Goal: Information Seeking & Learning: Check status

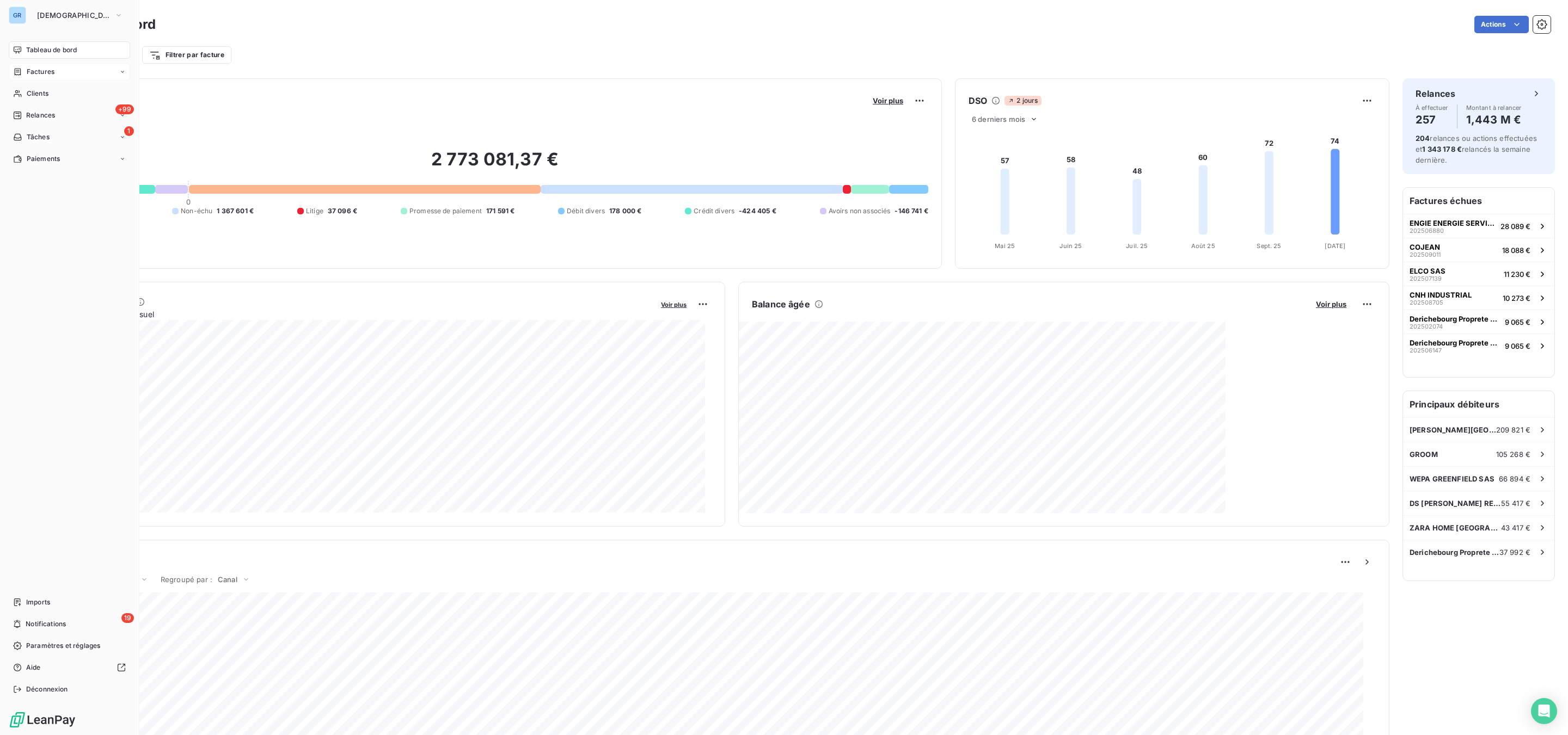
click at [33, 71] on span "Factures" at bounding box center [41, 72] width 28 height 10
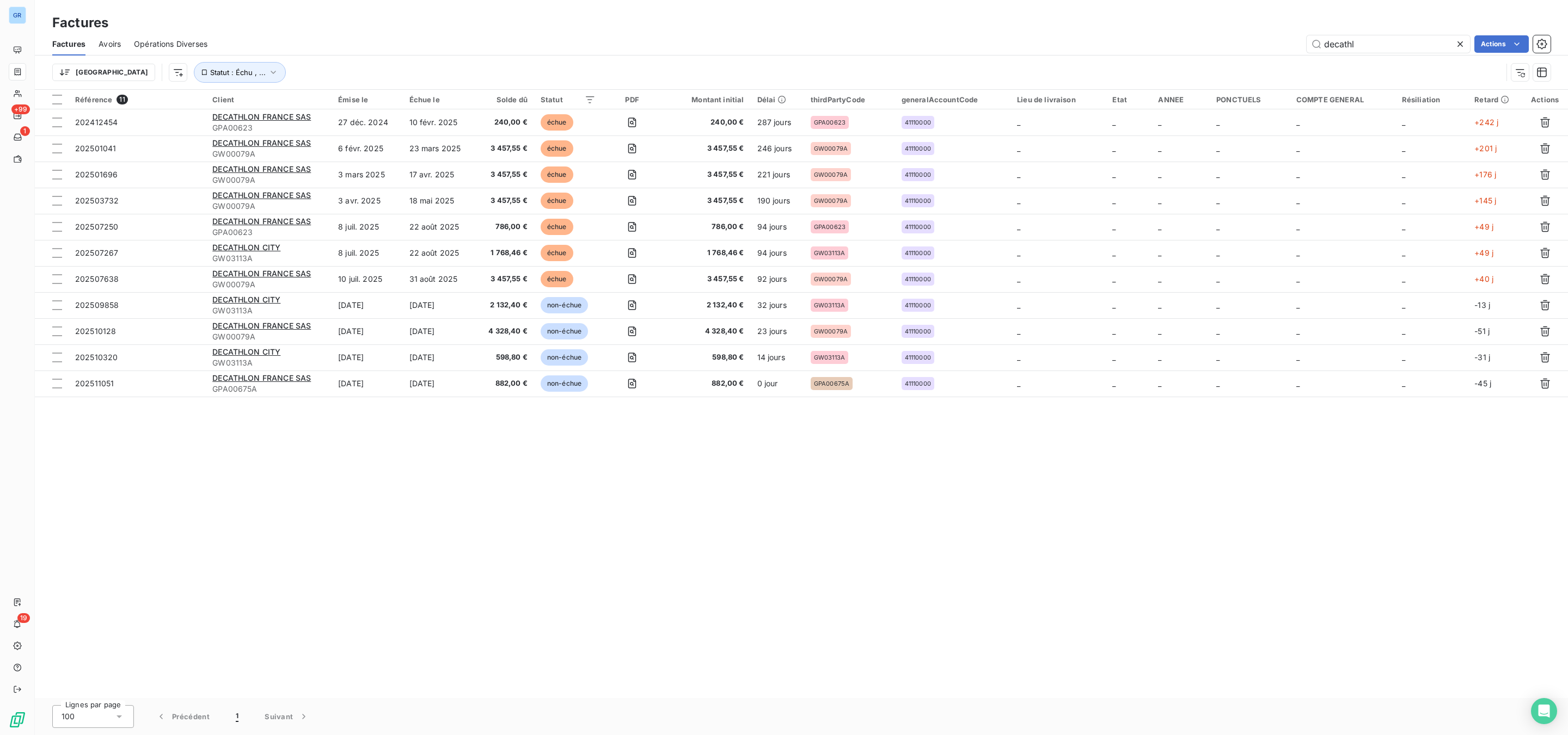
drag, startPoint x: 1377, startPoint y: 41, endPoint x: 1205, endPoint y: 41, distance: 172.0
click at [1205, 41] on div "decathl Actions" at bounding box center [885, 44] width 1330 height 18
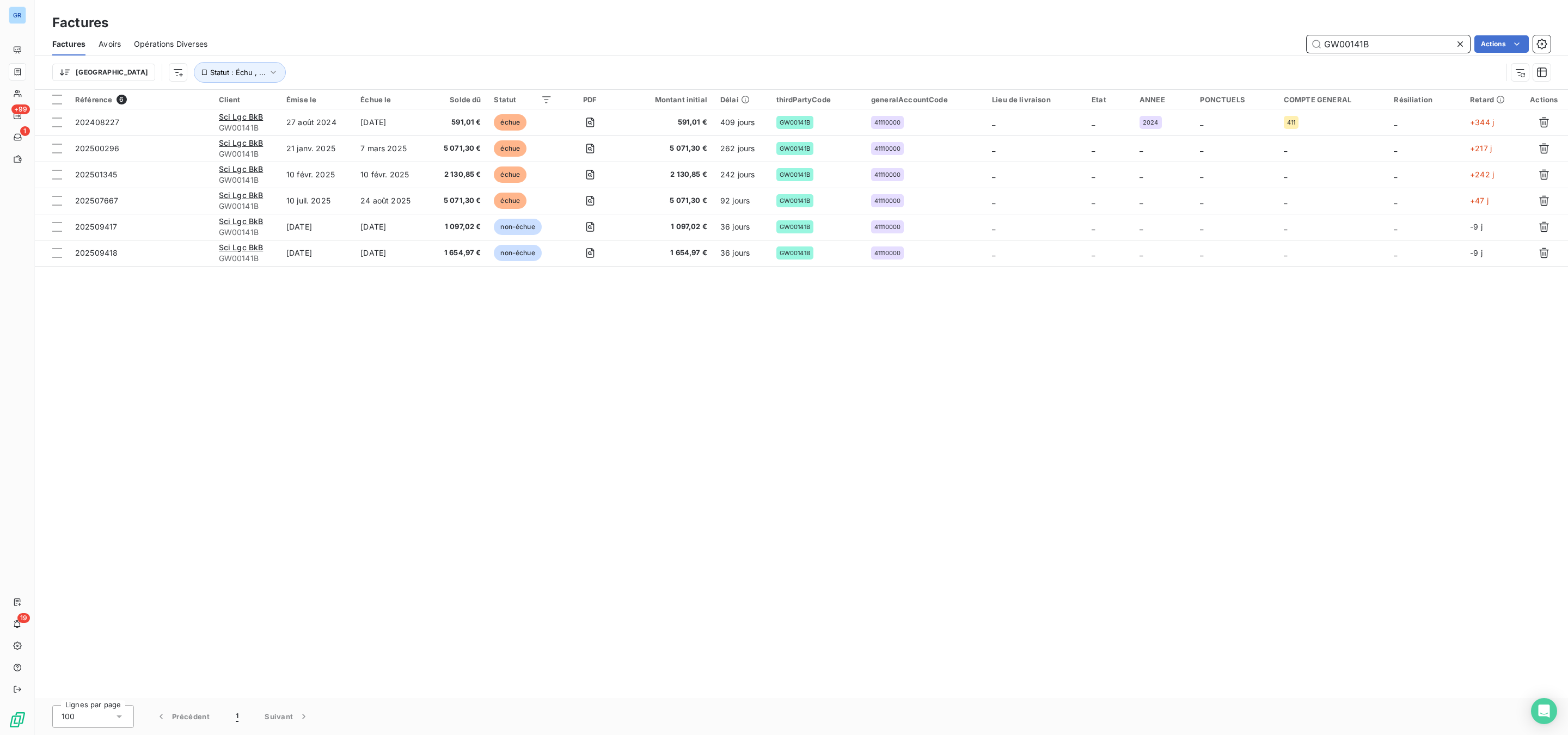
click at [1354, 43] on input "GW00141B" at bounding box center [1388, 44] width 163 height 18
drag, startPoint x: 1369, startPoint y: 44, endPoint x: 1297, endPoint y: 43, distance: 72.0
click at [1246, 41] on div "GW00141B Actions" at bounding box center [885, 44] width 1330 height 18
paste input "175"
click at [1401, 51] on input "GW01751B" at bounding box center [1388, 44] width 163 height 18
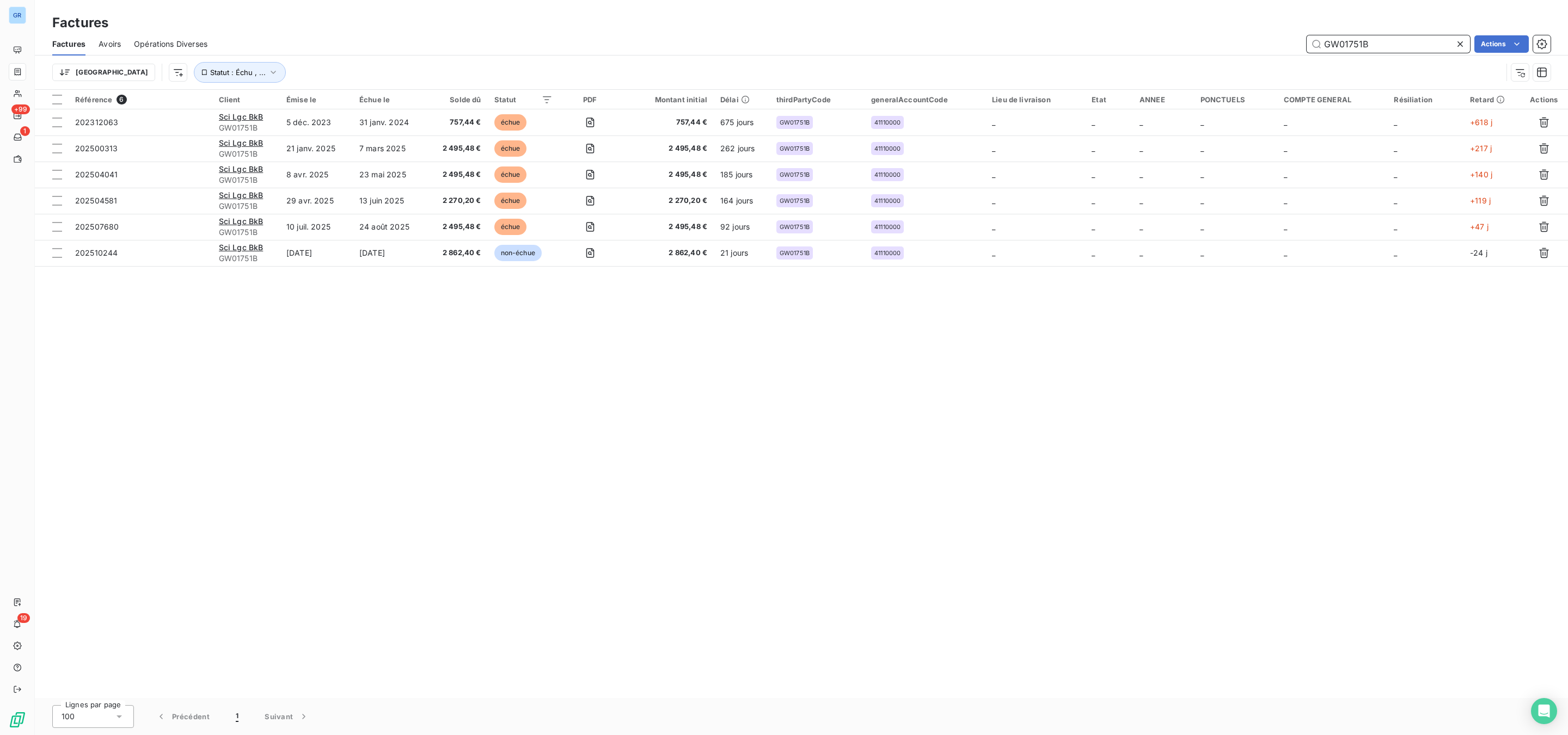
drag, startPoint x: 1375, startPoint y: 46, endPoint x: 1119, endPoint y: 38, distance: 256.1
click at [1119, 38] on div "GW01751B Actions" at bounding box center [885, 44] width 1330 height 18
paste input "0030"
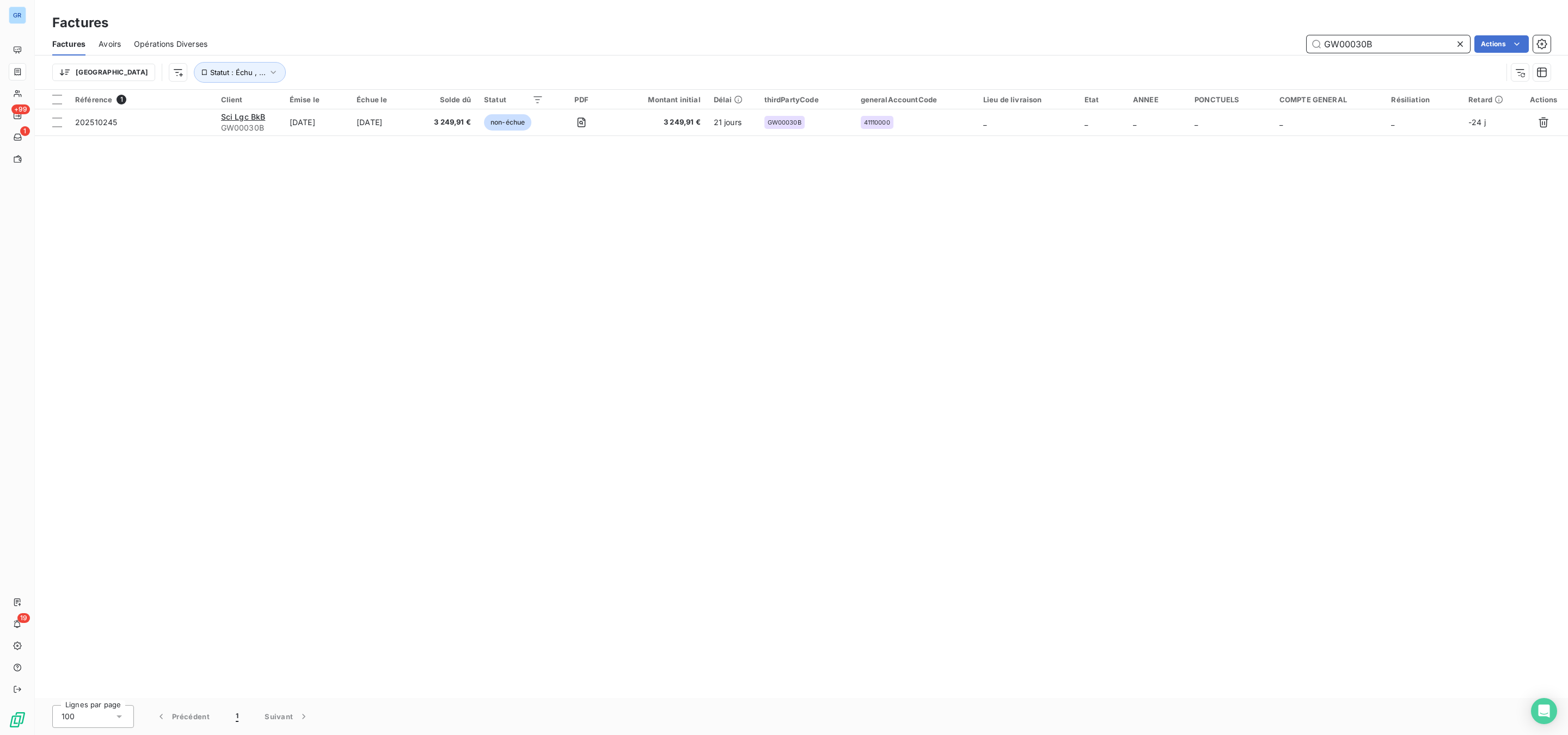
type input "GW00030B"
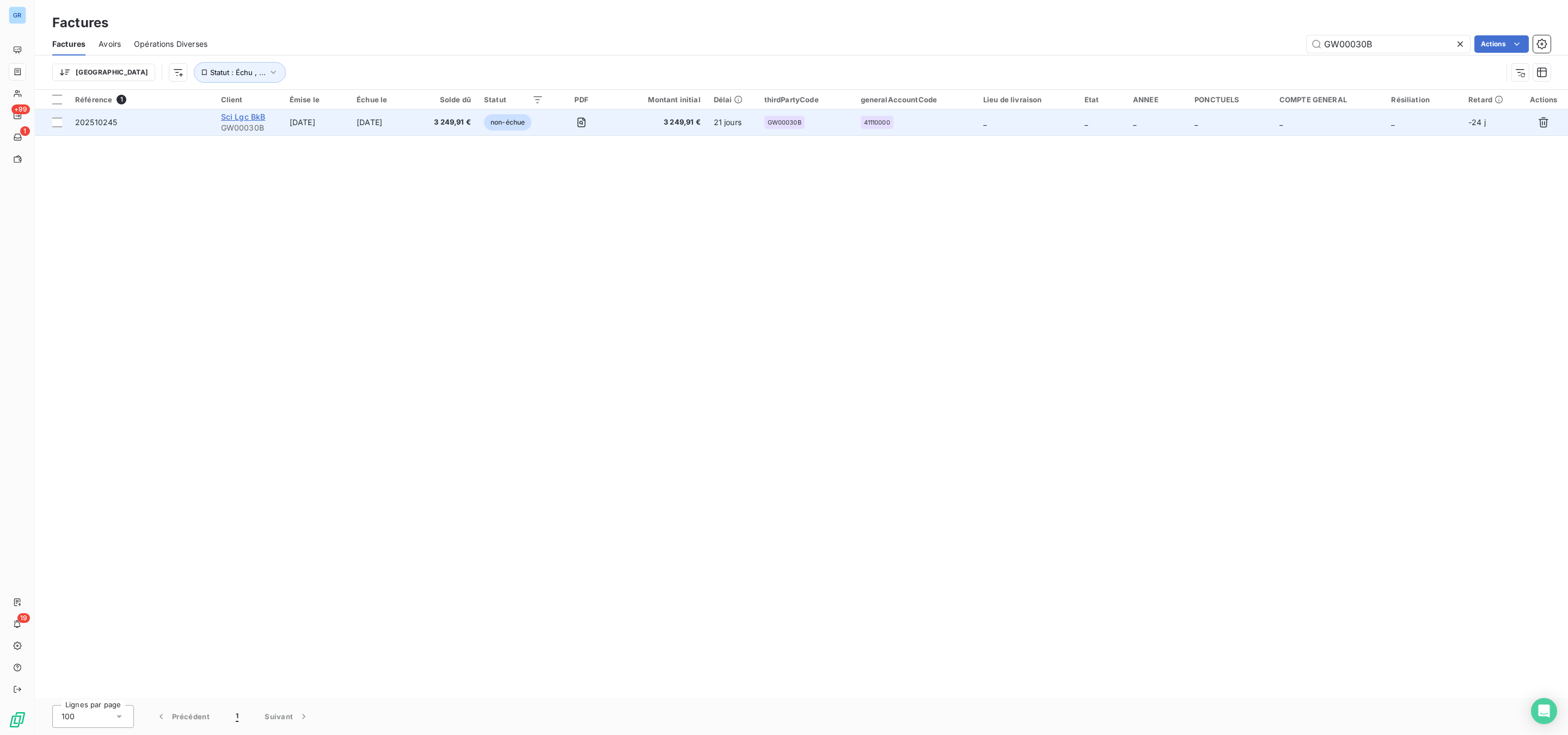
click at [239, 119] on span "Sci Lgc BkB" at bounding box center [243, 116] width 44 height 9
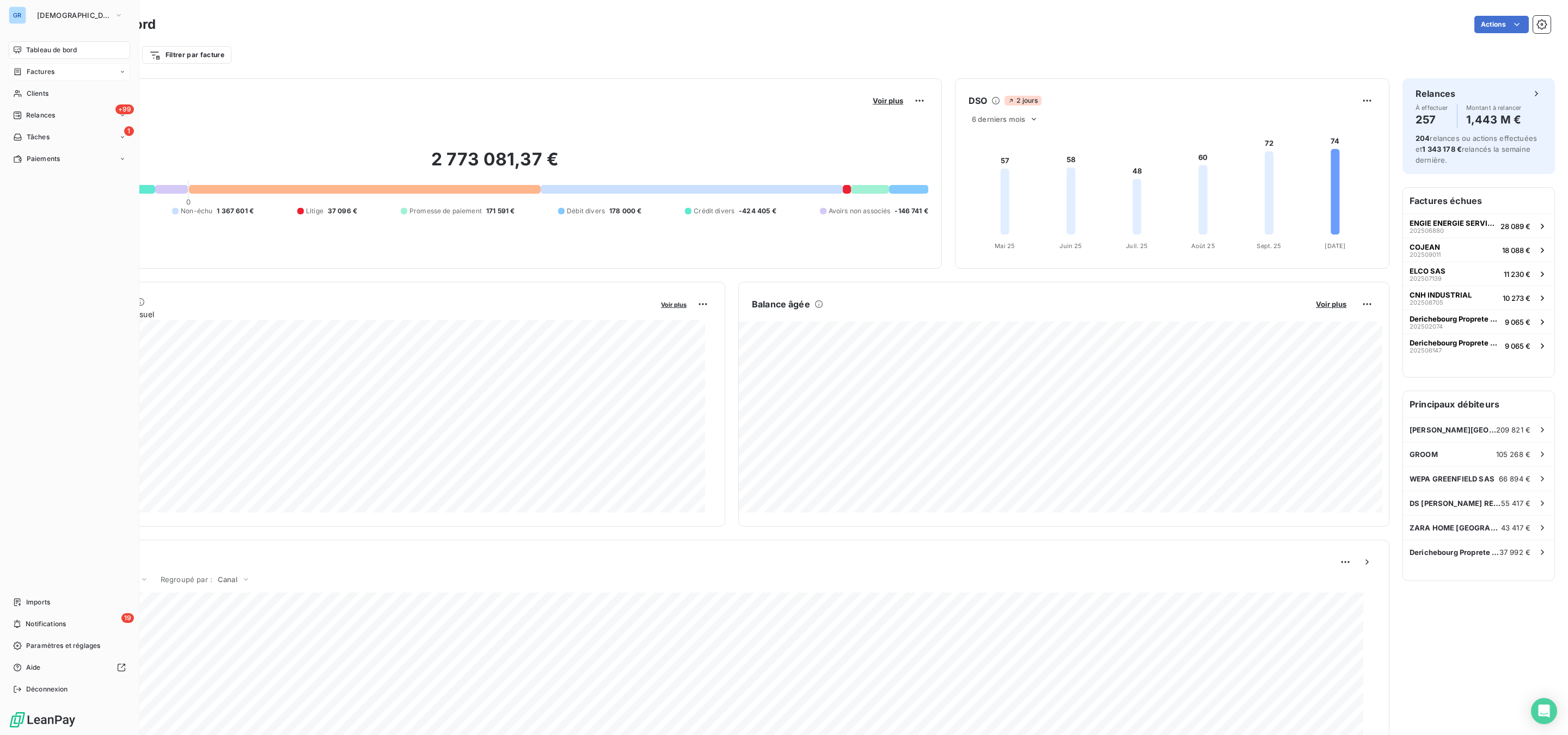
drag, startPoint x: 38, startPoint y: 69, endPoint x: 46, endPoint y: 68, distance: 8.1
click at [38, 69] on span "Factures" at bounding box center [41, 72] width 28 height 10
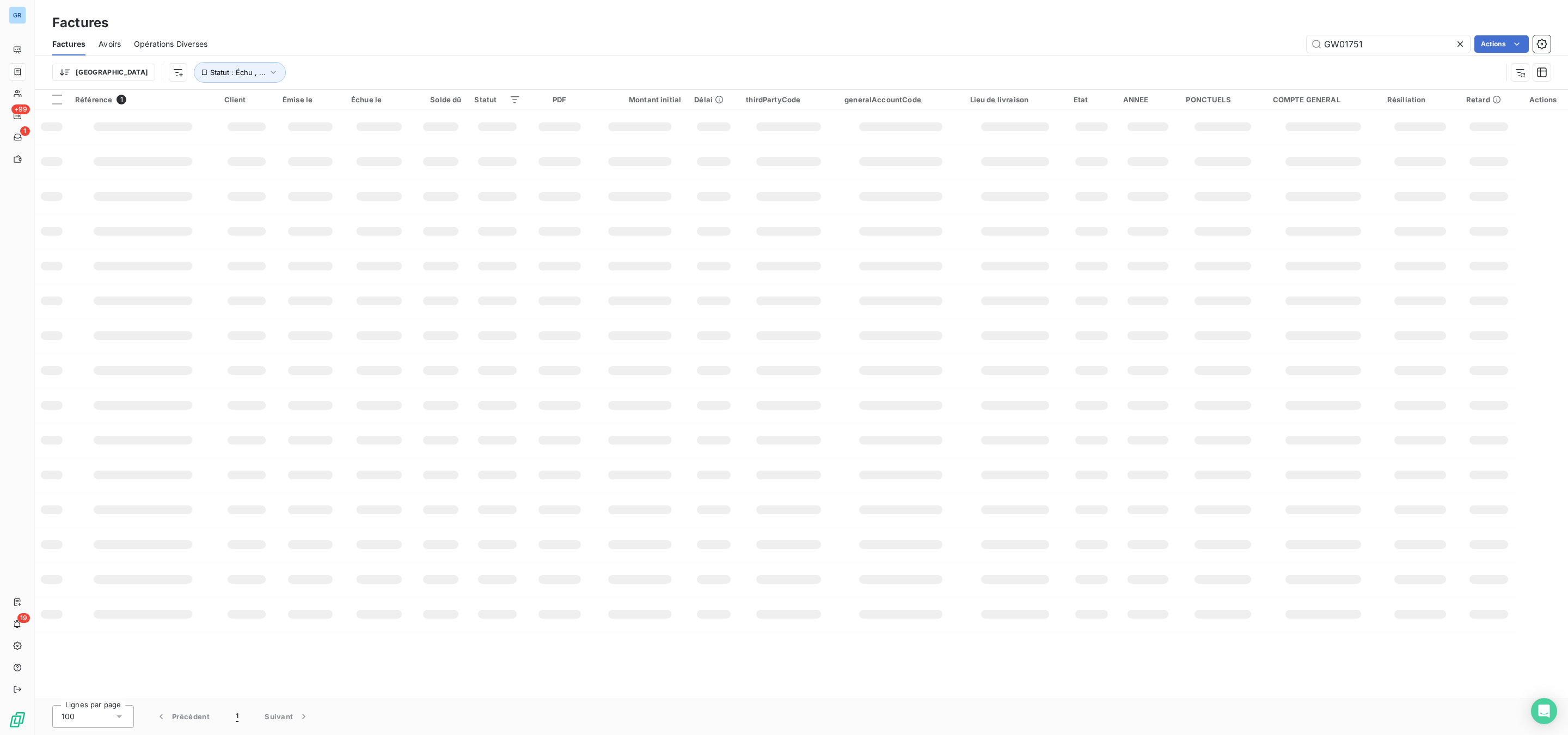
type input "GW01751"
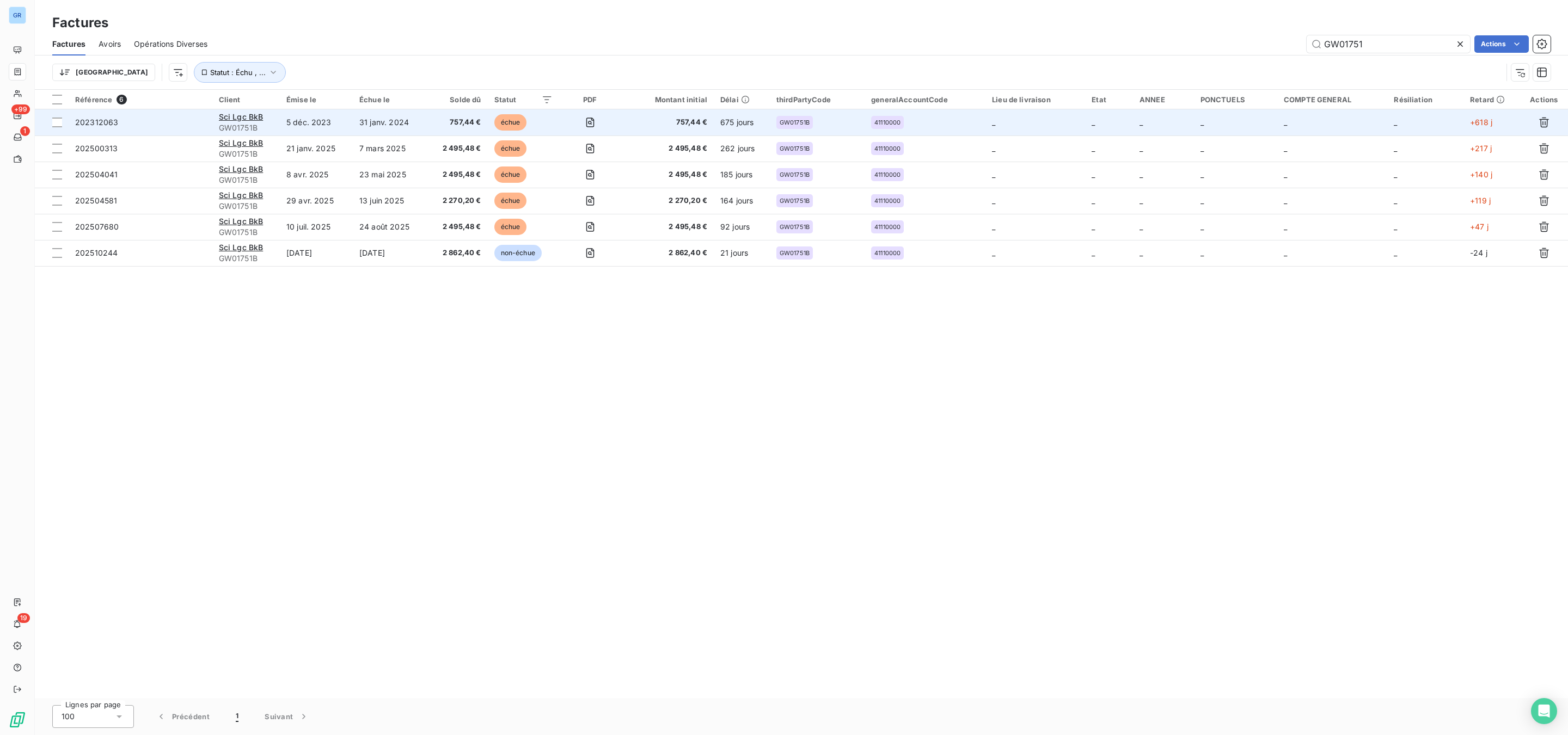
click at [389, 125] on td "31 janv. 2024" at bounding box center [390, 122] width 74 height 26
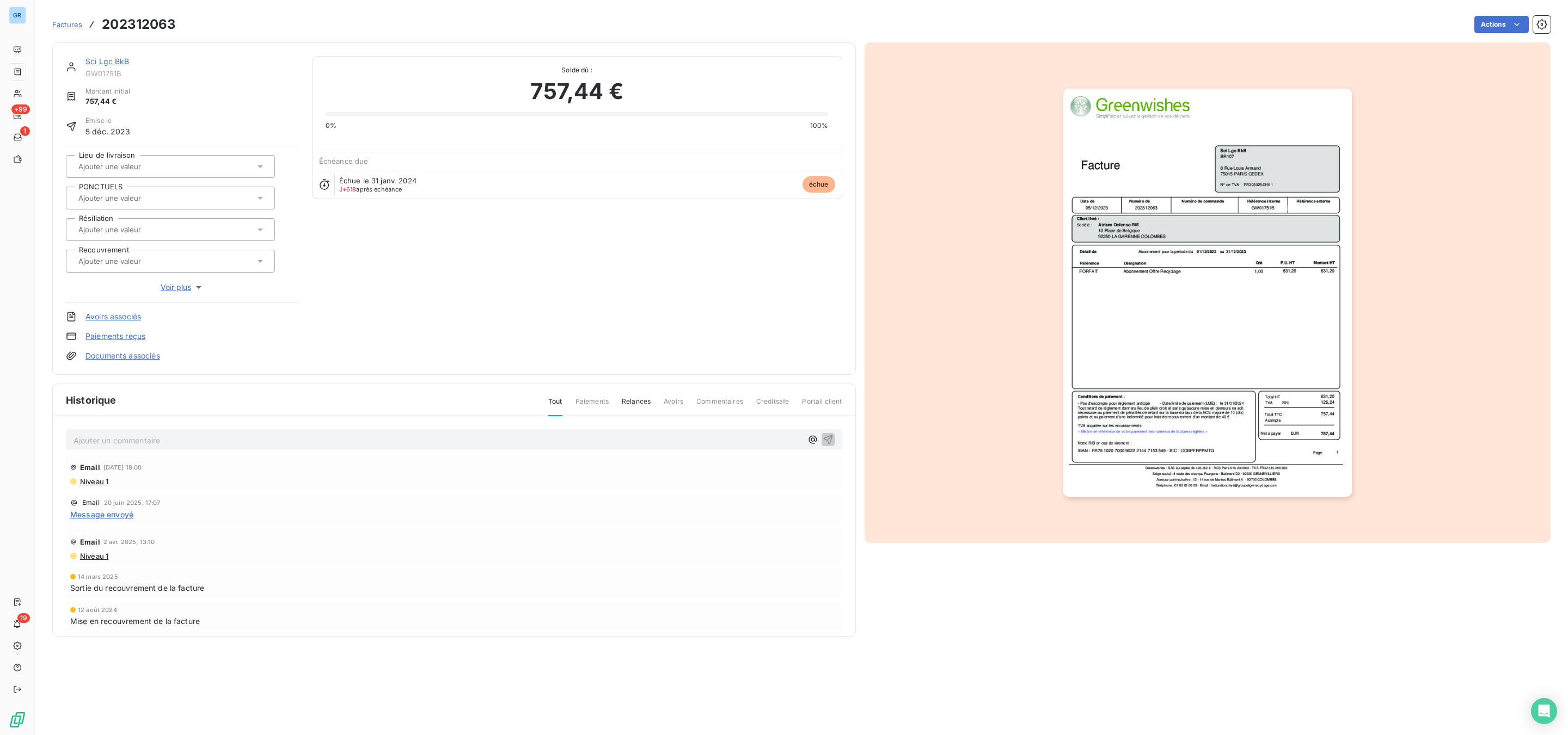
click at [120, 60] on link "Sci Lgc BkB" at bounding box center [107, 61] width 44 height 9
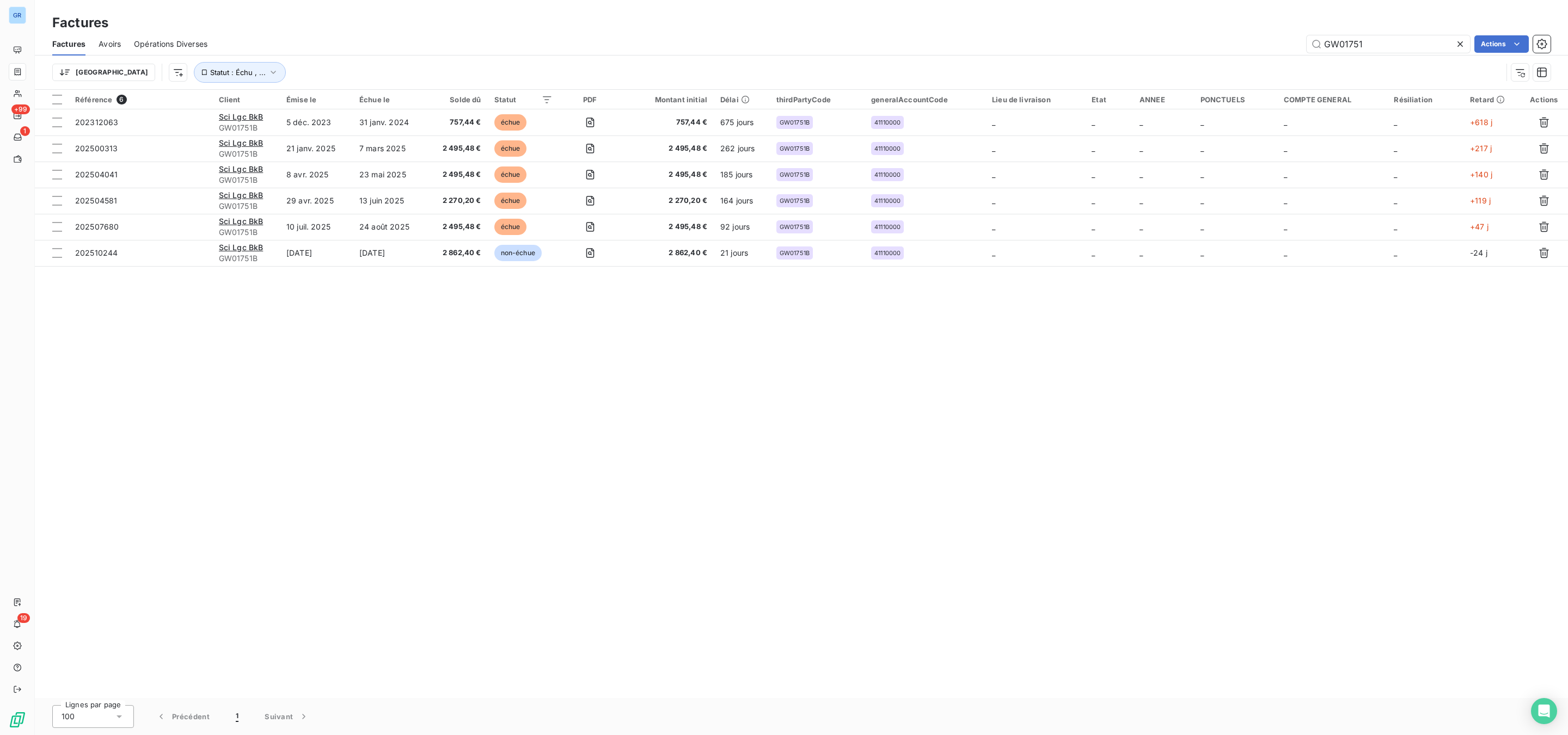
drag, startPoint x: 1385, startPoint y: 43, endPoint x: 1043, endPoint y: 33, distance: 342.1
click at [1143, 35] on div "GW01751 Actions" at bounding box center [885, 44] width 1330 height 18
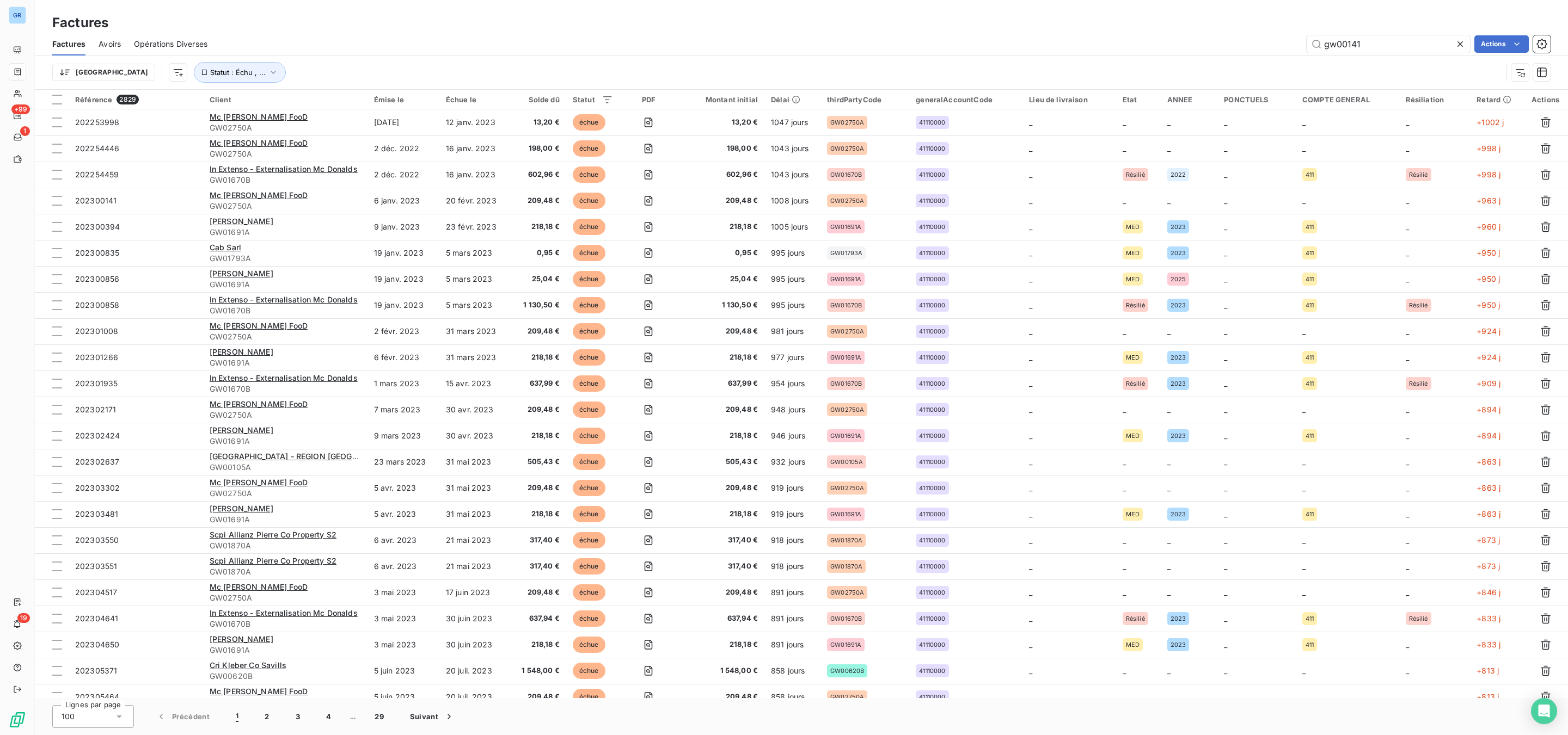
type input "gw00141"
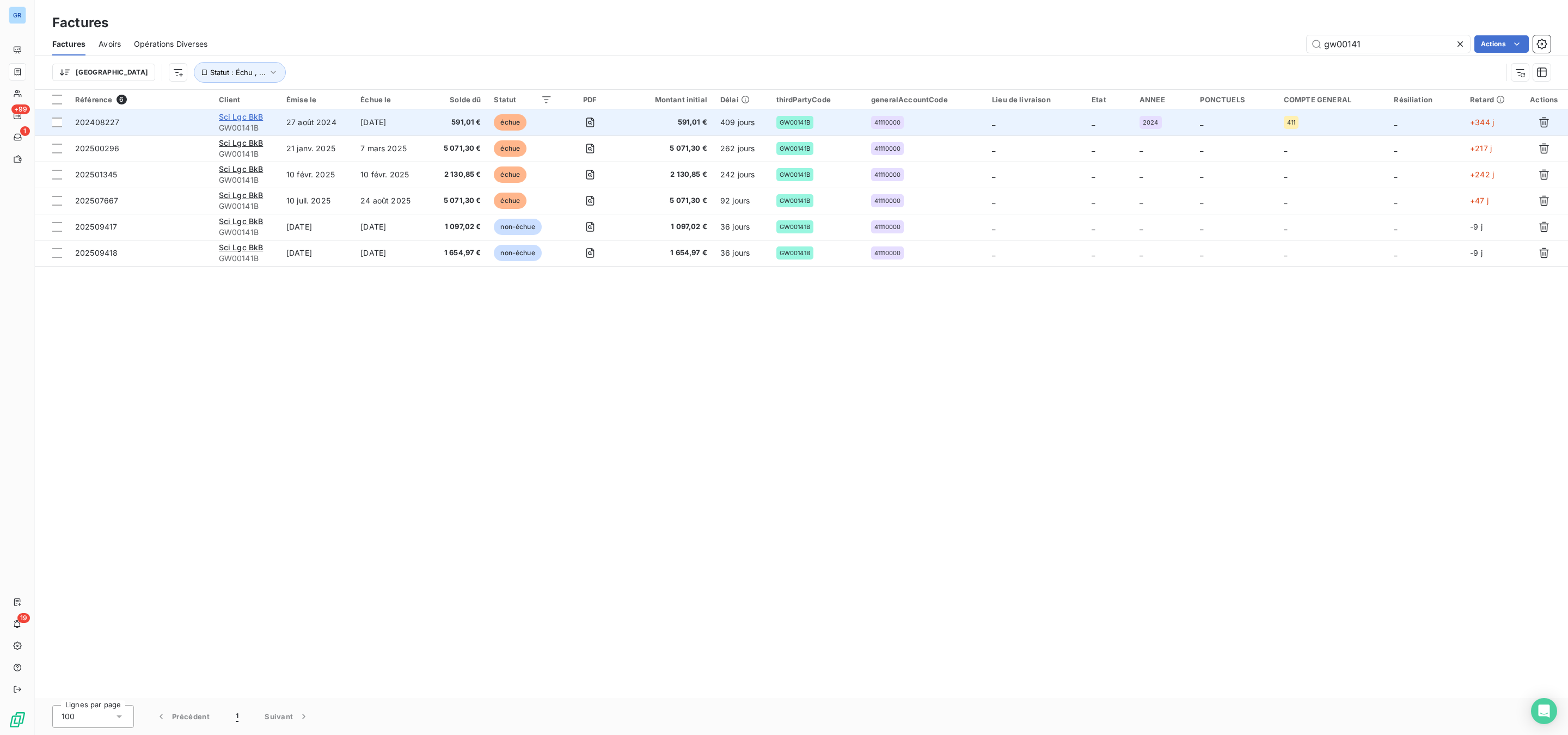
click at [258, 121] on span "Sci Lgc BkB" at bounding box center [241, 116] width 44 height 9
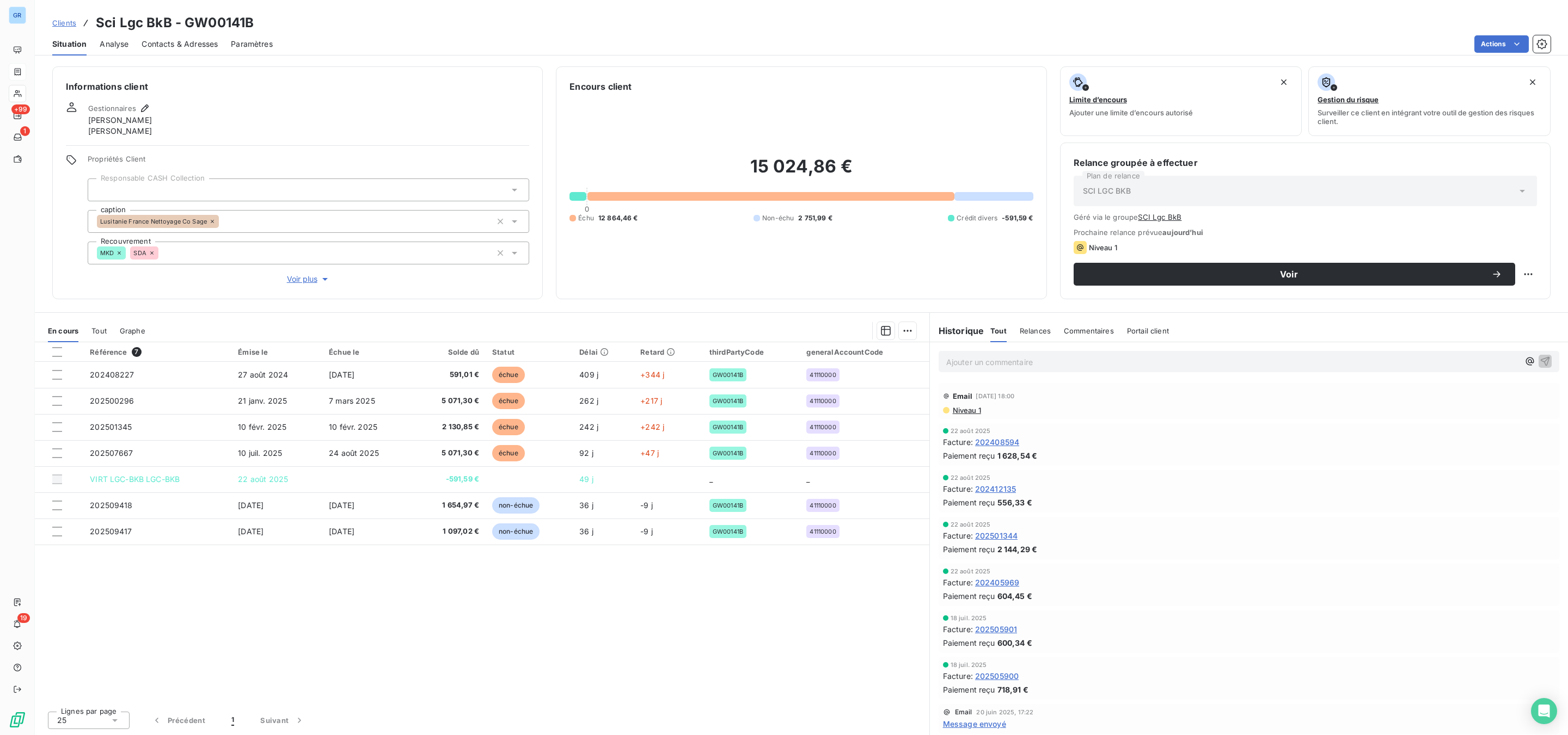
drag, startPoint x: 268, startPoint y: 31, endPoint x: 249, endPoint y: 24, distance: 20.2
click at [249, 24] on div "Clients Sci Lgc BkB - GW00141B" at bounding box center [801, 23] width 1533 height 19
drag, startPoint x: 253, startPoint y: 22, endPoint x: 185, endPoint y: 22, distance: 68.0
click at [185, 22] on div "Clients Sci Lgc BkB - GW00141B" at bounding box center [801, 23] width 1533 height 19
copy h3 "GW00141B"
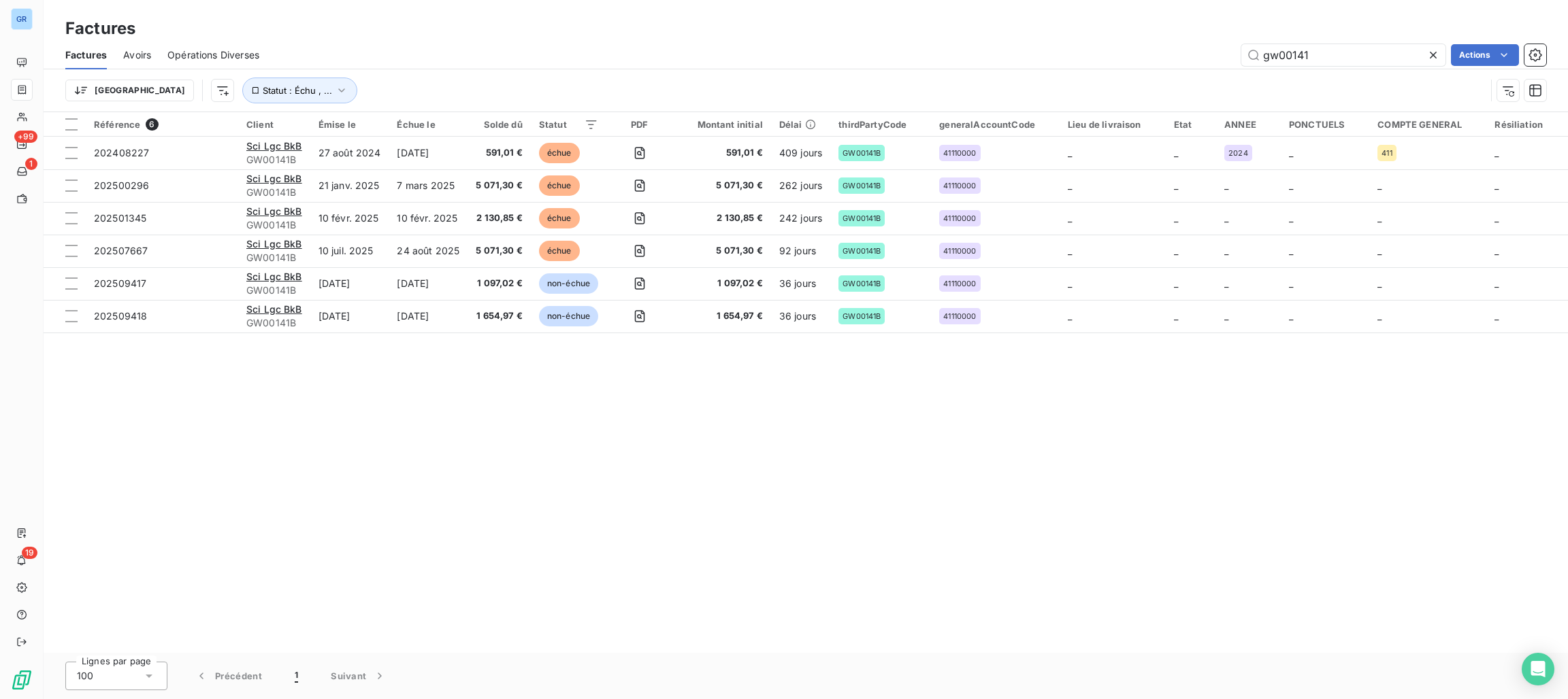
drag, startPoint x: 1241, startPoint y: 27, endPoint x: 1277, endPoint y: 39, distance: 37.9
click at [1242, 27] on div "Factures" at bounding box center [806, 28] width 1525 height 24
drag, startPoint x: 1324, startPoint y: 59, endPoint x: 1169, endPoint y: 59, distance: 155.0
click at [1169, 59] on div "gw00141 Actions" at bounding box center [911, 55] width 1271 height 22
paste input "GPA00465B"
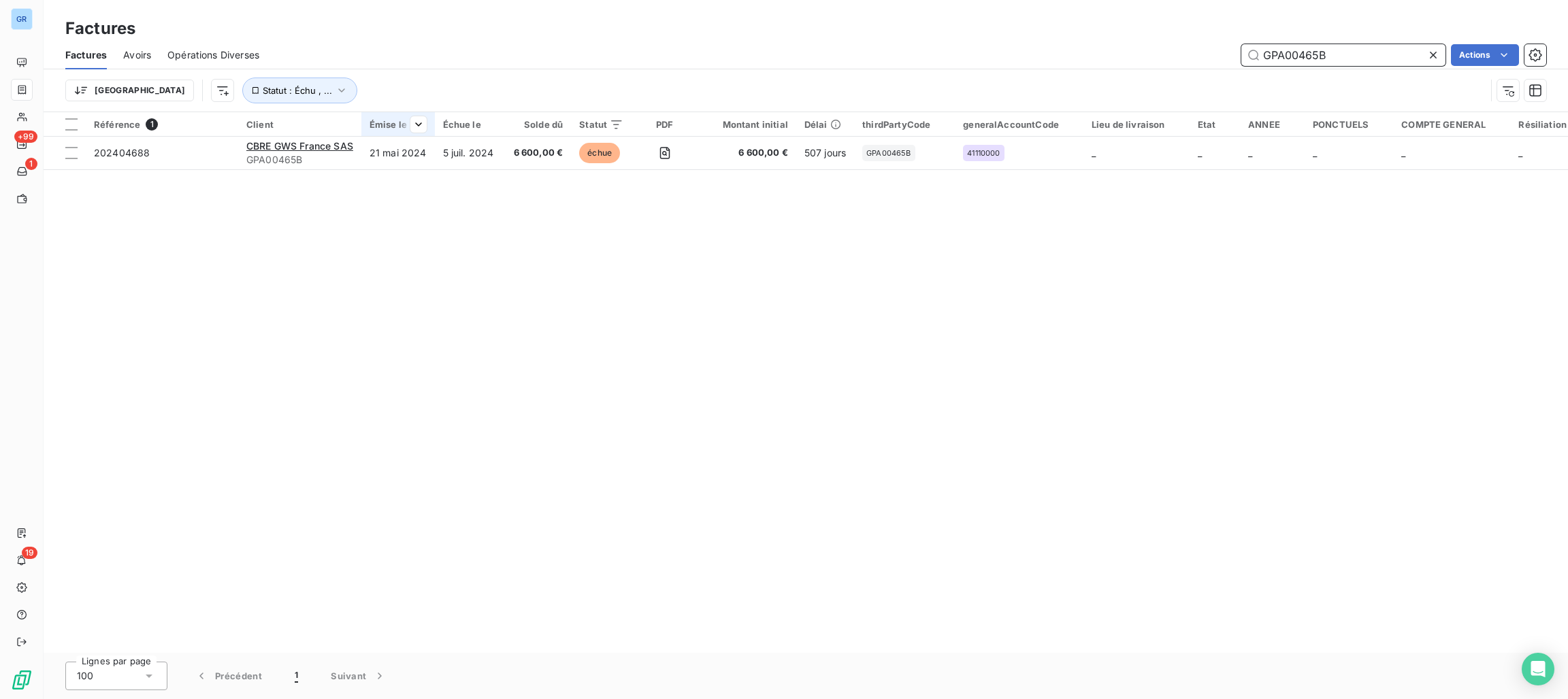
type input "GPA00465B"
click at [381, 136] on div at bounding box center [398, 136] width 74 height 1
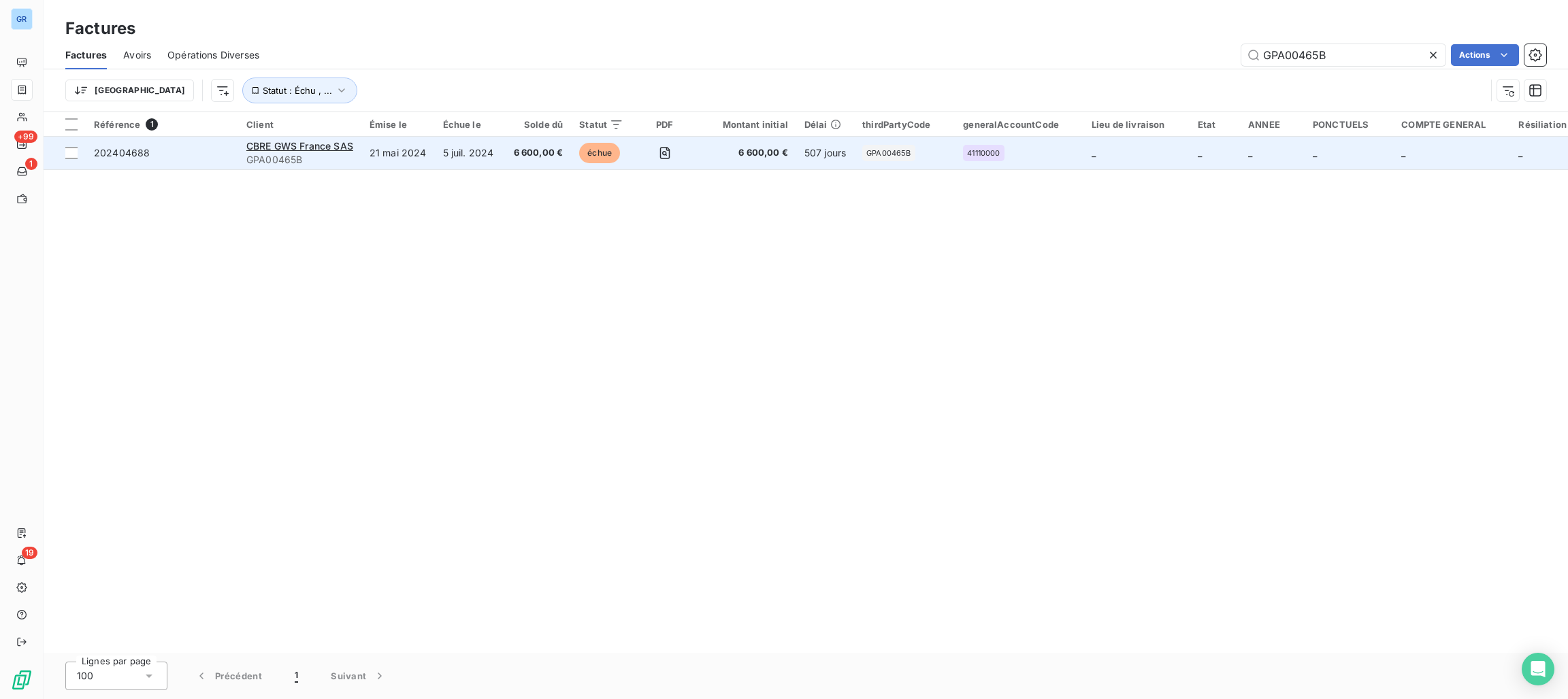
click at [332, 154] on span "GPA00465B" at bounding box center [300, 160] width 107 height 14
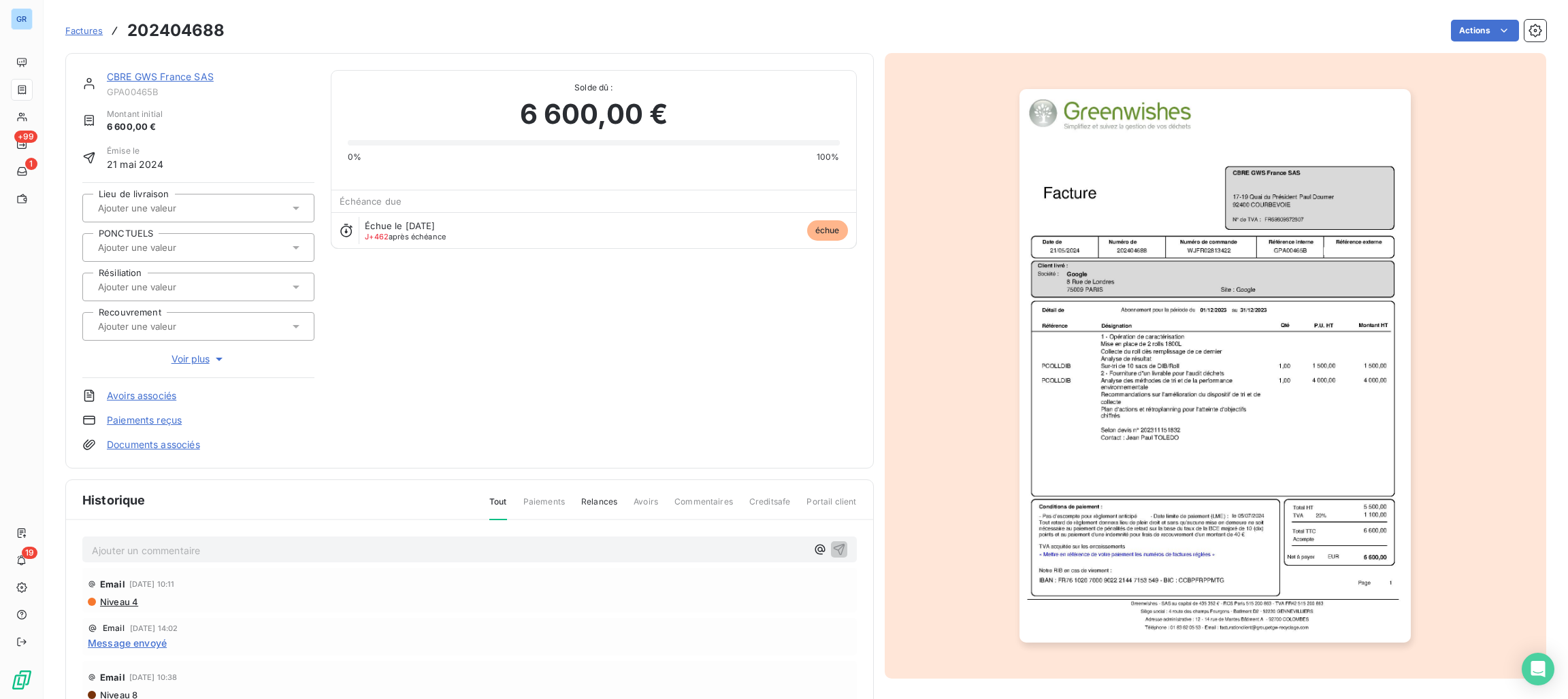
click at [1057, 287] on img "button" at bounding box center [1215, 366] width 391 height 554
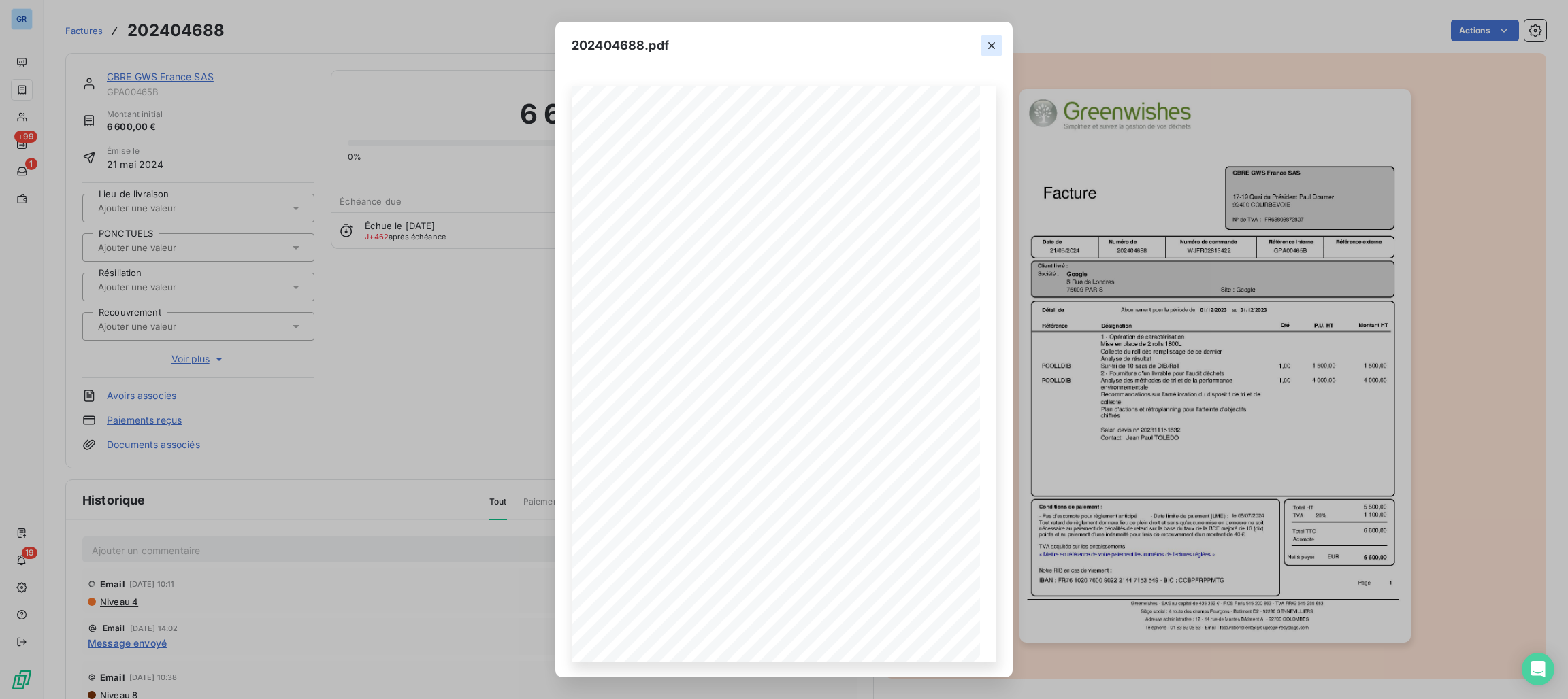
click at [991, 45] on icon "button" at bounding box center [991, 45] width 7 height 7
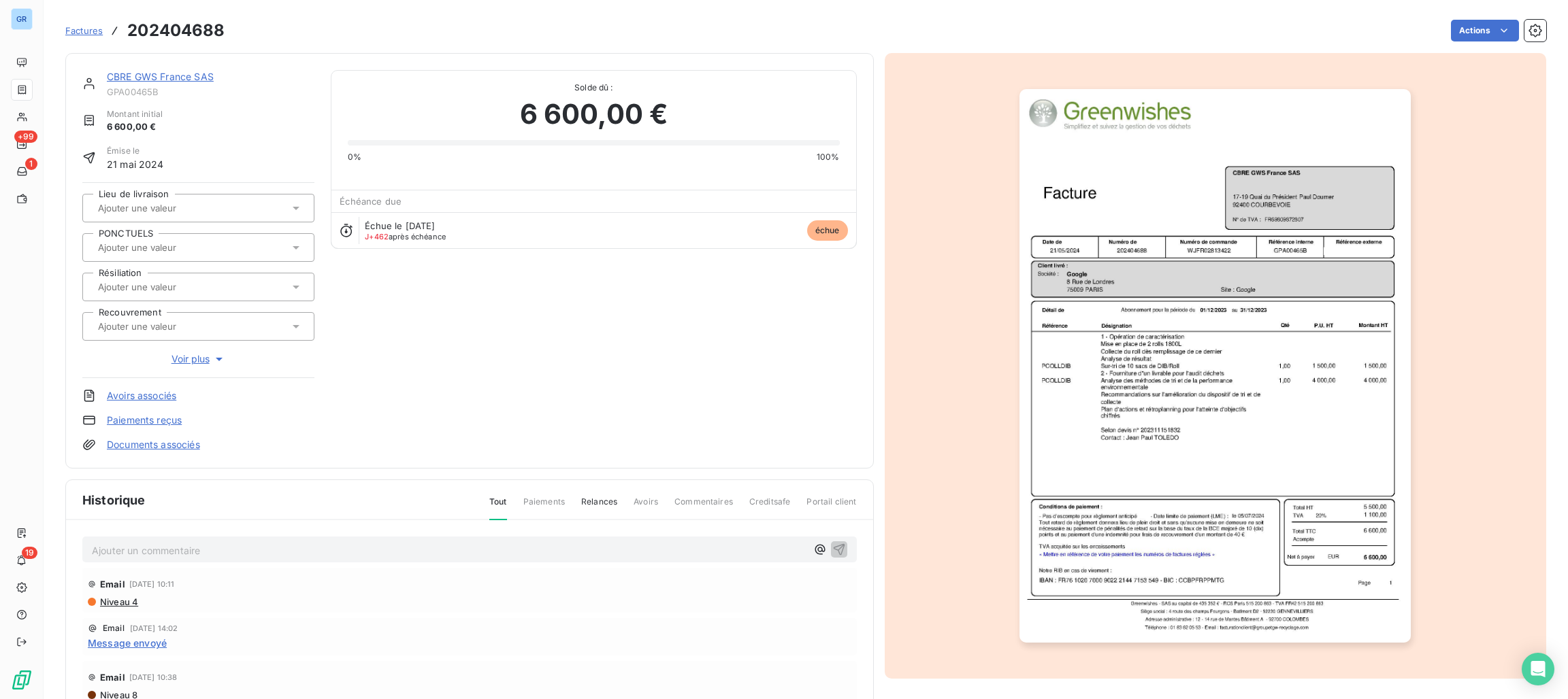
click at [1194, 242] on img "button" at bounding box center [1215, 366] width 391 height 554
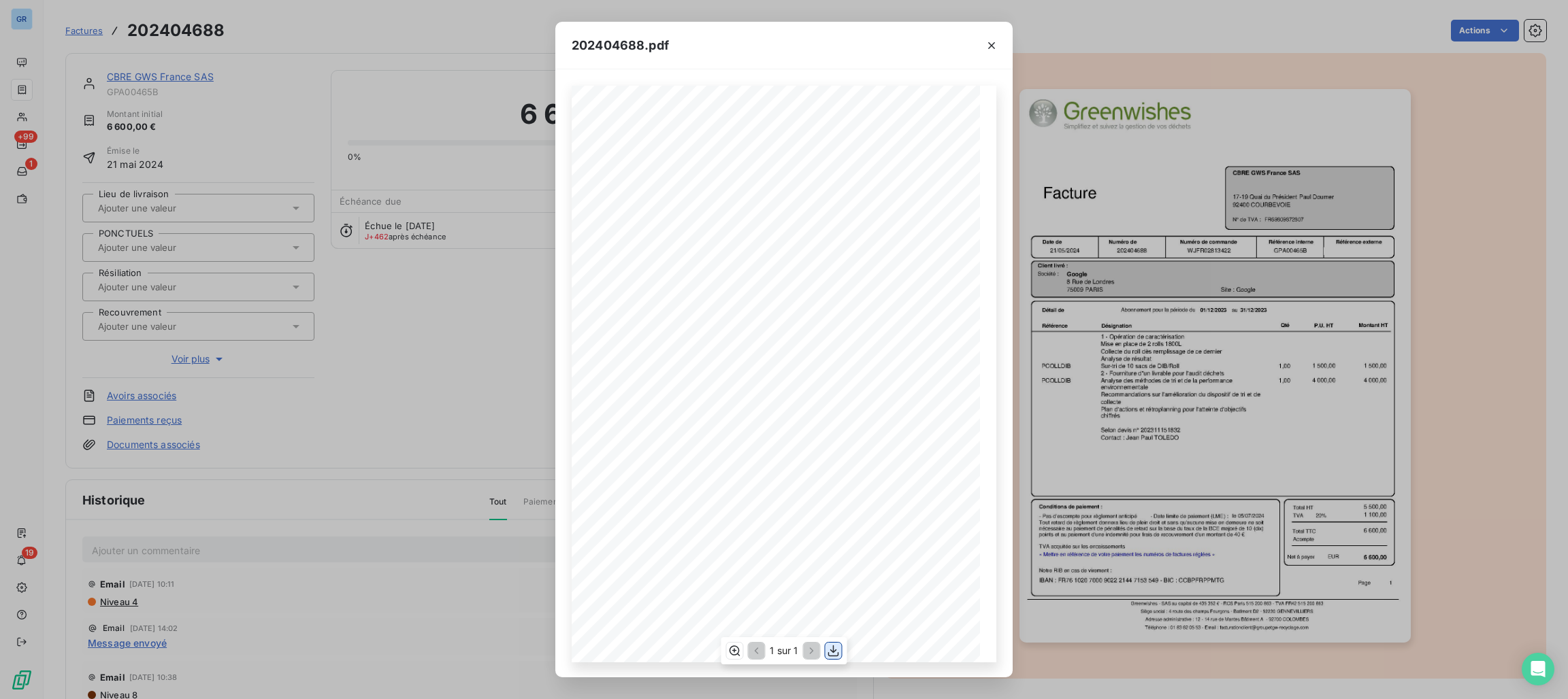
click at [835, 644] on icon "button" at bounding box center [834, 651] width 14 height 14
click at [683, 334] on span "Désignation" at bounding box center [682, 331] width 33 height 5
click at [828, 644] on icon "button" at bounding box center [834, 651] width 14 height 14
click at [990, 43] on icon "button" at bounding box center [991, 46] width 14 height 14
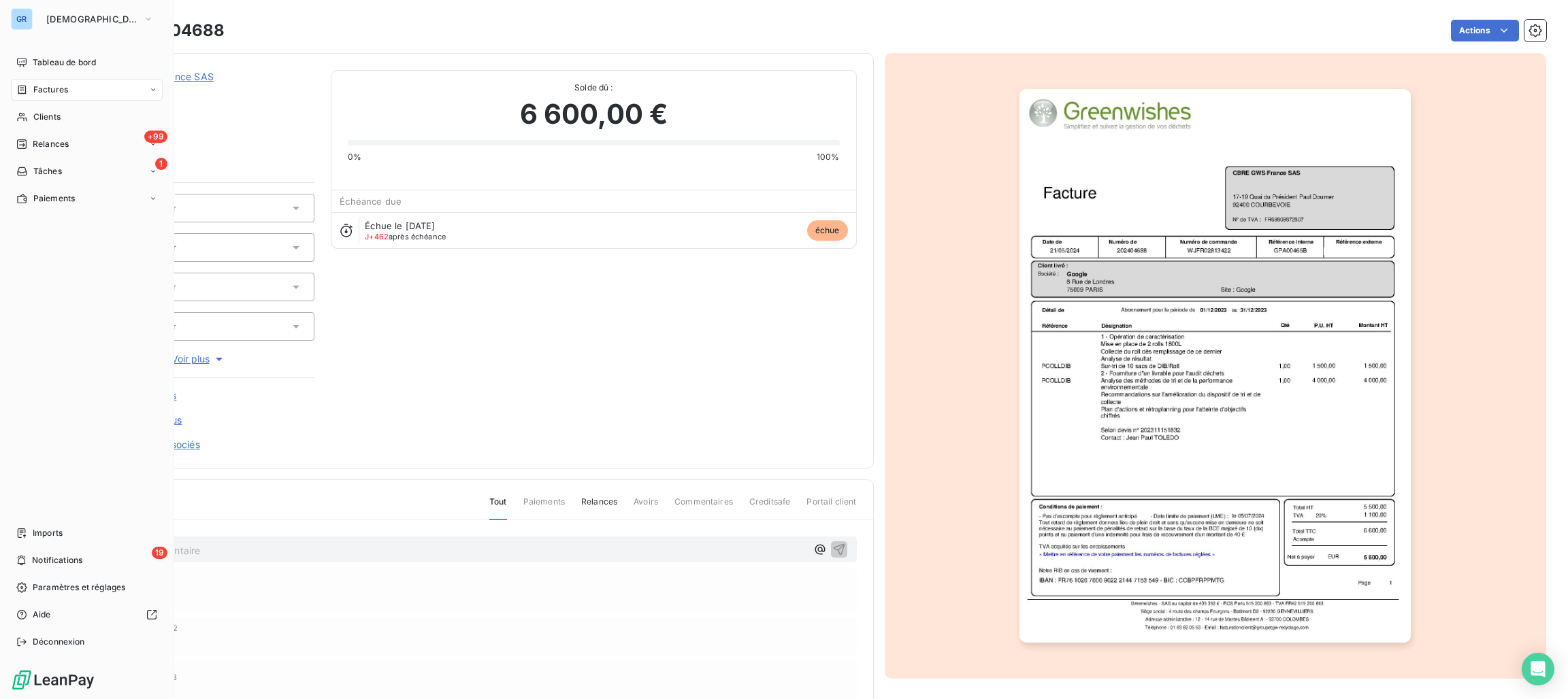
click at [36, 91] on span "Factures" at bounding box center [51, 90] width 35 height 12
click at [62, 61] on span "Tableau de bord" at bounding box center [64, 62] width 63 height 12
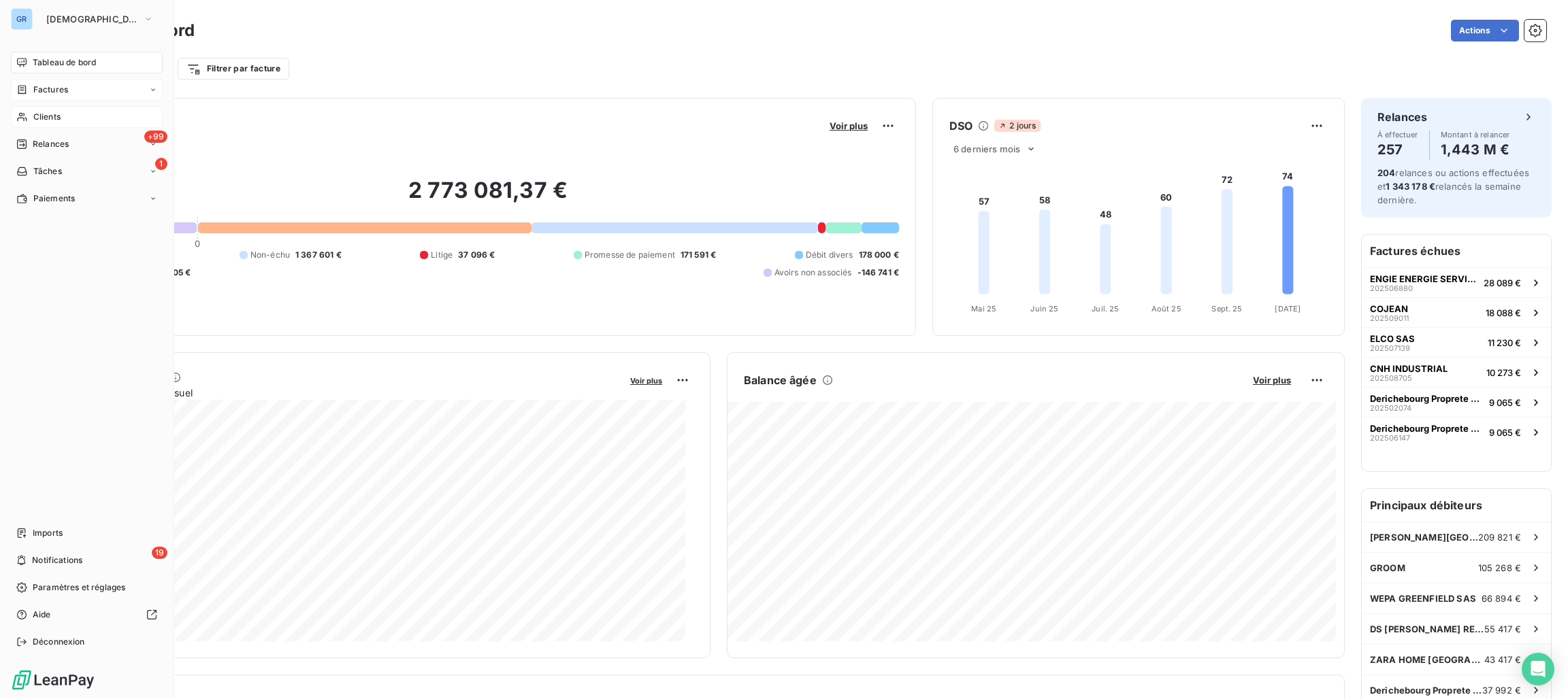
click at [48, 114] on span "Clients" at bounding box center [47, 117] width 27 height 12
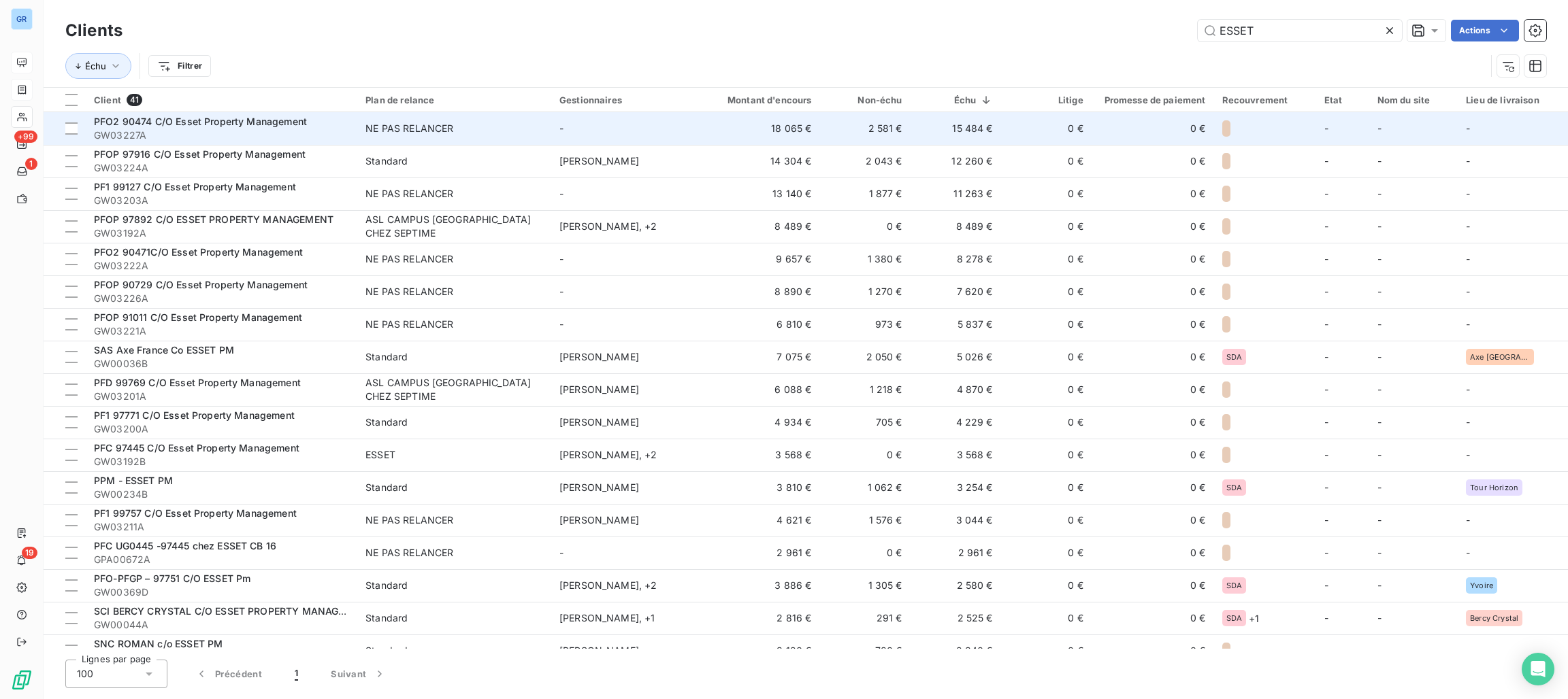
type input "ESSET"
click at [418, 135] on div "NE PAS RELANCER" at bounding box center [409, 129] width 87 height 14
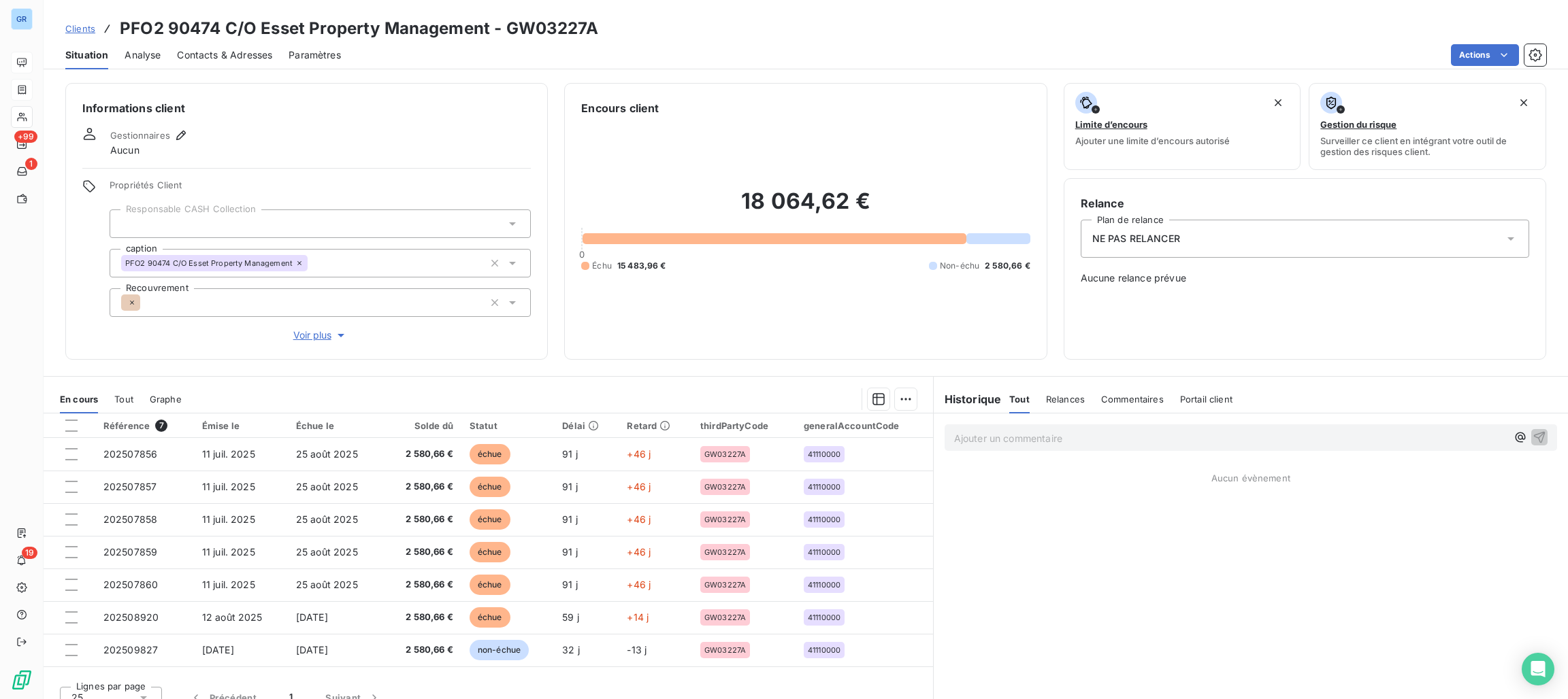
click at [1120, 245] on span "NE PAS RELANCER" at bounding box center [1136, 239] width 87 height 14
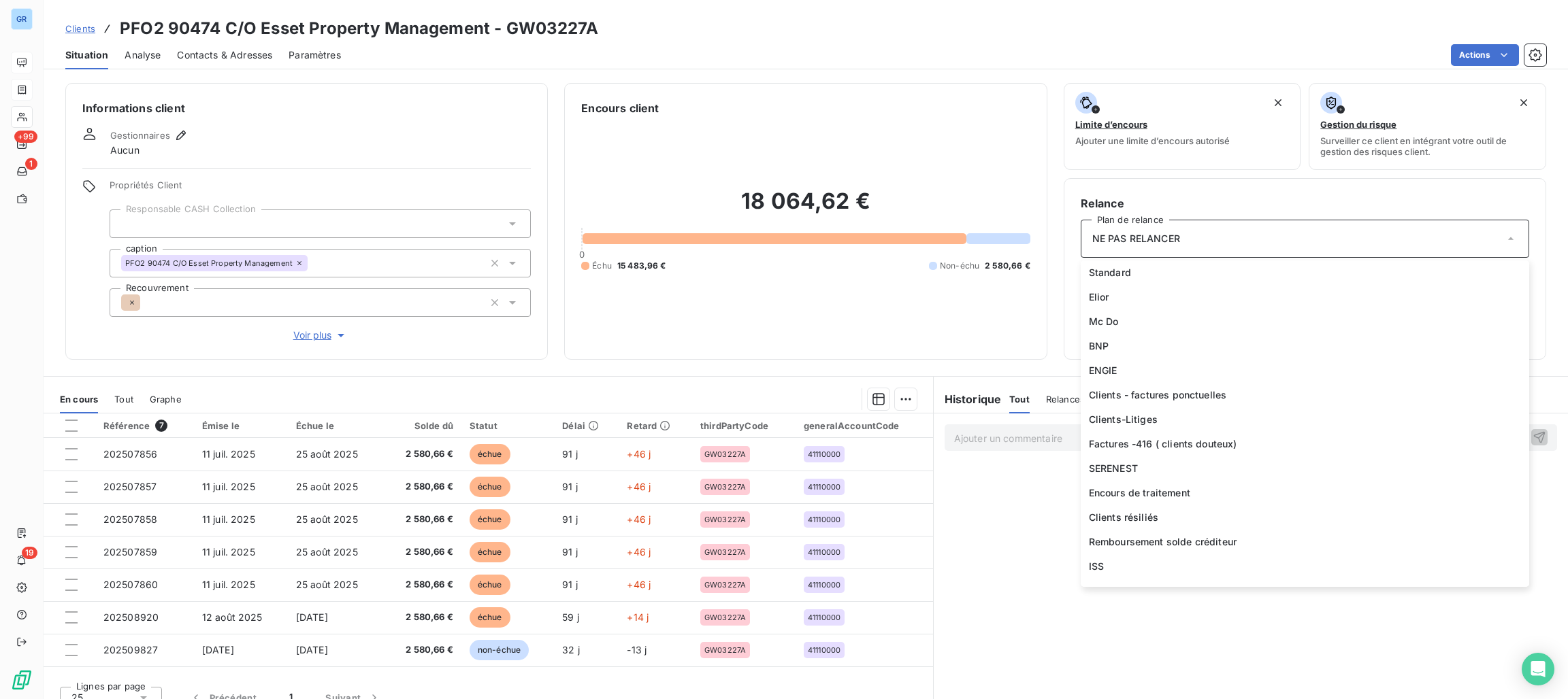
scroll to position [1166, 0]
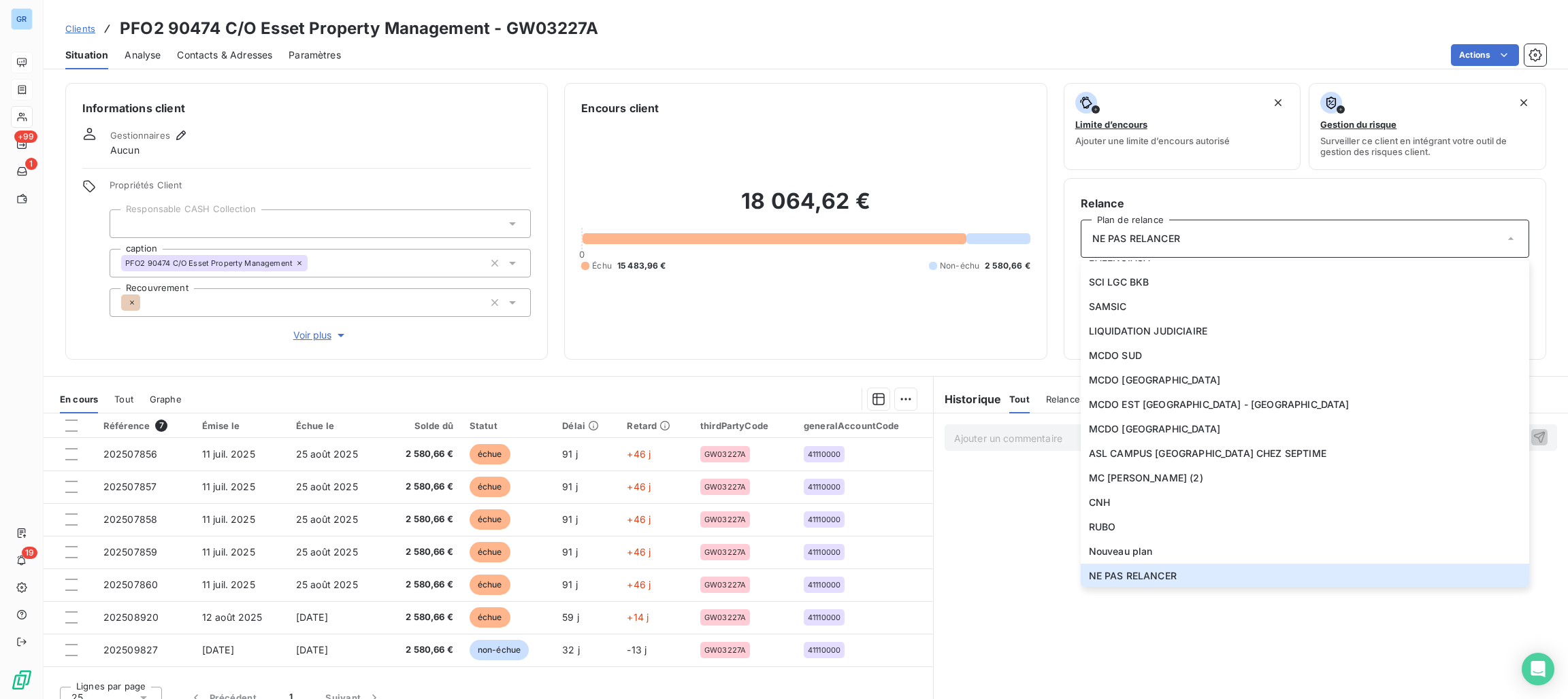
drag, startPoint x: 918, startPoint y: 313, endPoint x: 930, endPoint y: 319, distance: 13.4
click at [920, 313] on div "18 064,62 € 0 Échu 15 483,96 € Non-échu 2 580,66 €" at bounding box center [805, 230] width 448 height 227
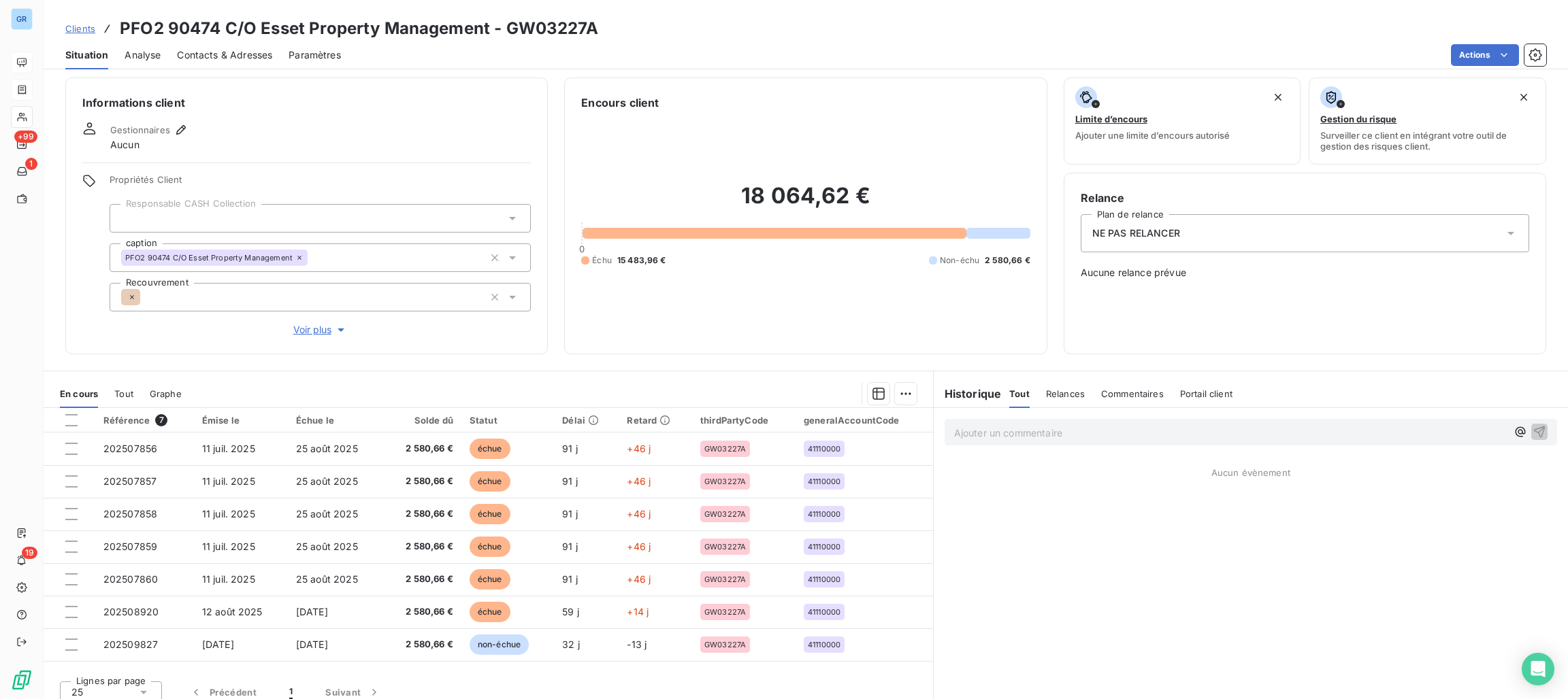
scroll to position [0, 0]
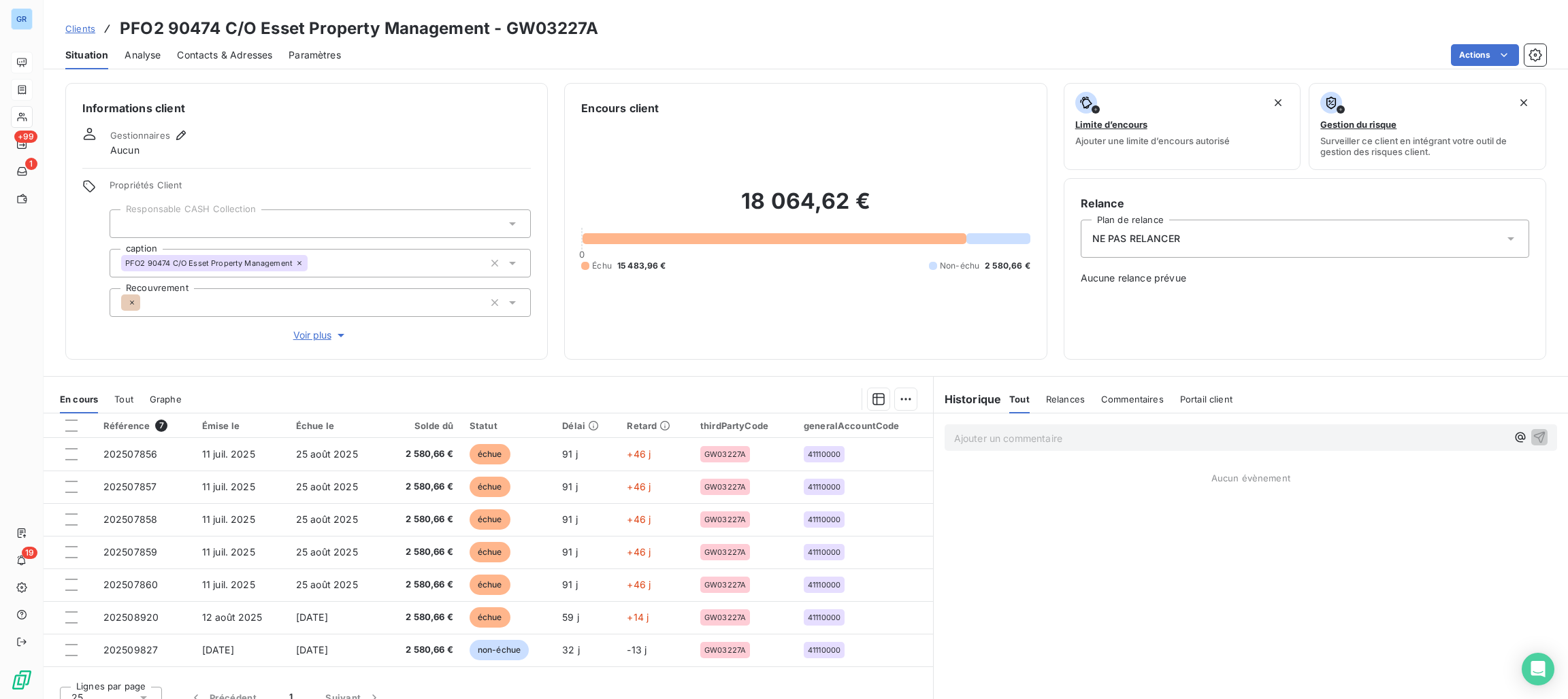
click at [263, 56] on span "Contacts & Adresses" at bounding box center [224, 56] width 95 height 14
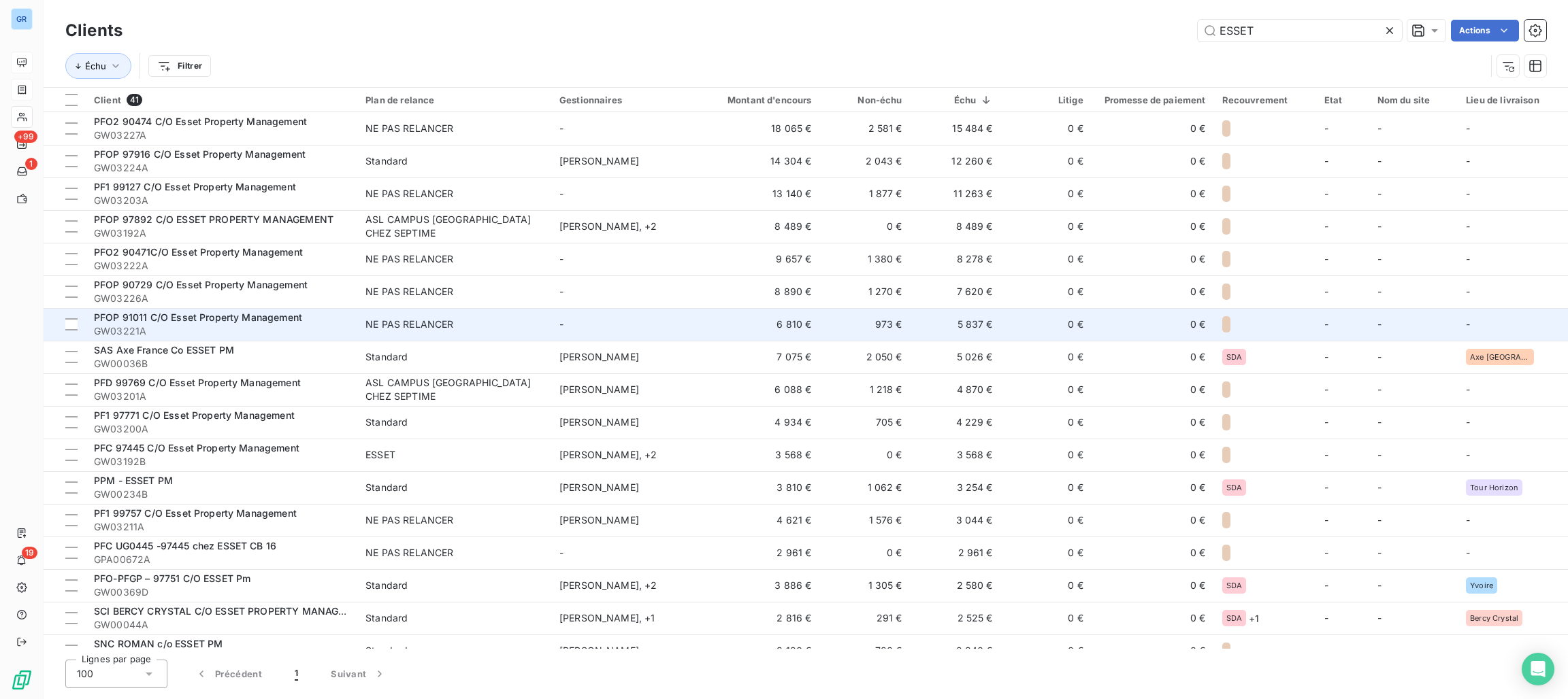
click at [450, 329] on div "NE PAS RELANCER" at bounding box center [409, 325] width 87 height 14
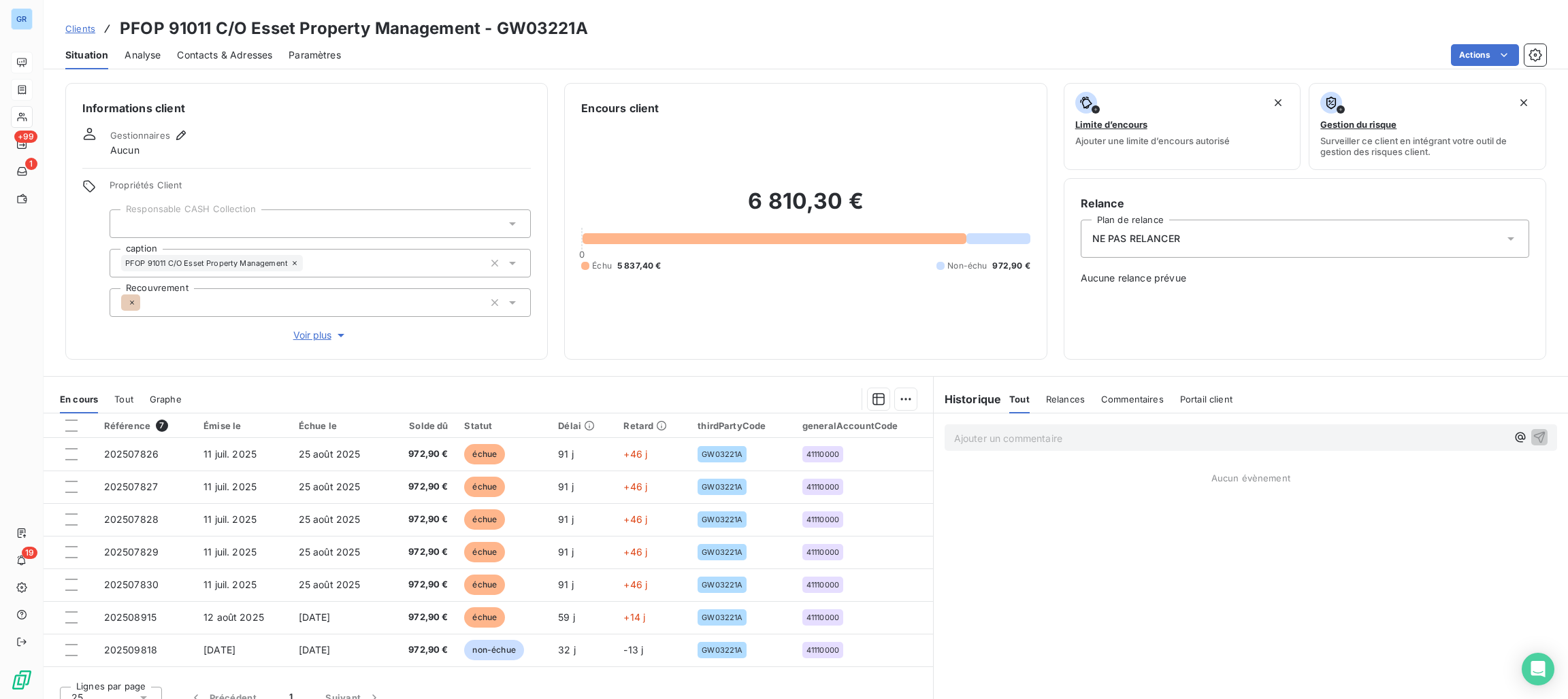
click at [1140, 230] on div "NE PAS RELANCER" at bounding box center [1304, 239] width 448 height 38
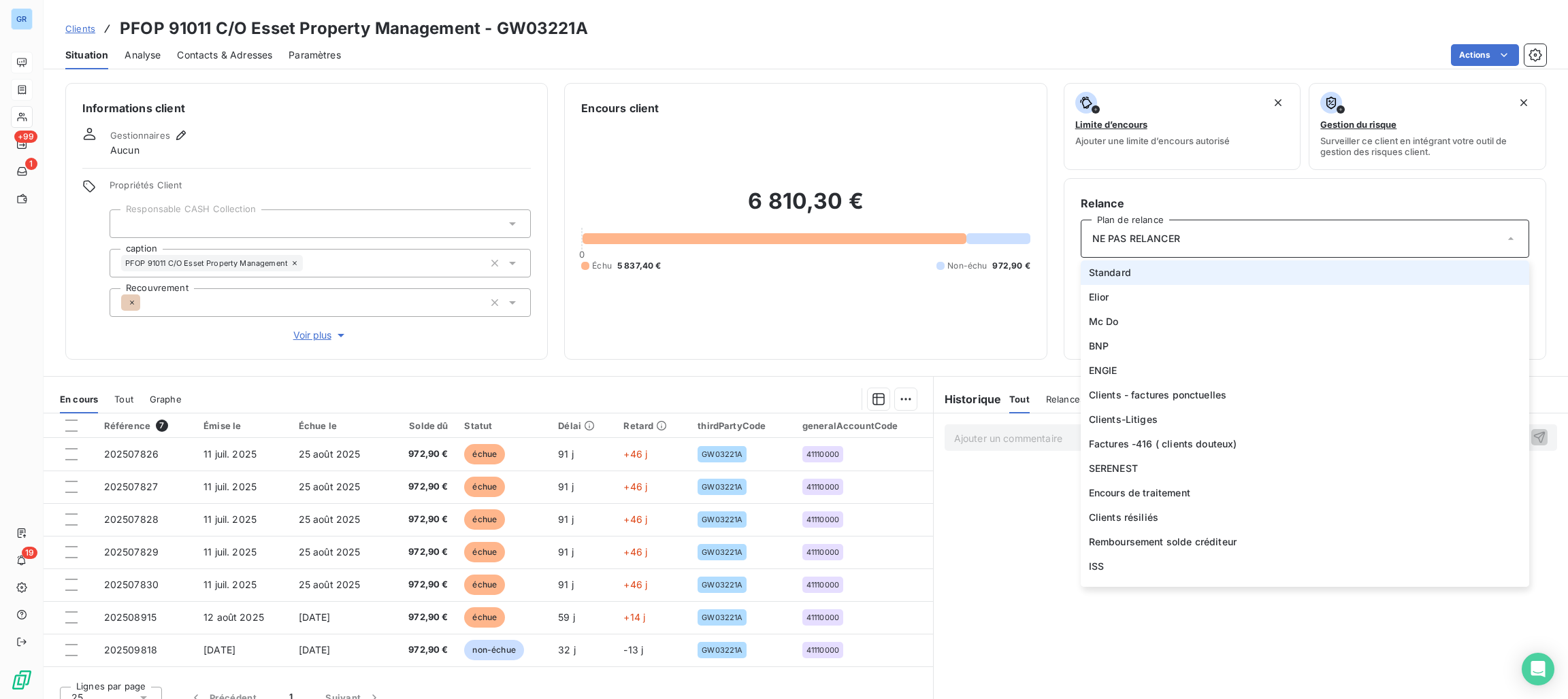
click at [1125, 274] on li "Standard" at bounding box center [1304, 273] width 448 height 24
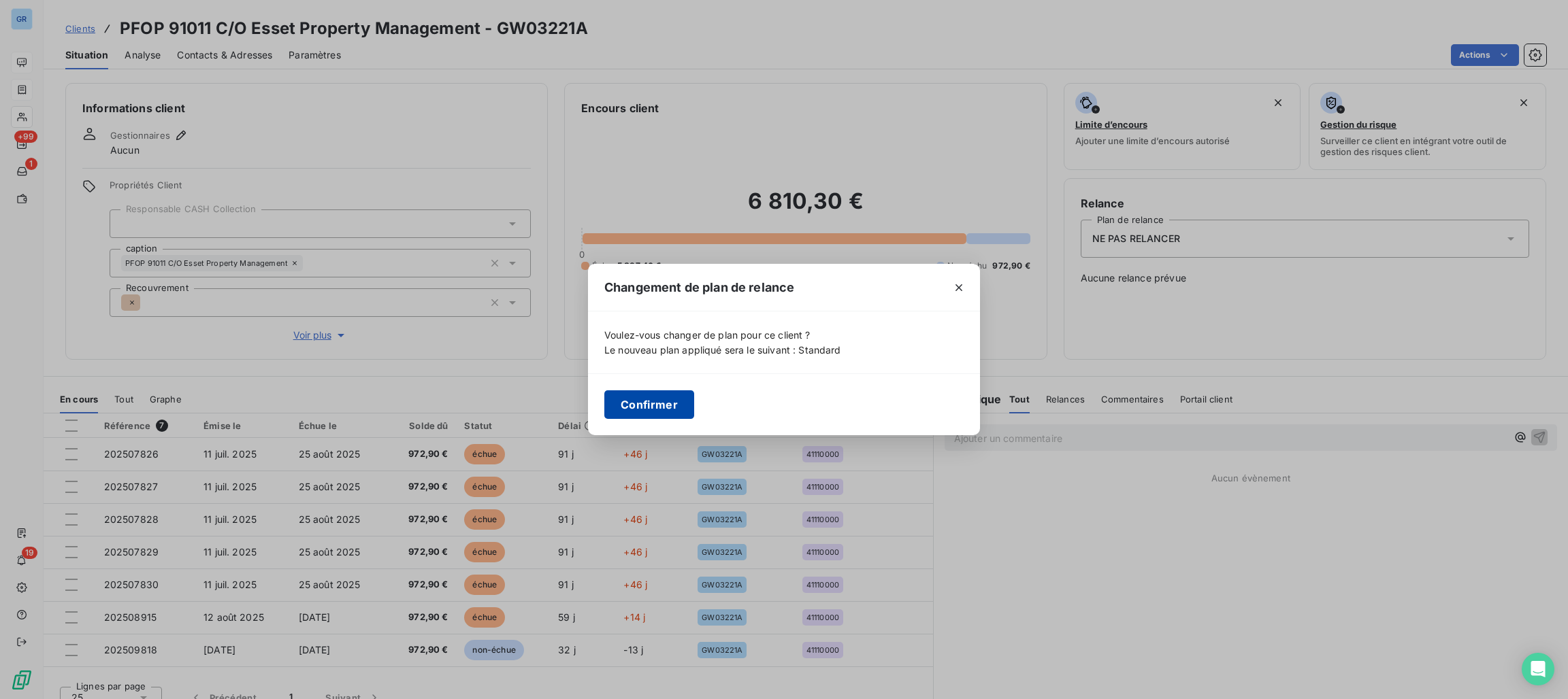
click at [644, 397] on button "Confirmer" at bounding box center [649, 405] width 90 height 29
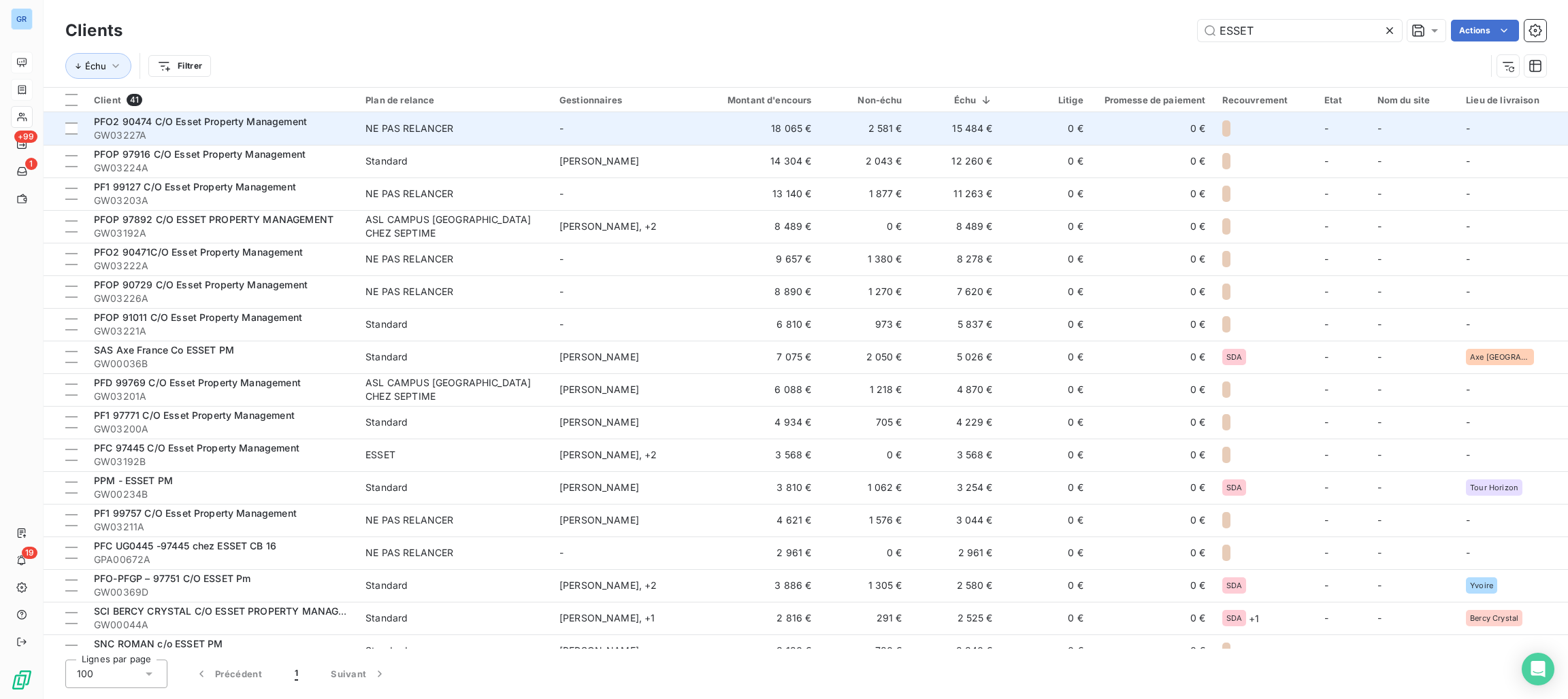
click at [741, 132] on td "18 065 €" at bounding box center [759, 129] width 121 height 33
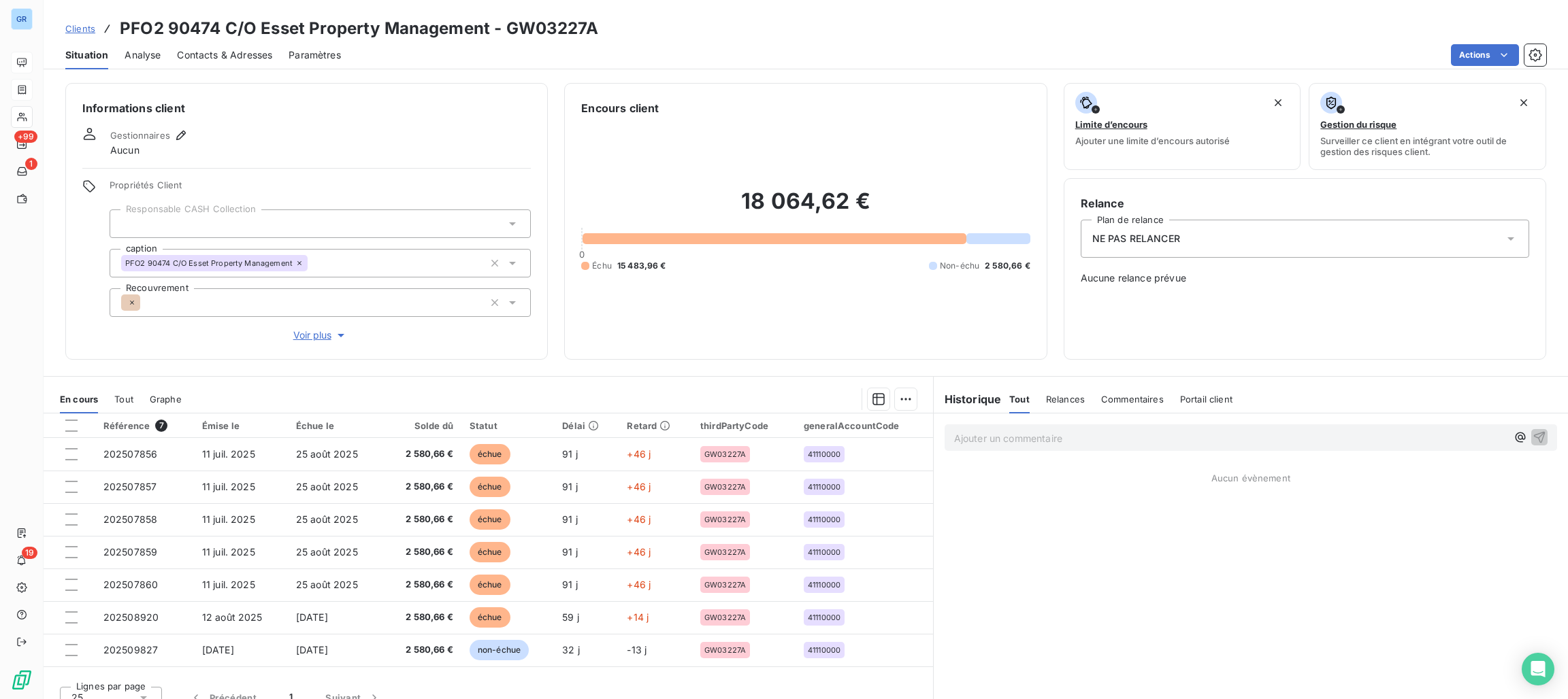
click at [1137, 238] on span "NE PAS RELANCER" at bounding box center [1136, 239] width 87 height 14
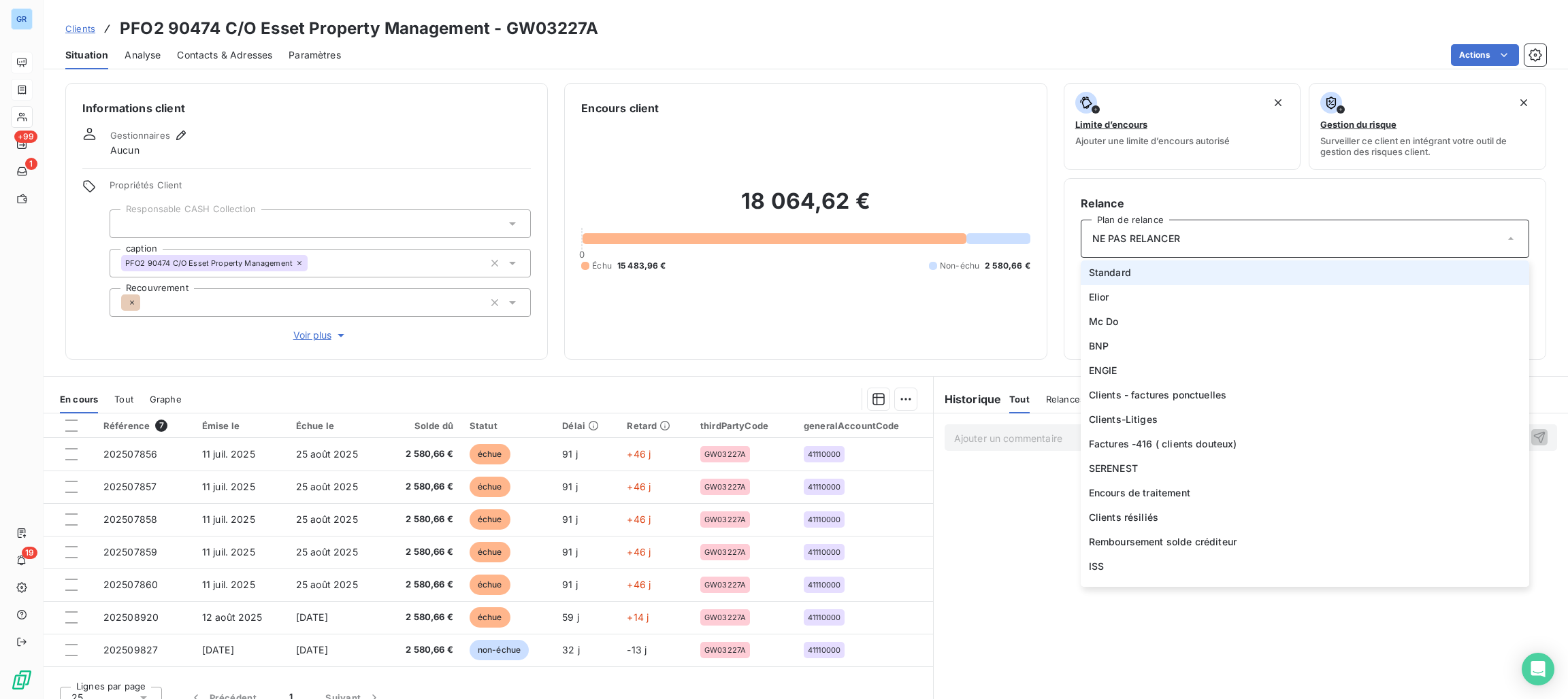
click at [1110, 275] on span "Standard" at bounding box center [1109, 273] width 42 height 14
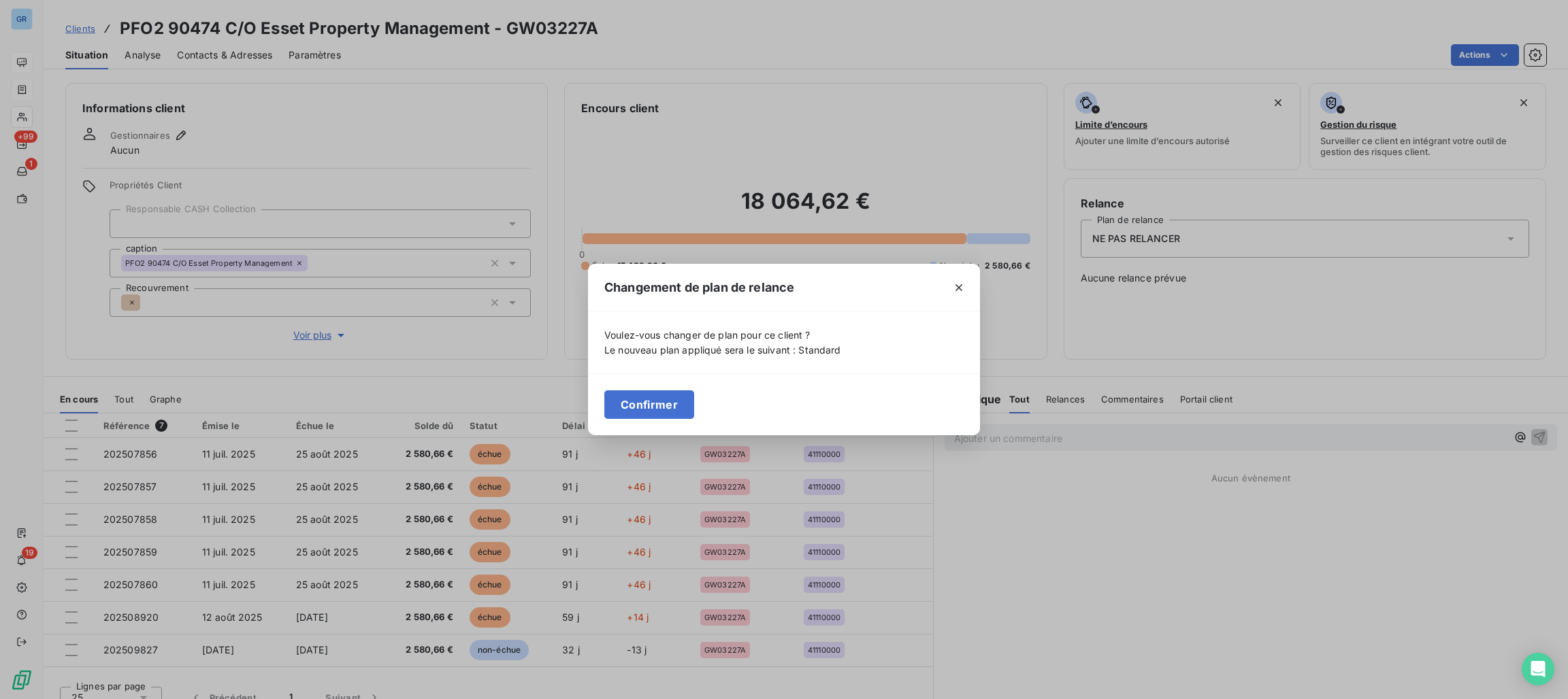
drag, startPoint x: 662, startPoint y: 399, endPoint x: 650, endPoint y: 394, distance: 13.0
click at [660, 401] on button "Confirmer" at bounding box center [649, 405] width 90 height 29
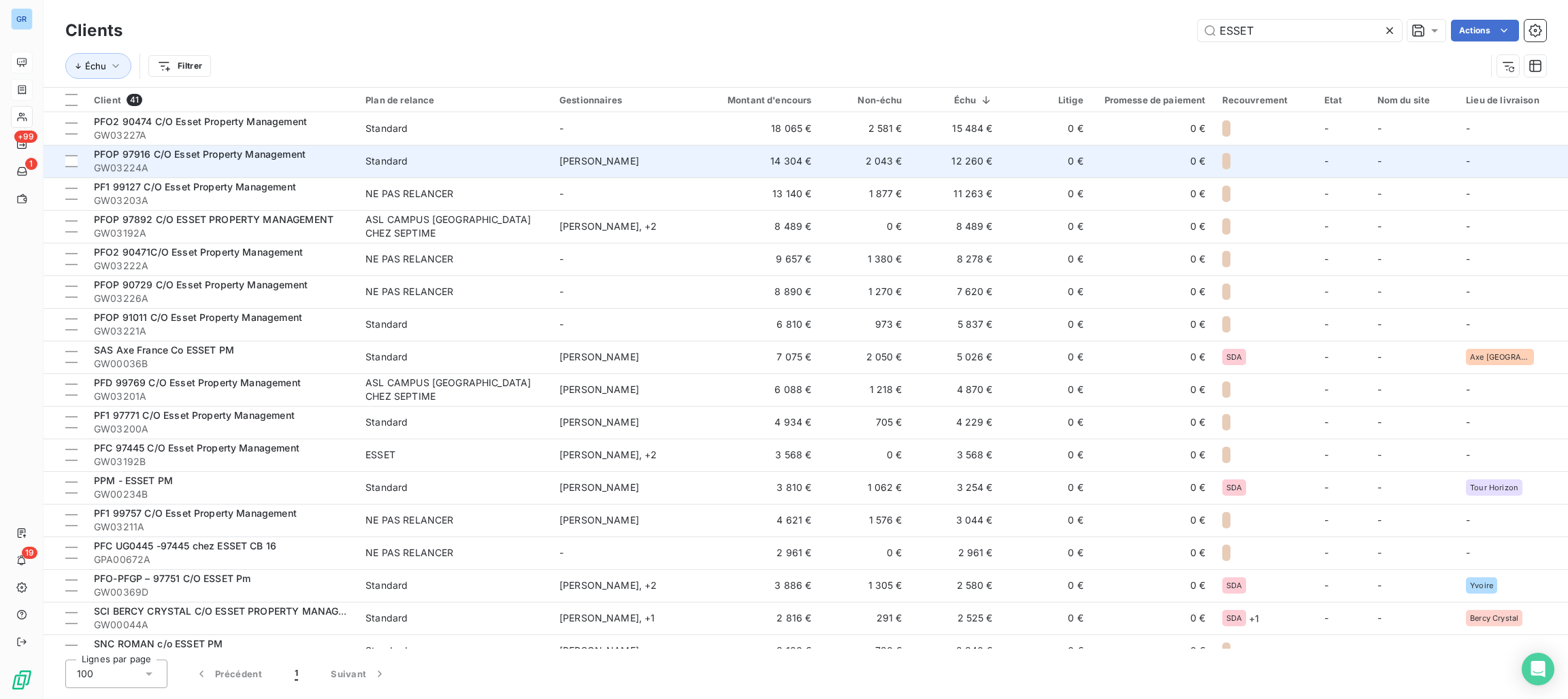
click at [762, 160] on td "14 304 €" at bounding box center [759, 161] width 121 height 33
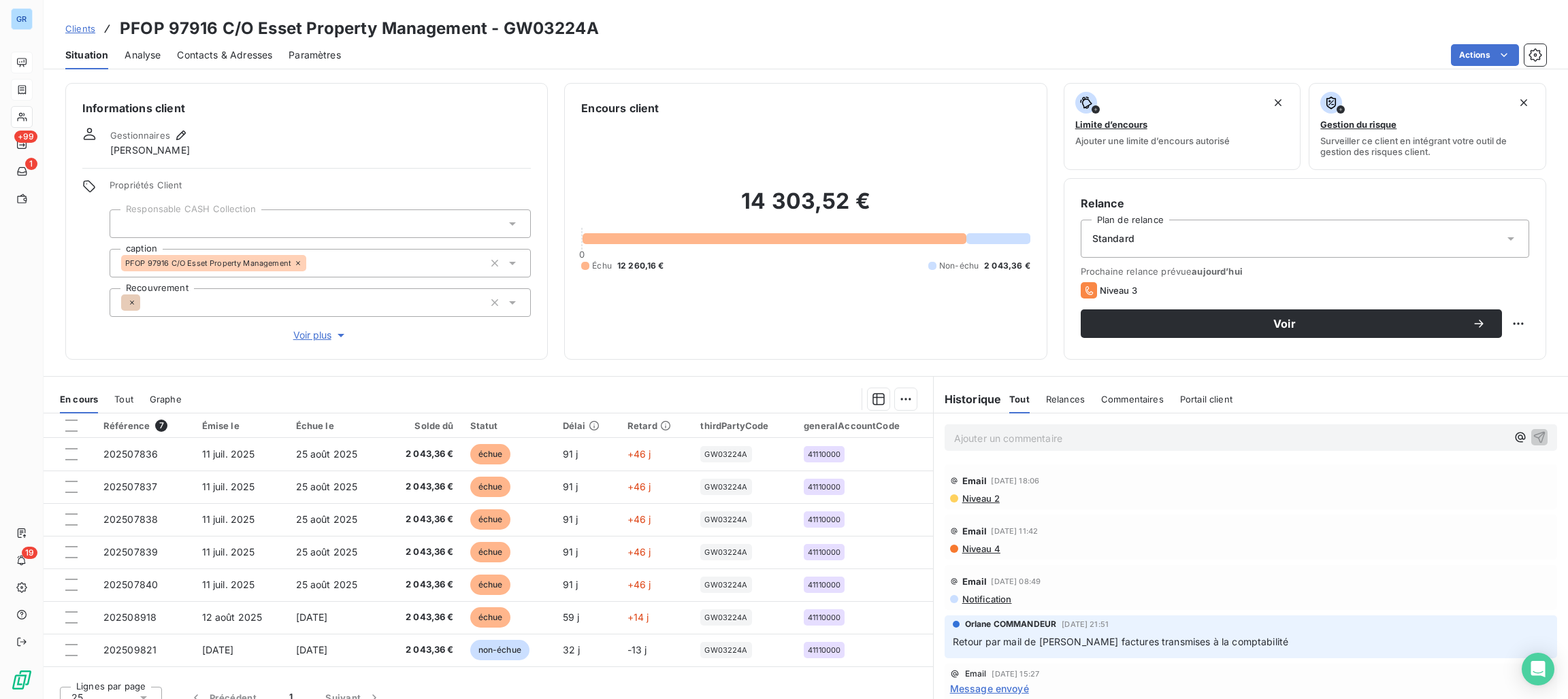
click at [1169, 242] on div "Standard" at bounding box center [1304, 239] width 448 height 38
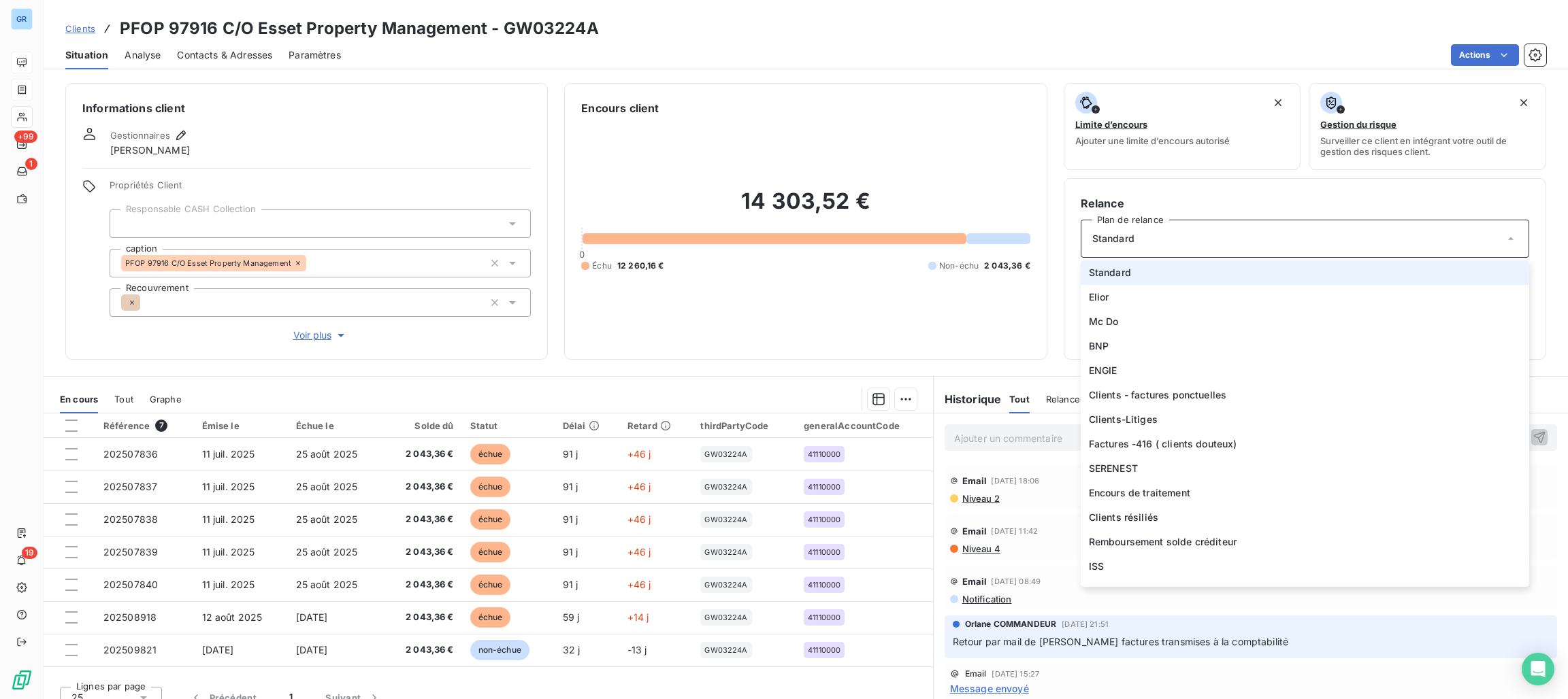
click at [1031, 274] on div "Encours client 14 303,52 € 0 Échu 12 260,16 € Non-échu 2 043,36 €" at bounding box center [805, 221] width 482 height 277
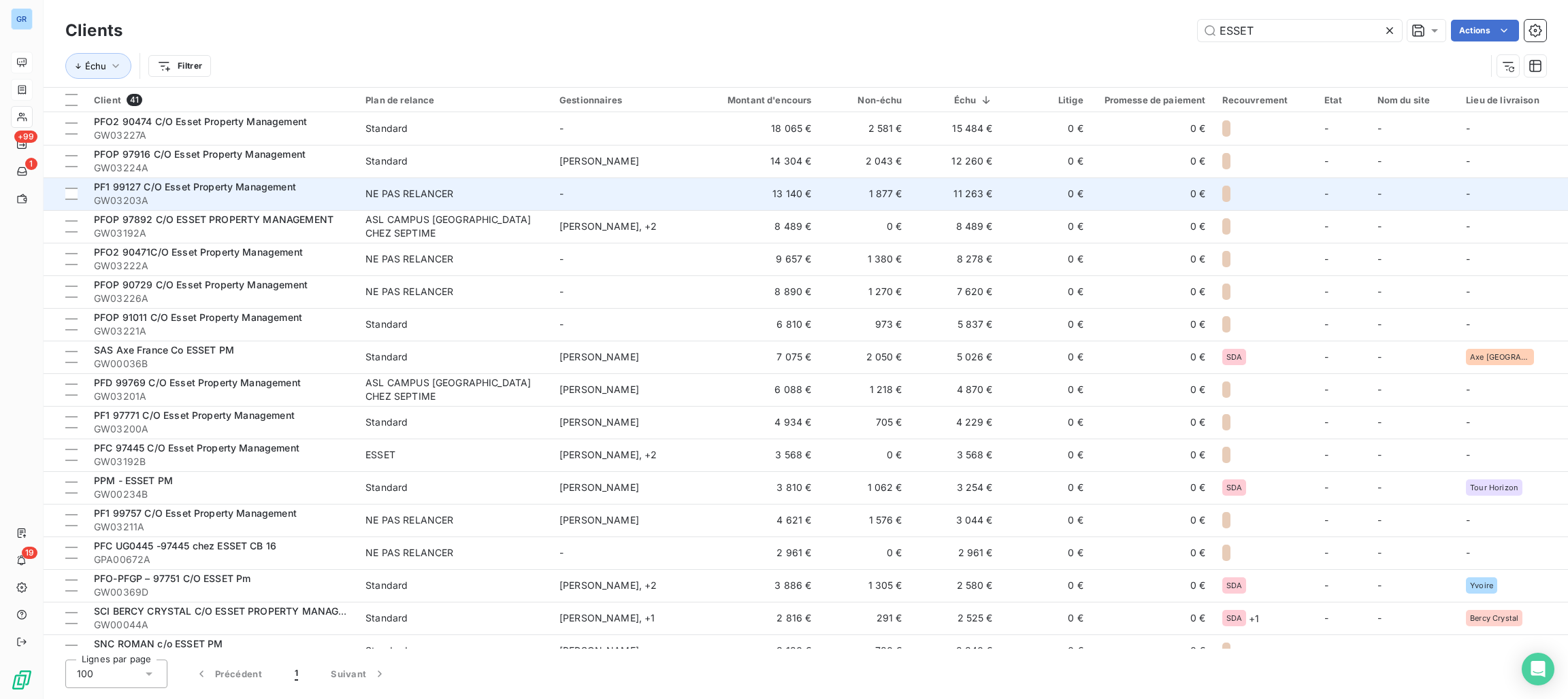
click at [638, 205] on td "-" at bounding box center [624, 193] width 147 height 33
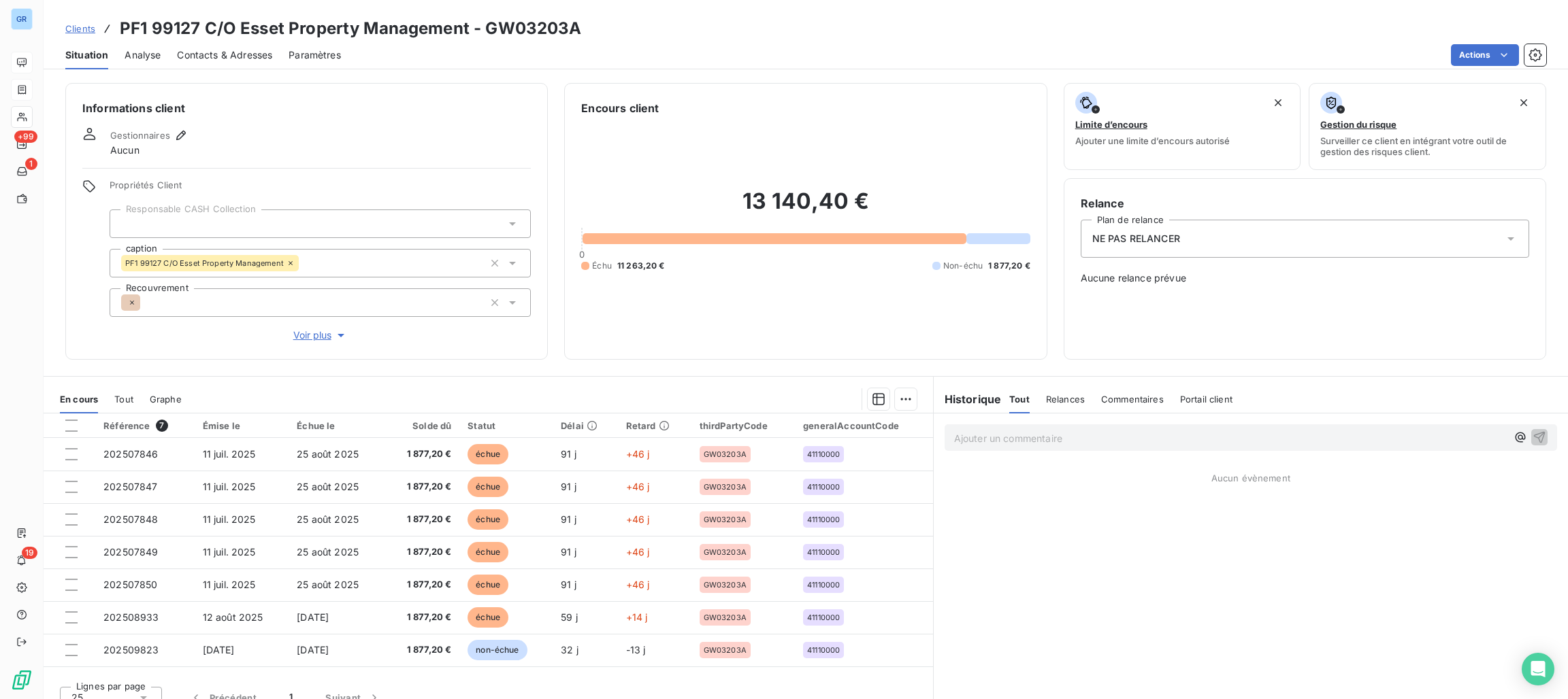
click at [1162, 251] on div "NE PAS RELANCER" at bounding box center [1304, 239] width 448 height 38
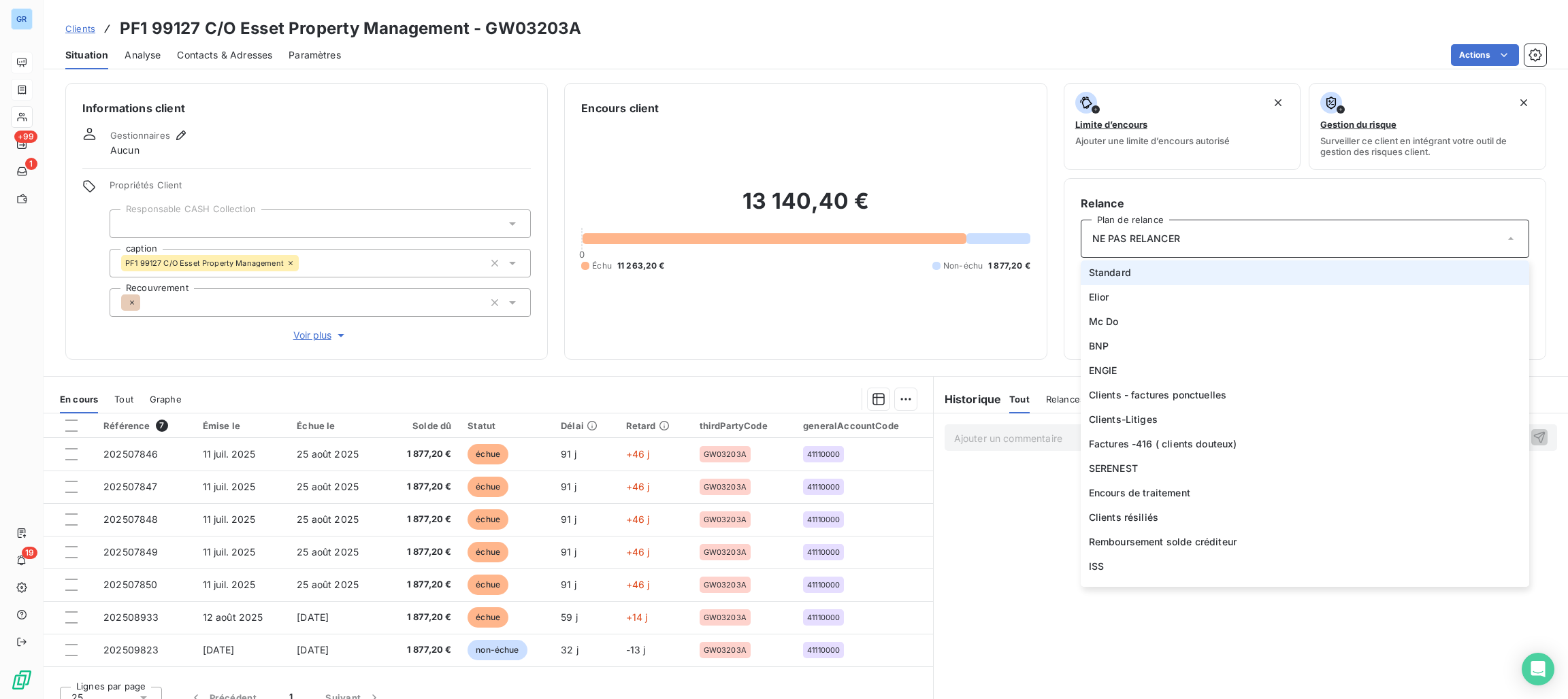
click at [1126, 273] on li "Standard" at bounding box center [1304, 273] width 448 height 24
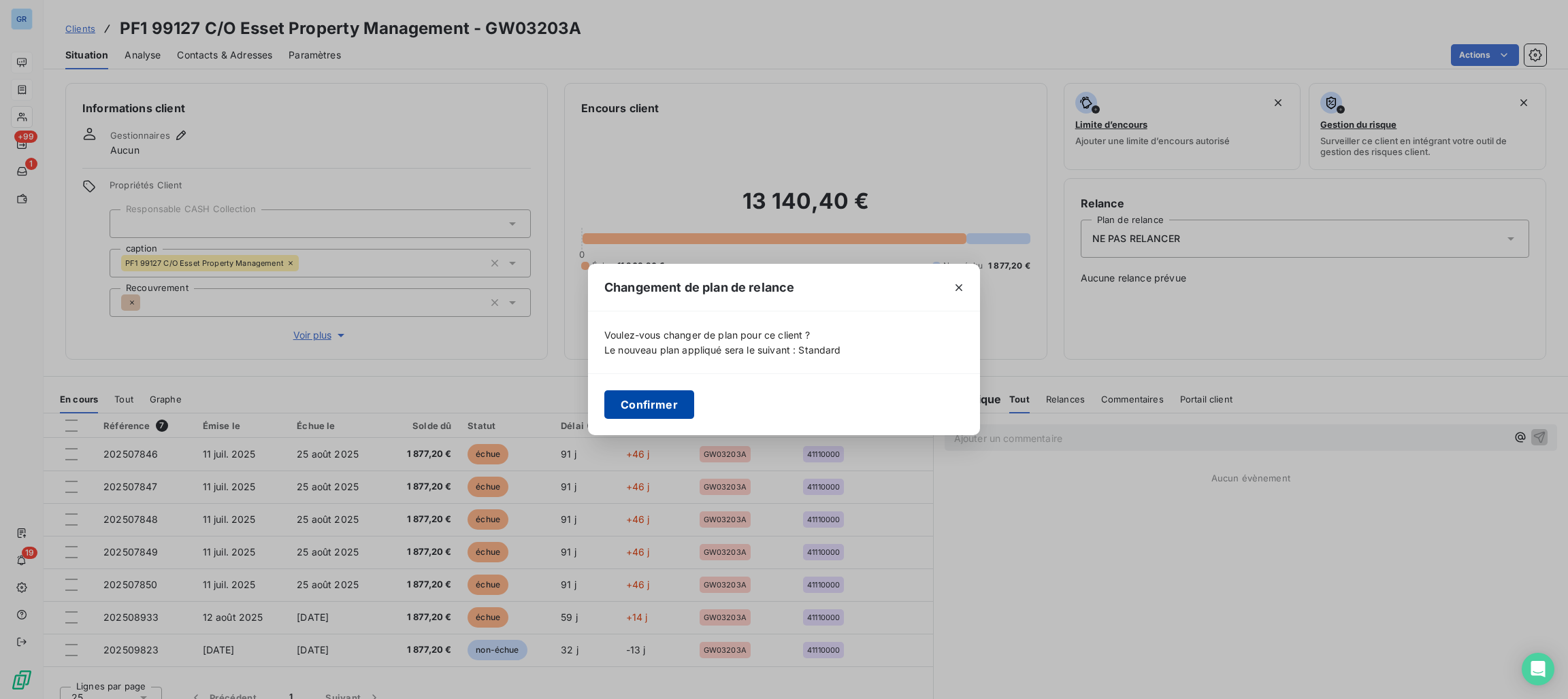
click at [638, 406] on button "Confirmer" at bounding box center [649, 405] width 90 height 29
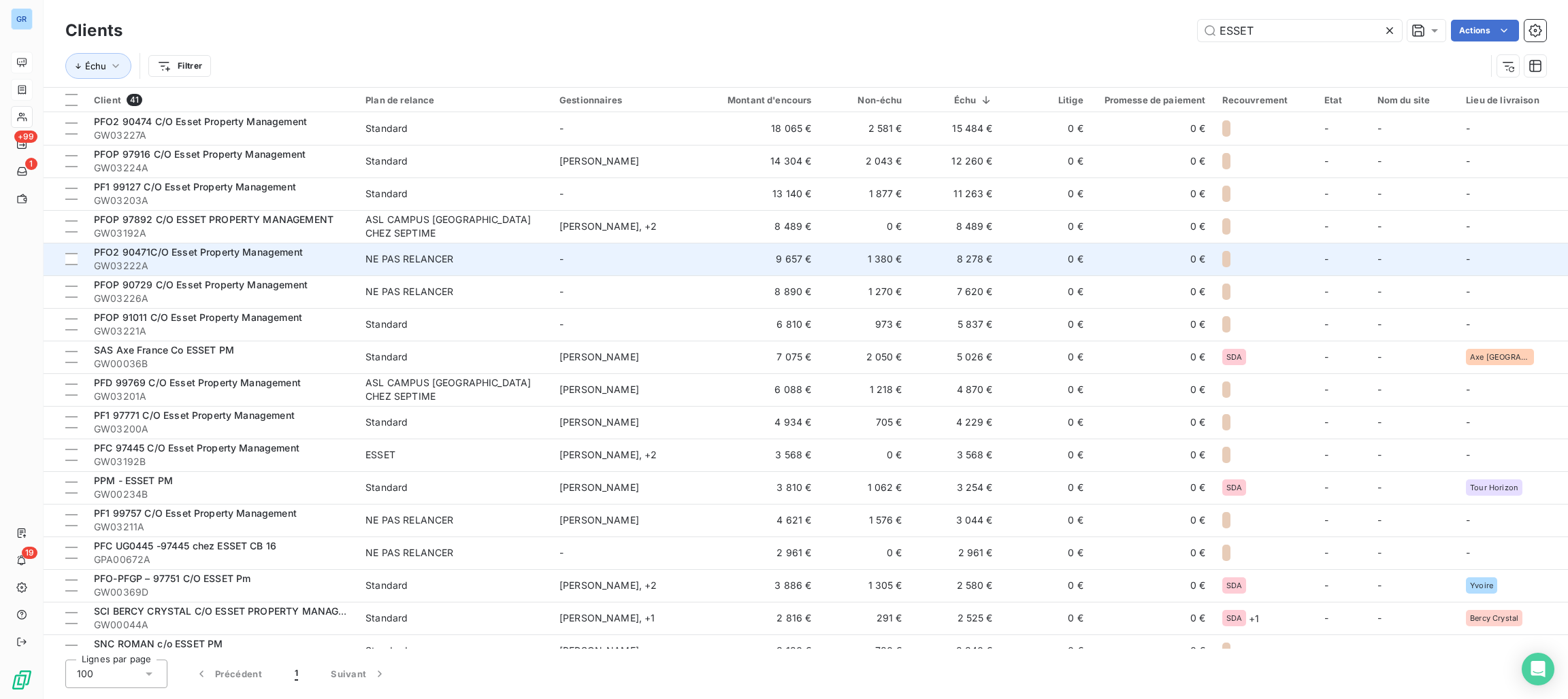
click at [536, 271] on td "NE PAS RELANCER" at bounding box center [454, 259] width 194 height 33
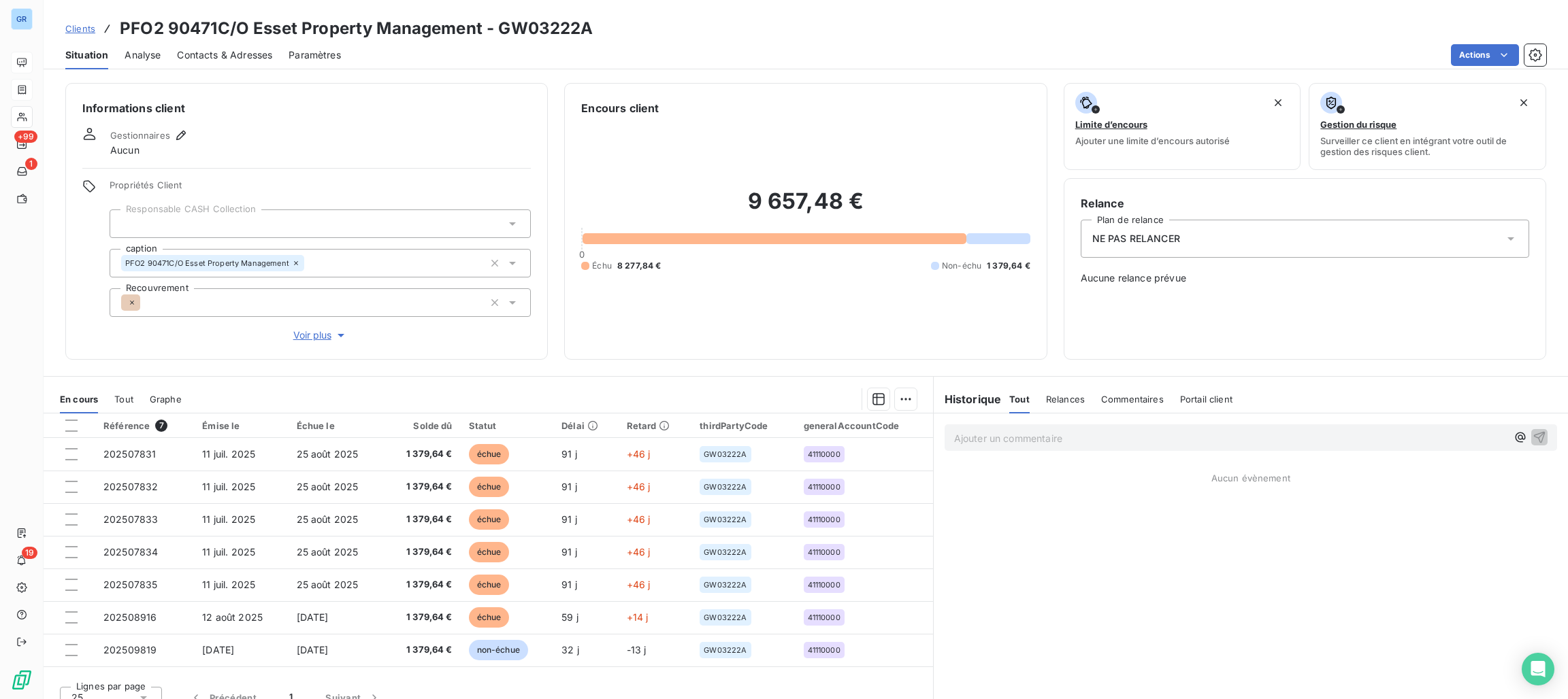
click at [1134, 245] on span "NE PAS RELANCER" at bounding box center [1136, 239] width 87 height 14
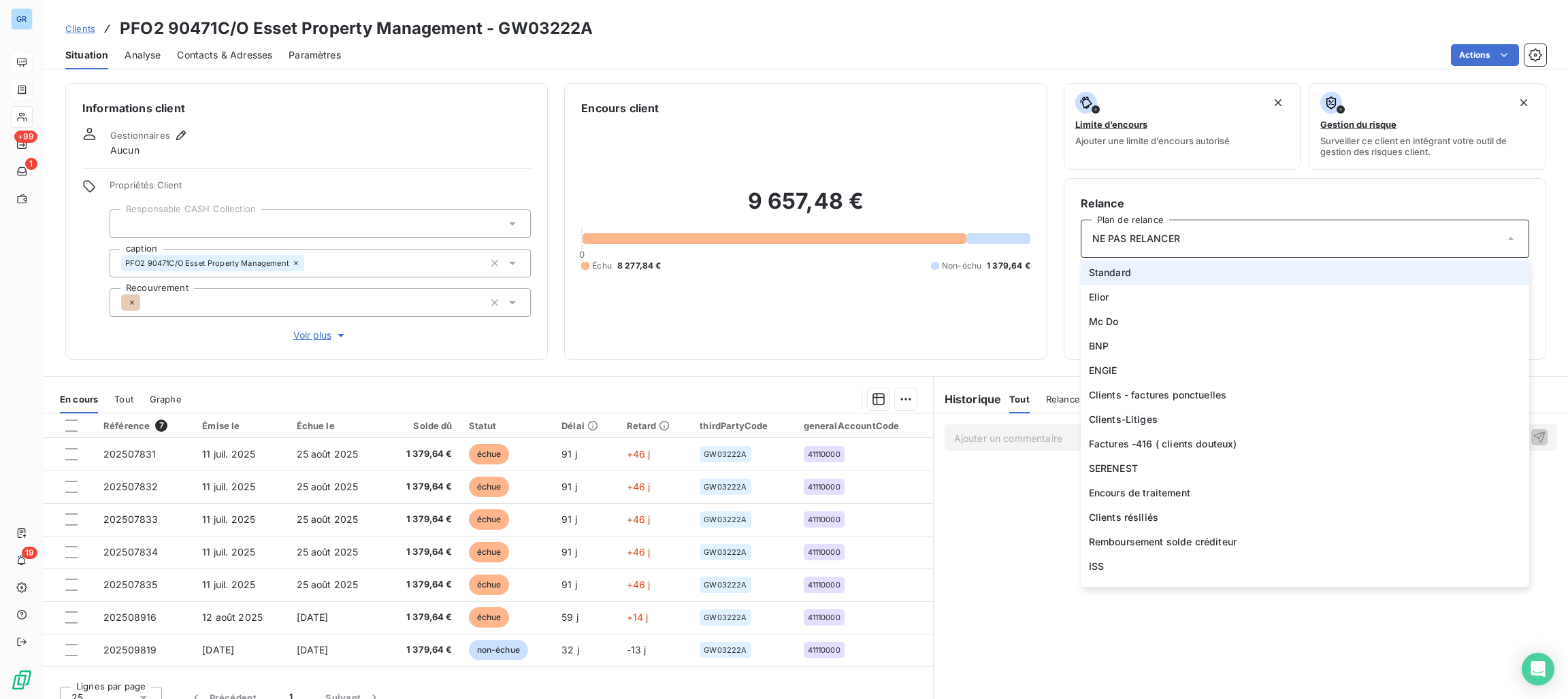
click at [1134, 280] on li "Standard" at bounding box center [1304, 273] width 448 height 24
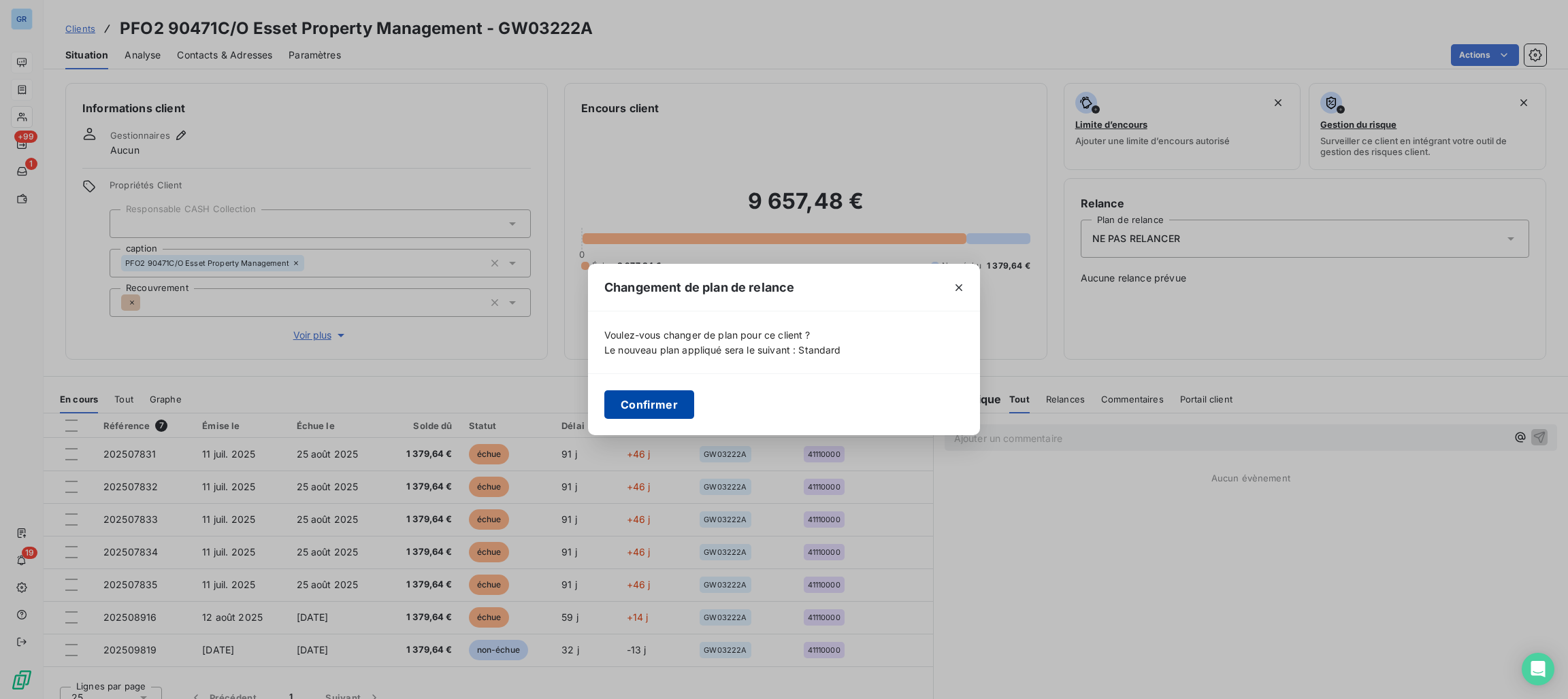
click at [691, 408] on button "Confirmer" at bounding box center [649, 405] width 90 height 29
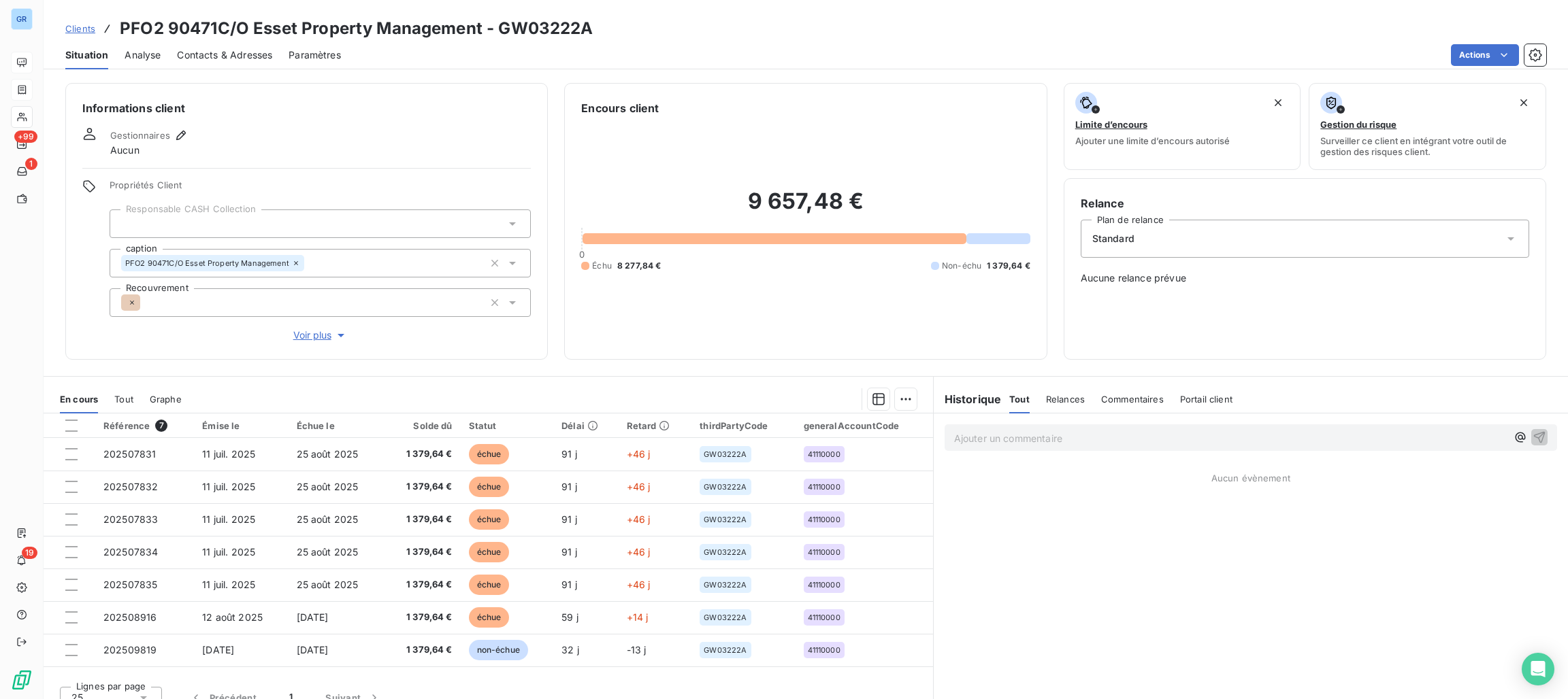
click at [229, 52] on span "Contacts & Adresses" at bounding box center [224, 56] width 95 height 14
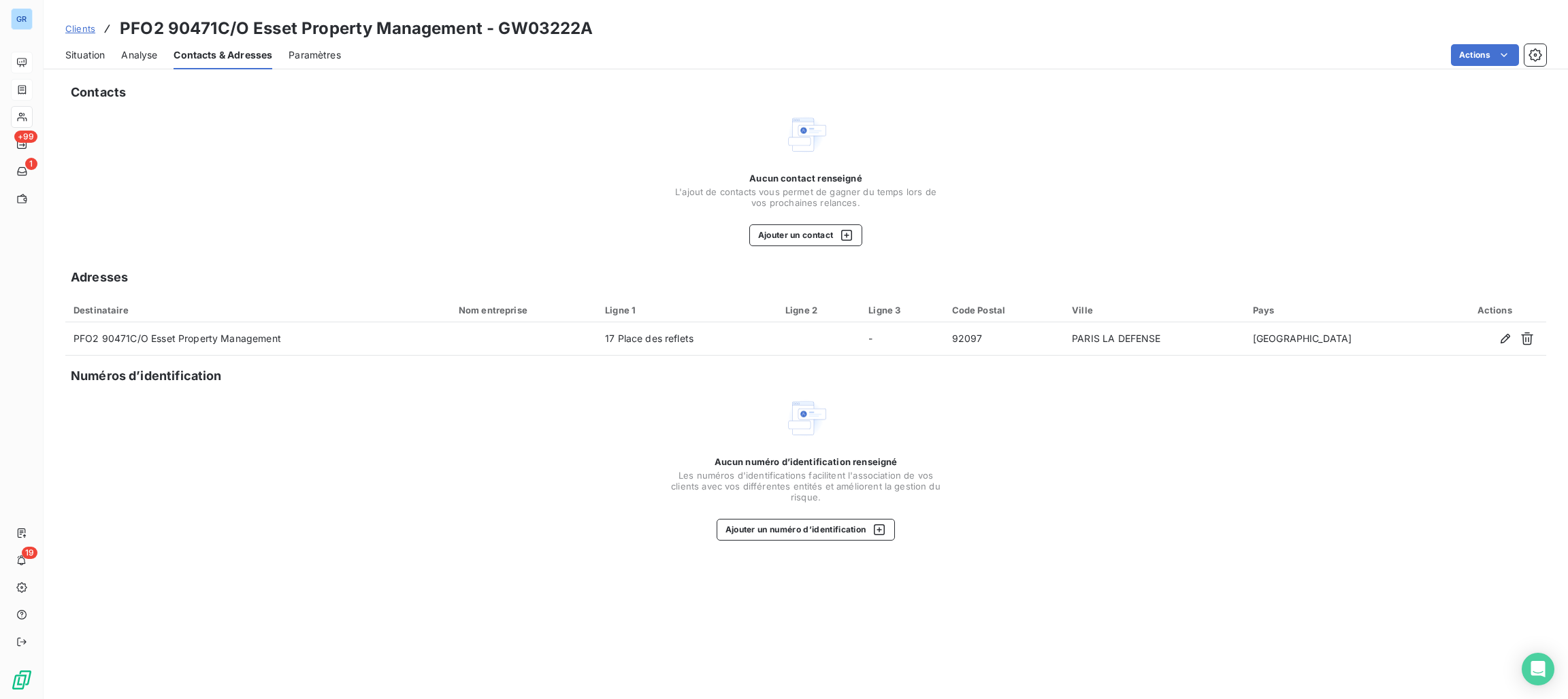
click at [83, 53] on span "Situation" at bounding box center [85, 56] width 40 height 14
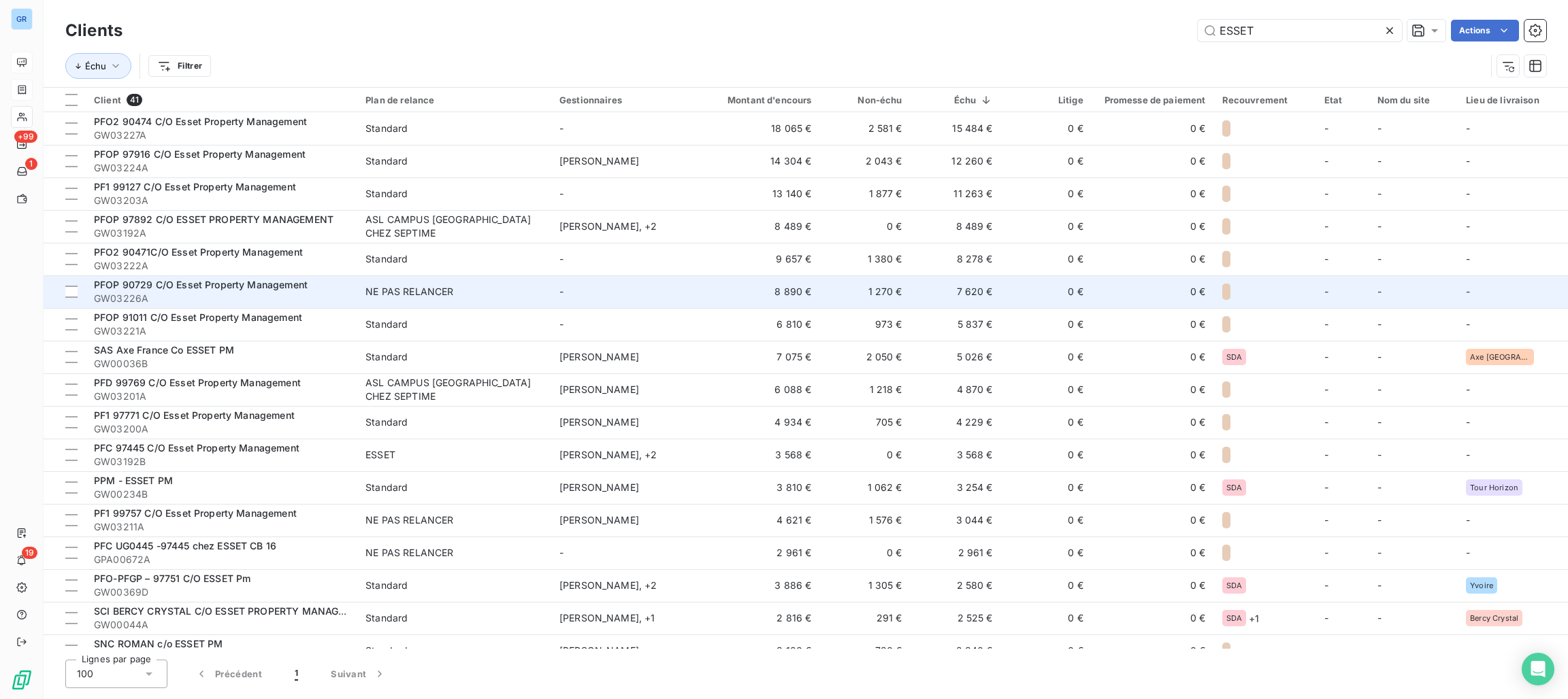
click at [410, 288] on div "NE PAS RELANCER" at bounding box center [409, 292] width 87 height 14
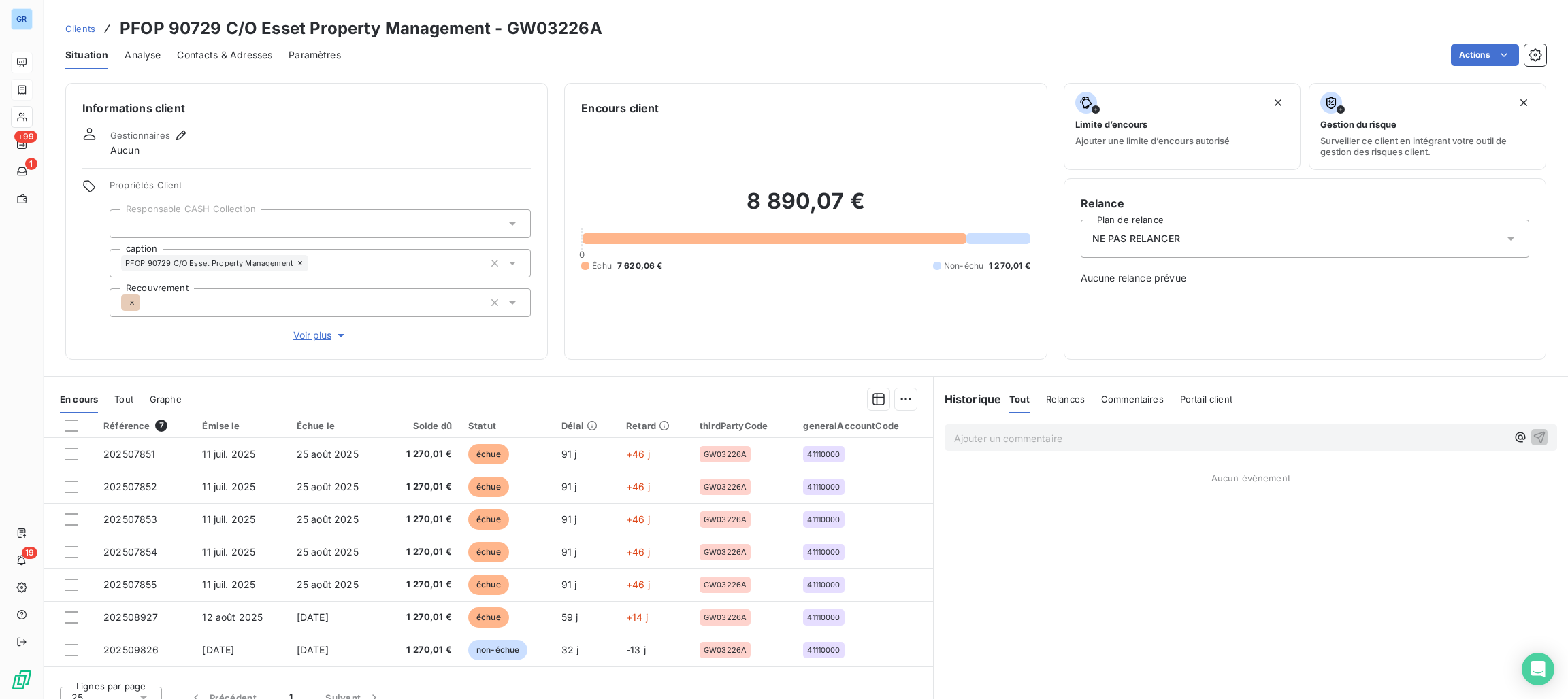
click at [256, 51] on span "Contacts & Adresses" at bounding box center [224, 56] width 95 height 14
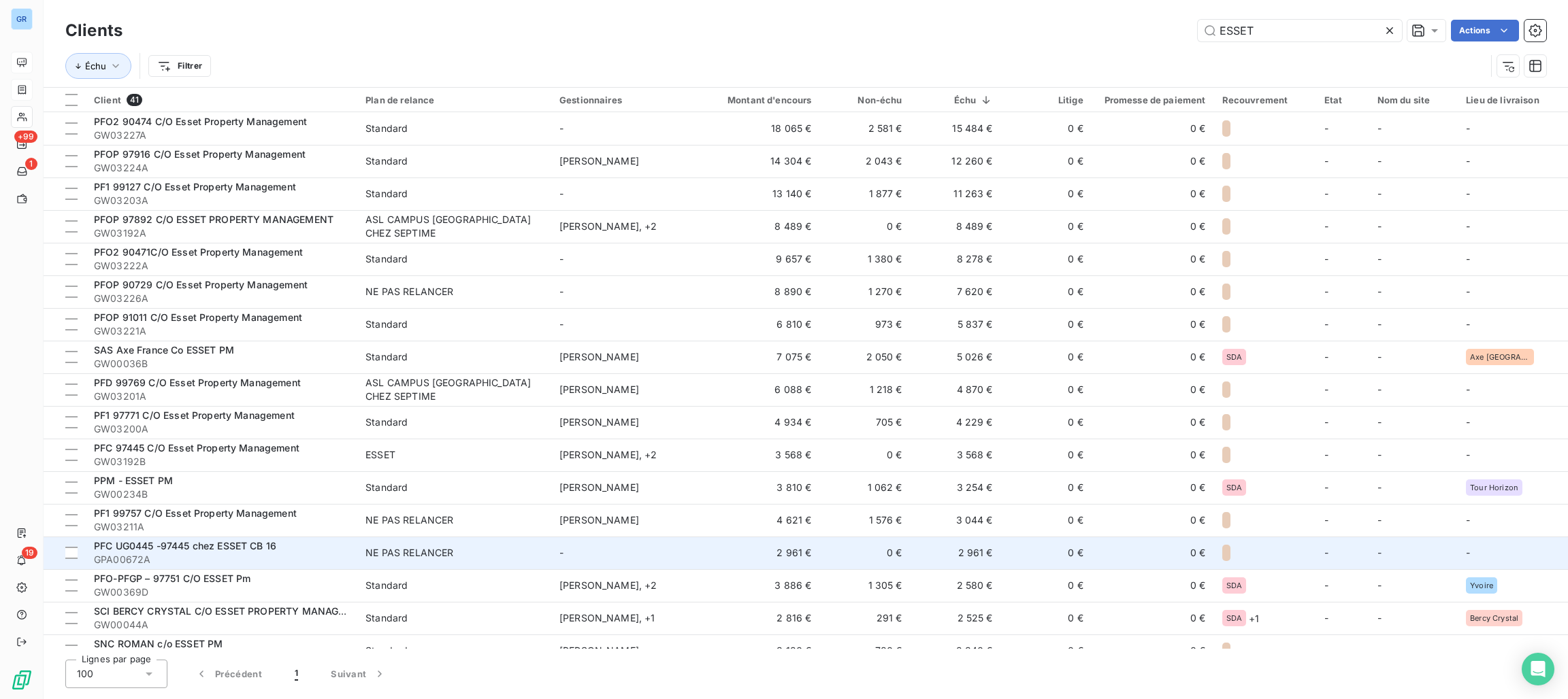
click at [460, 547] on span "NE PAS RELANCER" at bounding box center [453, 553] width 177 height 14
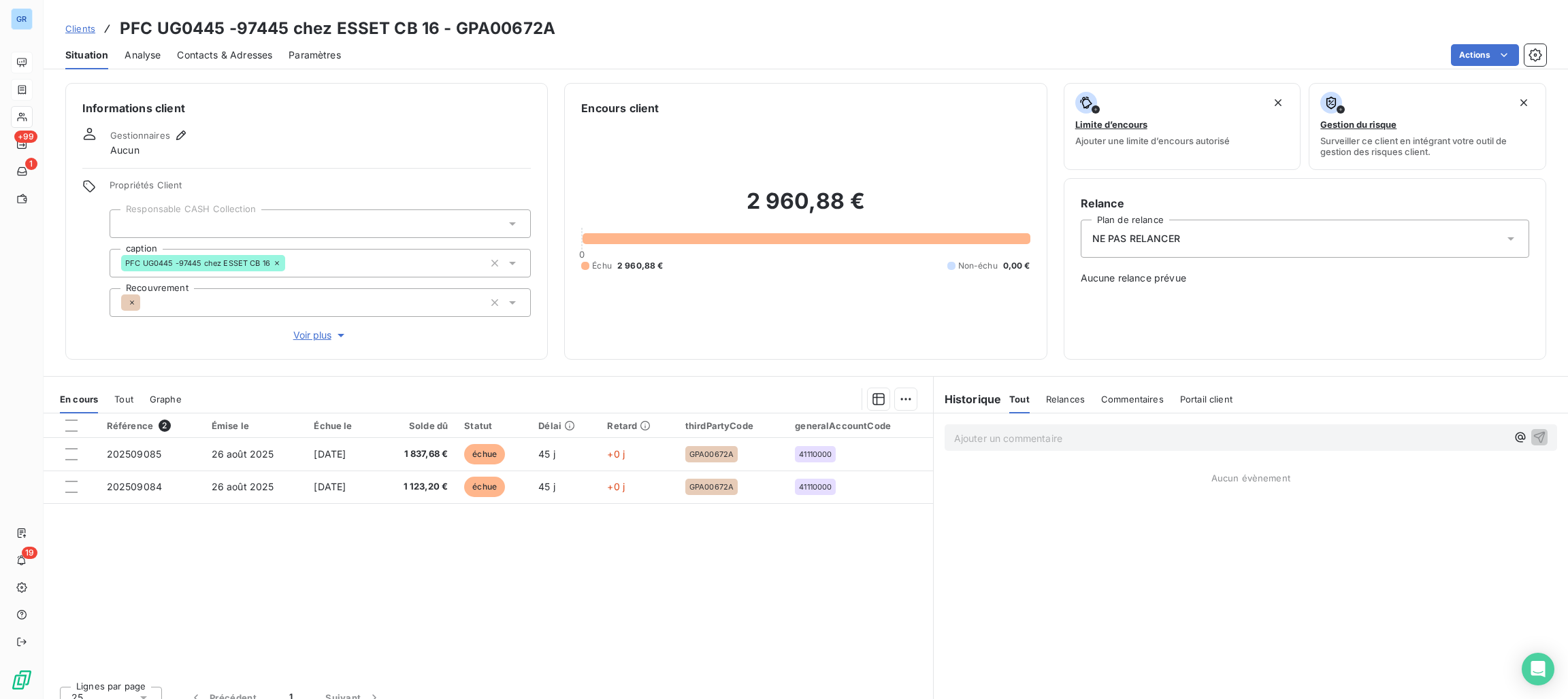
click at [242, 61] on span "Contacts & Adresses" at bounding box center [224, 56] width 95 height 14
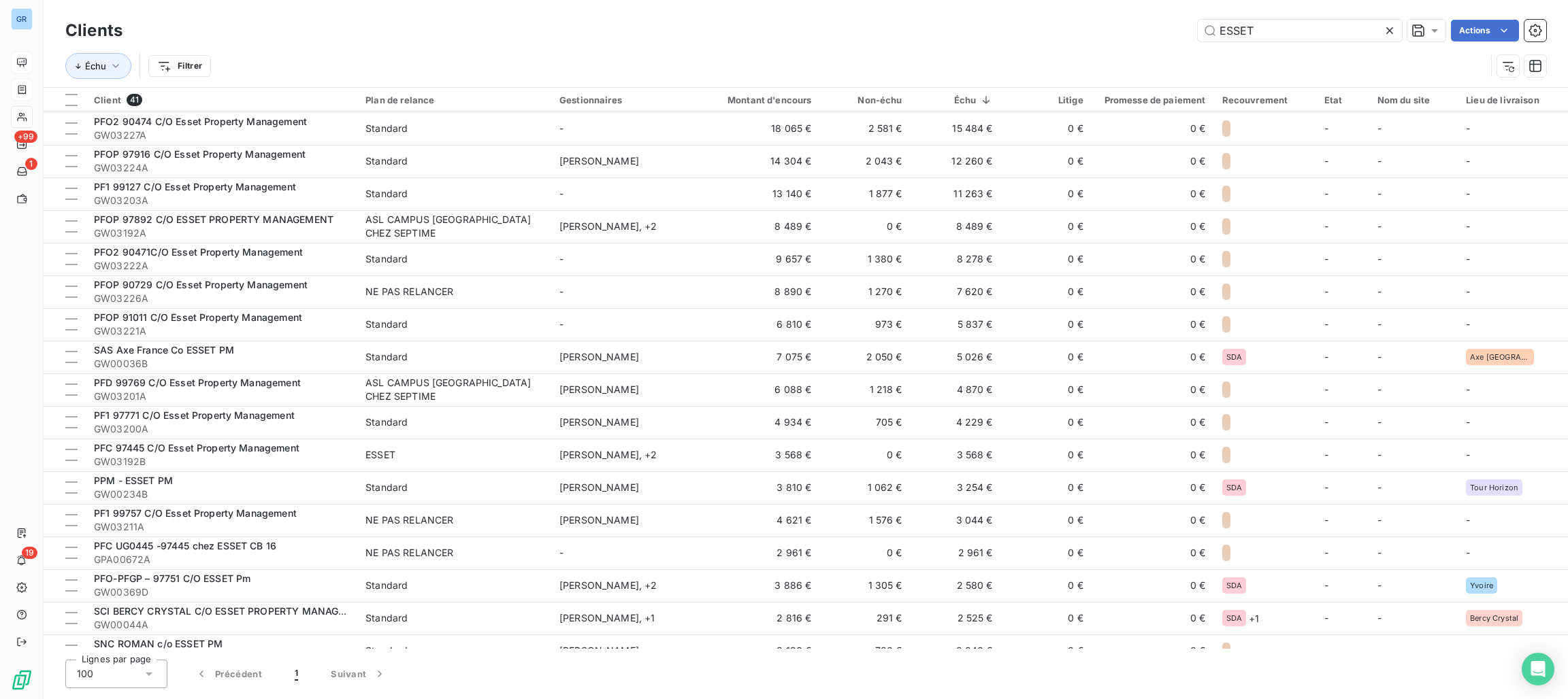
drag, startPoint x: 1324, startPoint y: 35, endPoint x: 946, endPoint y: 42, distance: 378.1
click at [1007, 37] on div "ESSET Actions" at bounding box center [842, 30] width 1407 height 22
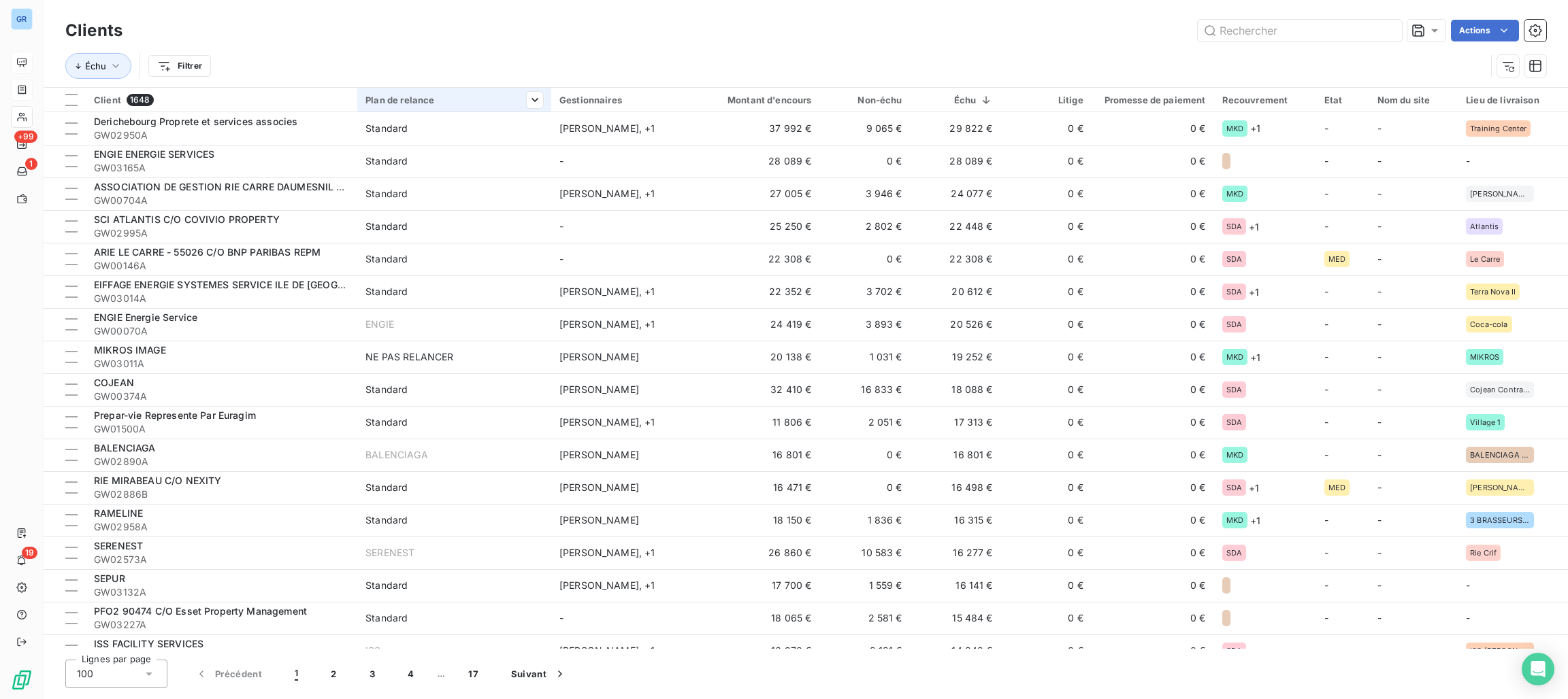
click at [452, 100] on div "Plan de relance" at bounding box center [453, 100] width 177 height 11
click at [474, 135] on div at bounding box center [466, 137] width 136 height 29
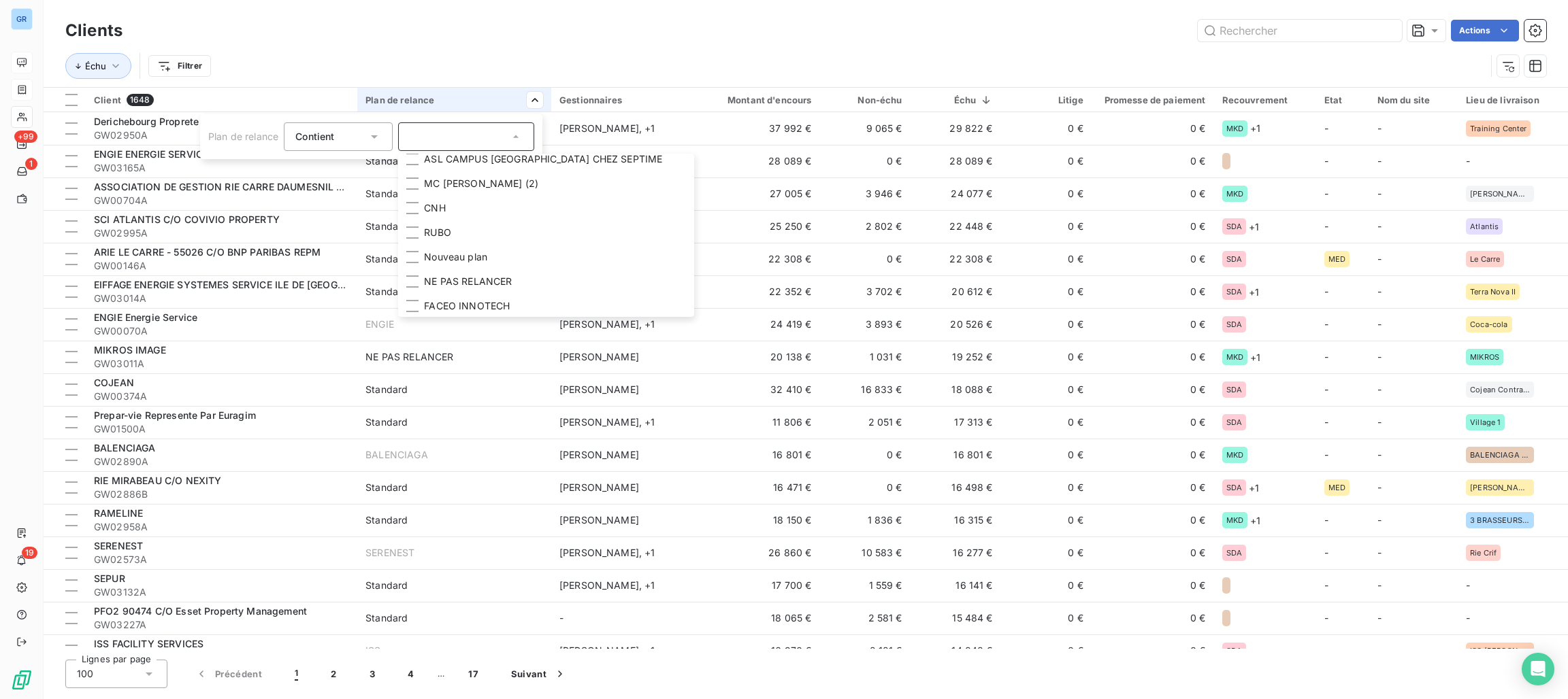
scroll to position [1394, 0]
click at [501, 249] on span "NE PAS RELANCER" at bounding box center [467, 256] width 87 height 14
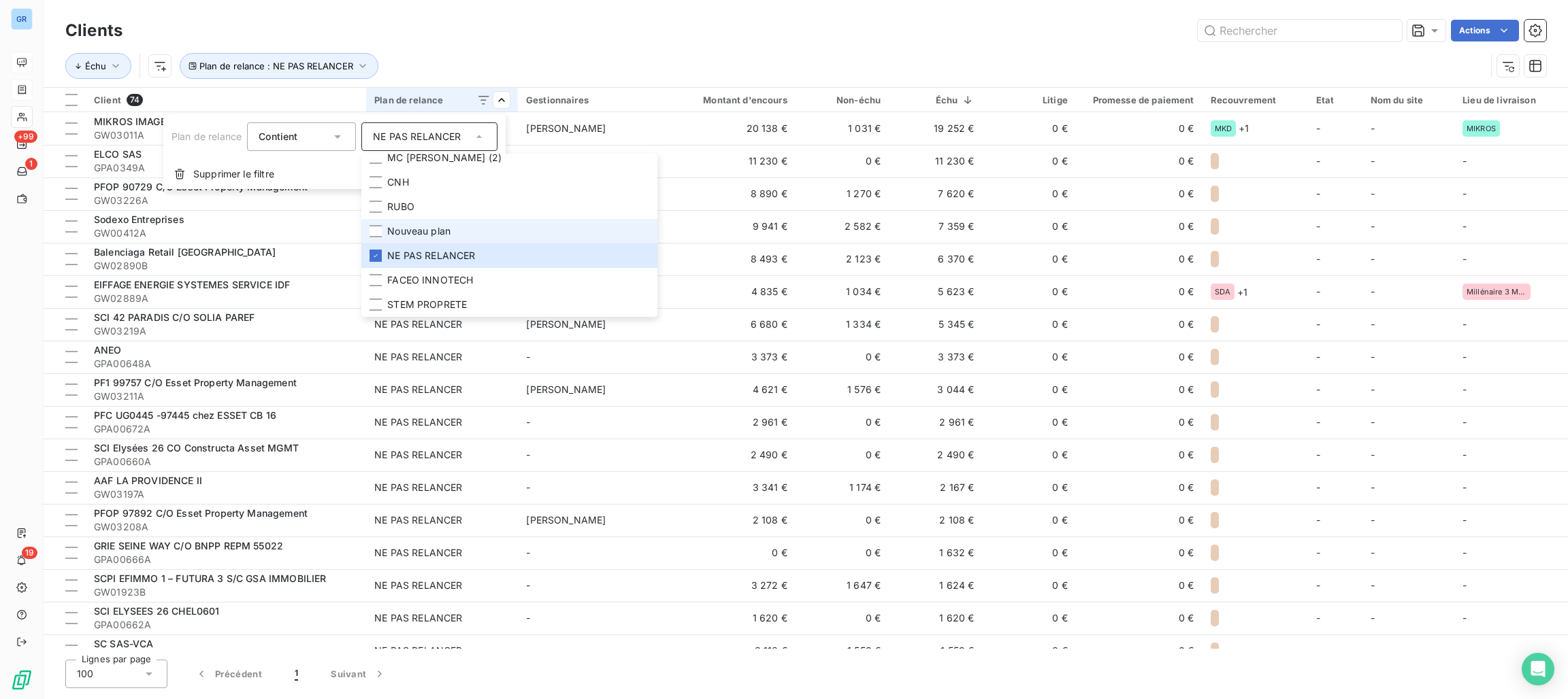
scroll to position [1378, 0]
click at [686, 44] on html "GR +99 1 19 Clients Actions Échu Plan de relance : NE PAS RELANCER Client 74 Pl…" at bounding box center [784, 349] width 1568 height 699
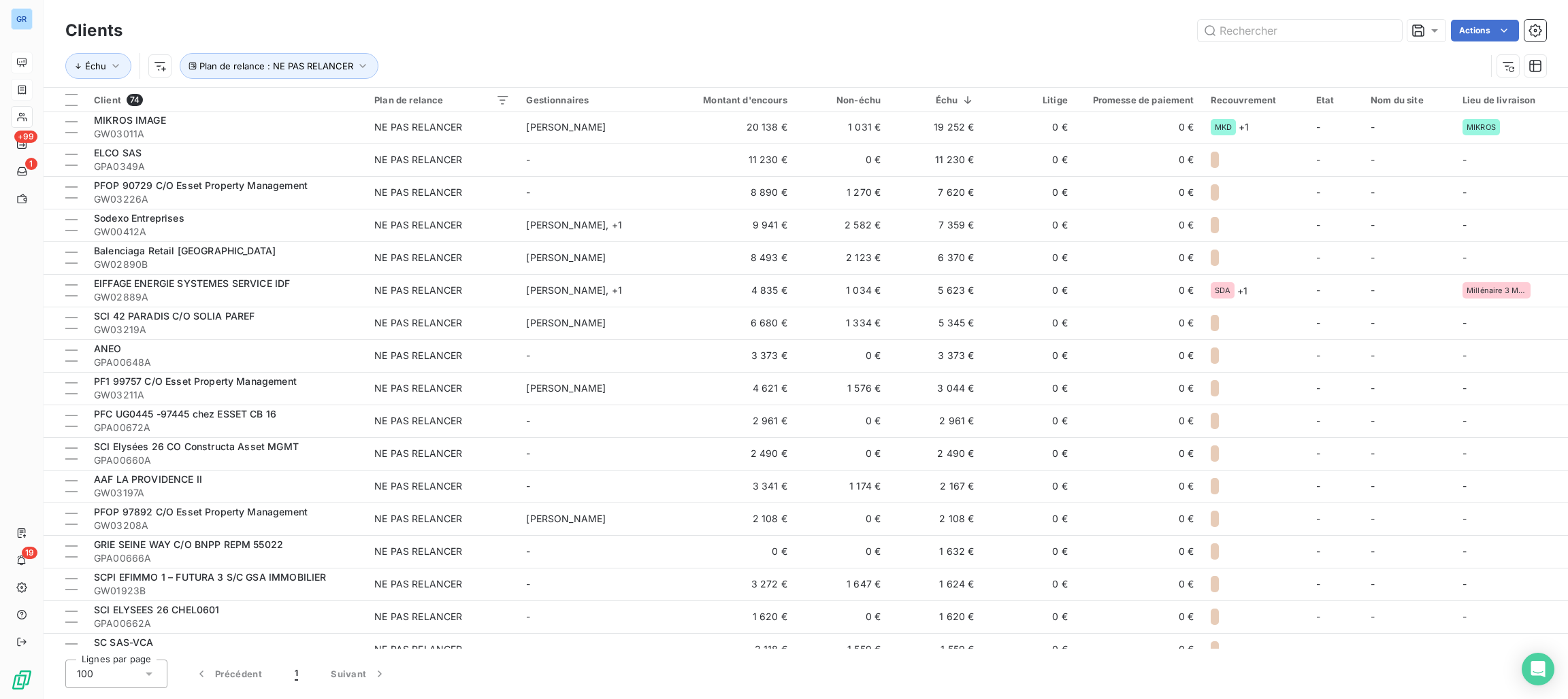
scroll to position [0, 0]
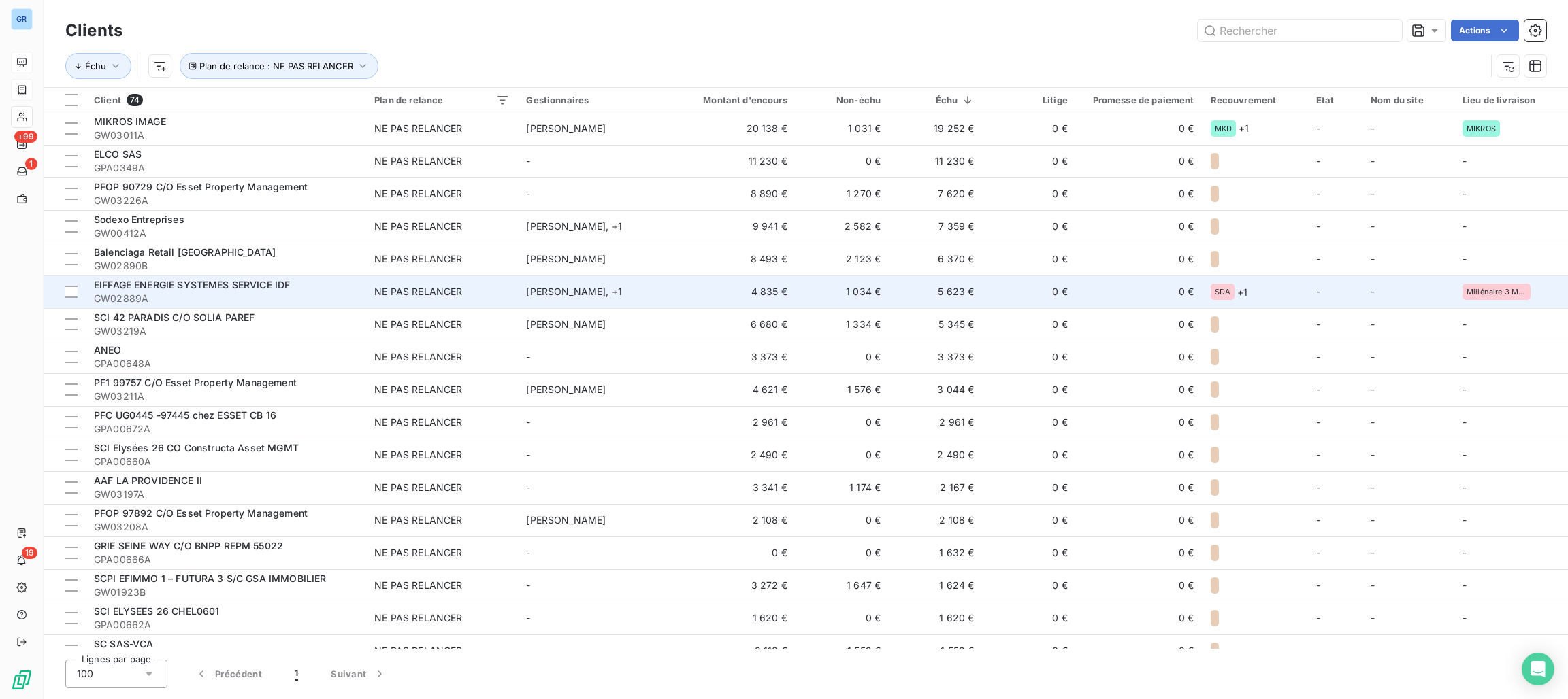
click at [403, 285] on div "NE PAS RELANCER" at bounding box center [418, 292] width 87 height 14
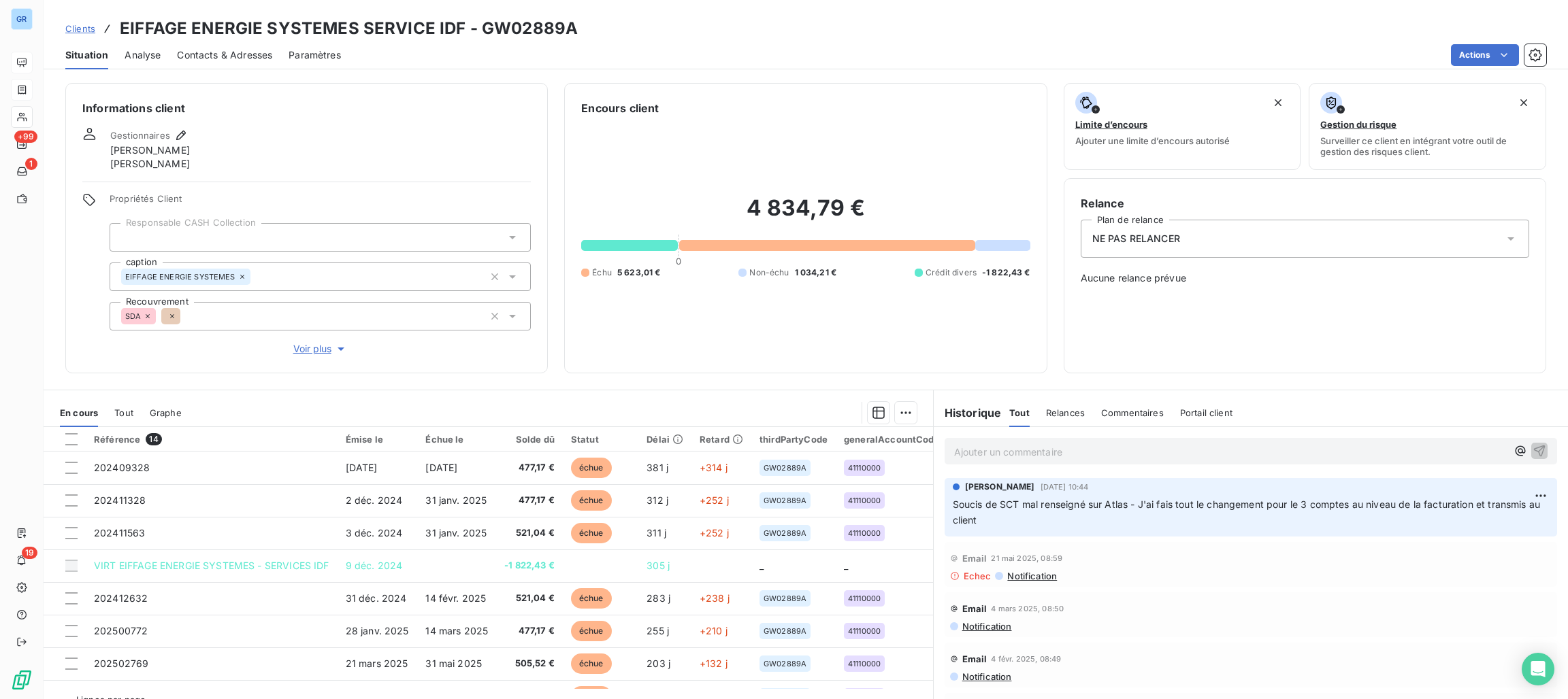
click at [250, 49] on span "Contacts & Adresses" at bounding box center [224, 56] width 95 height 14
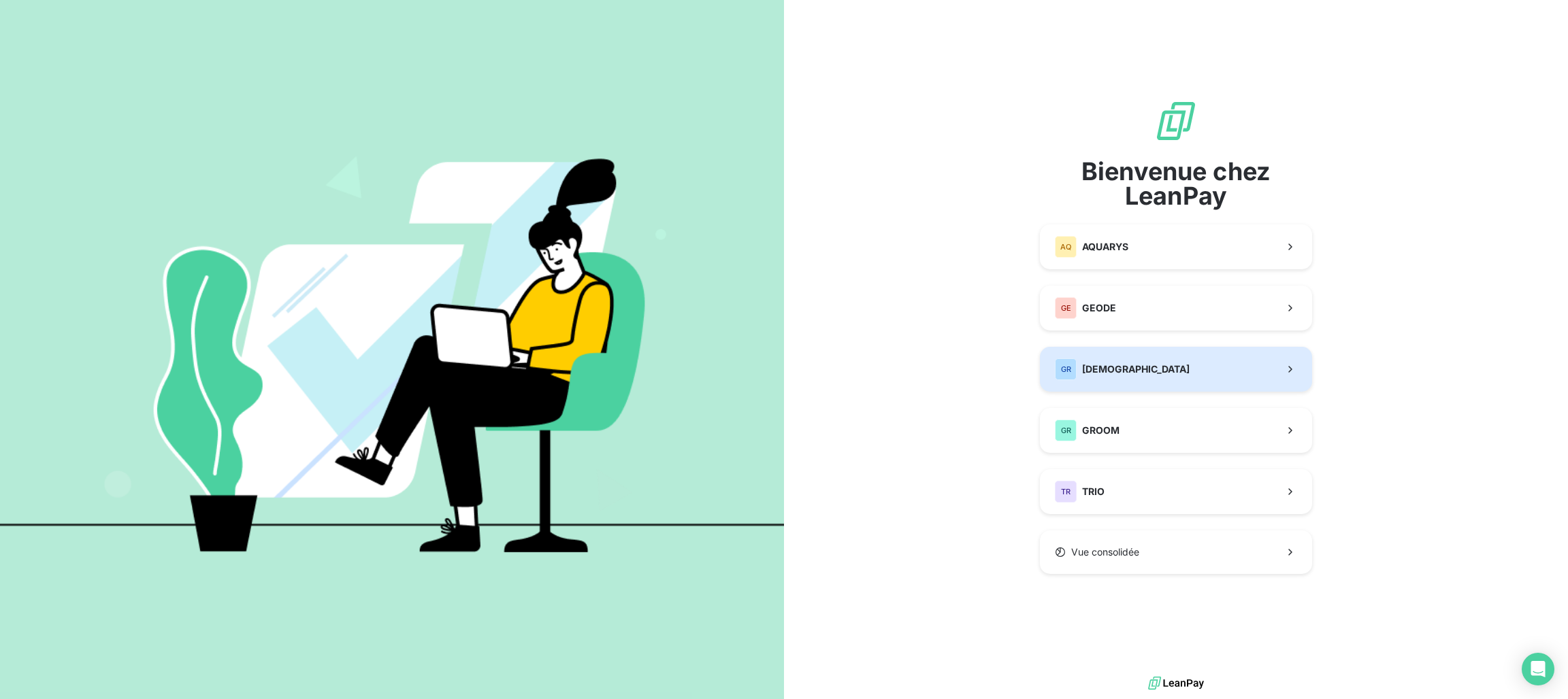
click at [1105, 370] on span "[DEMOGRAPHIC_DATA]" at bounding box center [1135, 370] width 107 height 14
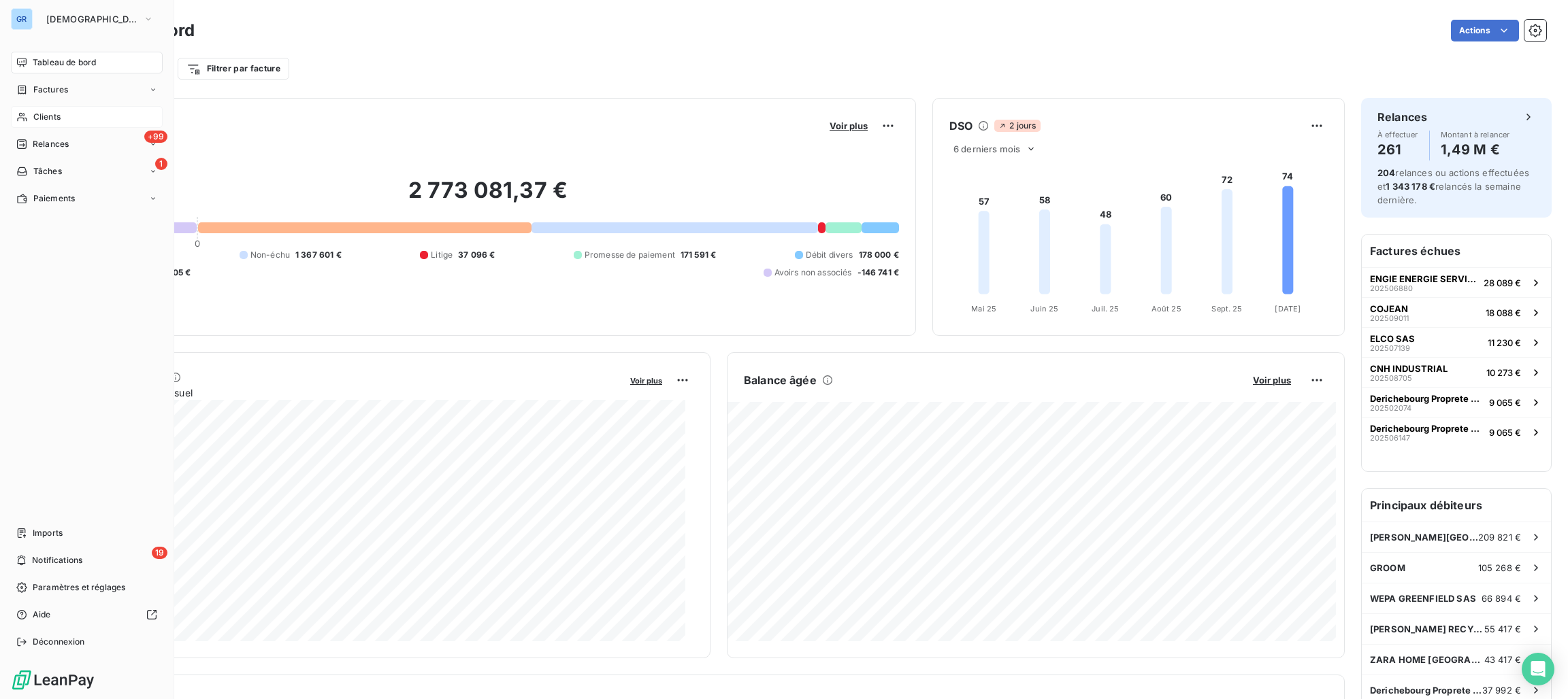
click at [49, 116] on span "Clients" at bounding box center [47, 117] width 27 height 12
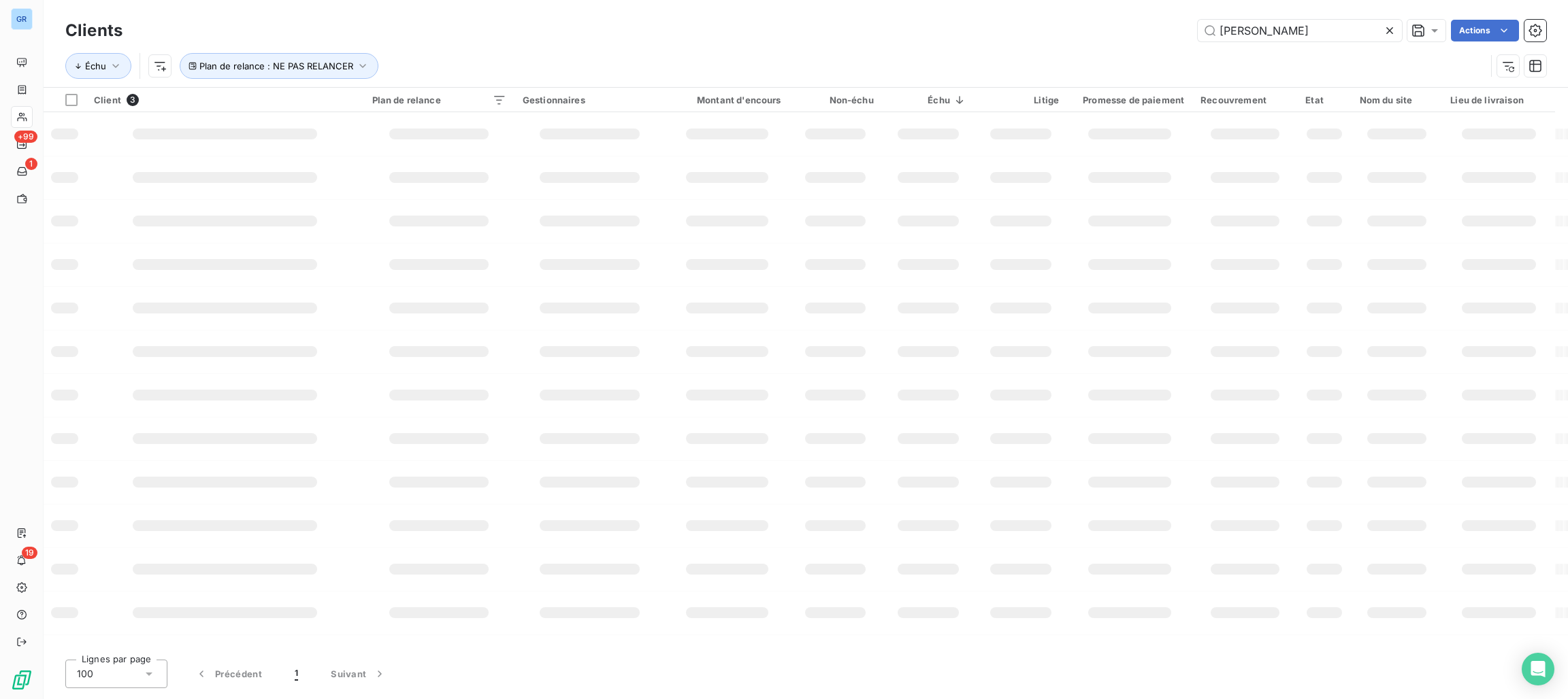
type input "baxter"
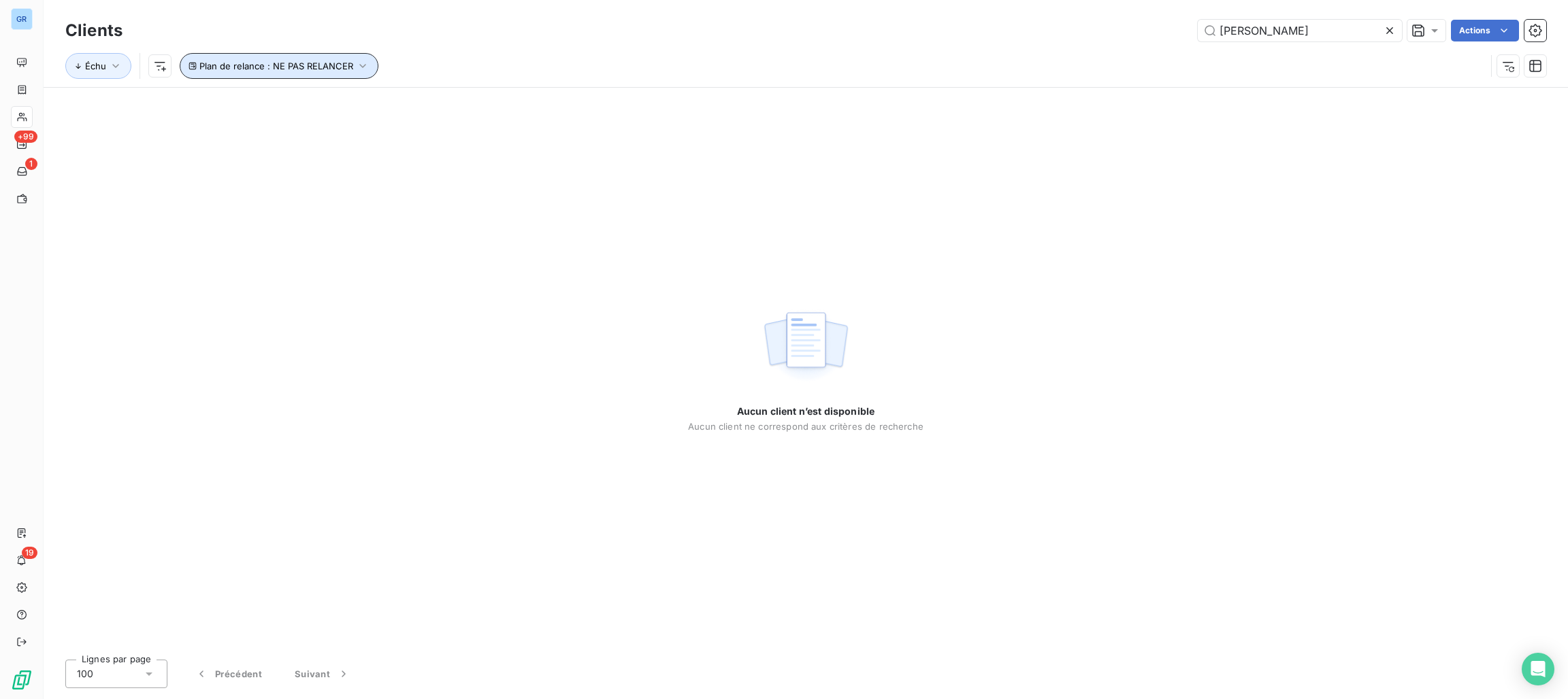
click at [253, 69] on span "Plan de relance : NE PAS RELANCER" at bounding box center [276, 66] width 154 height 11
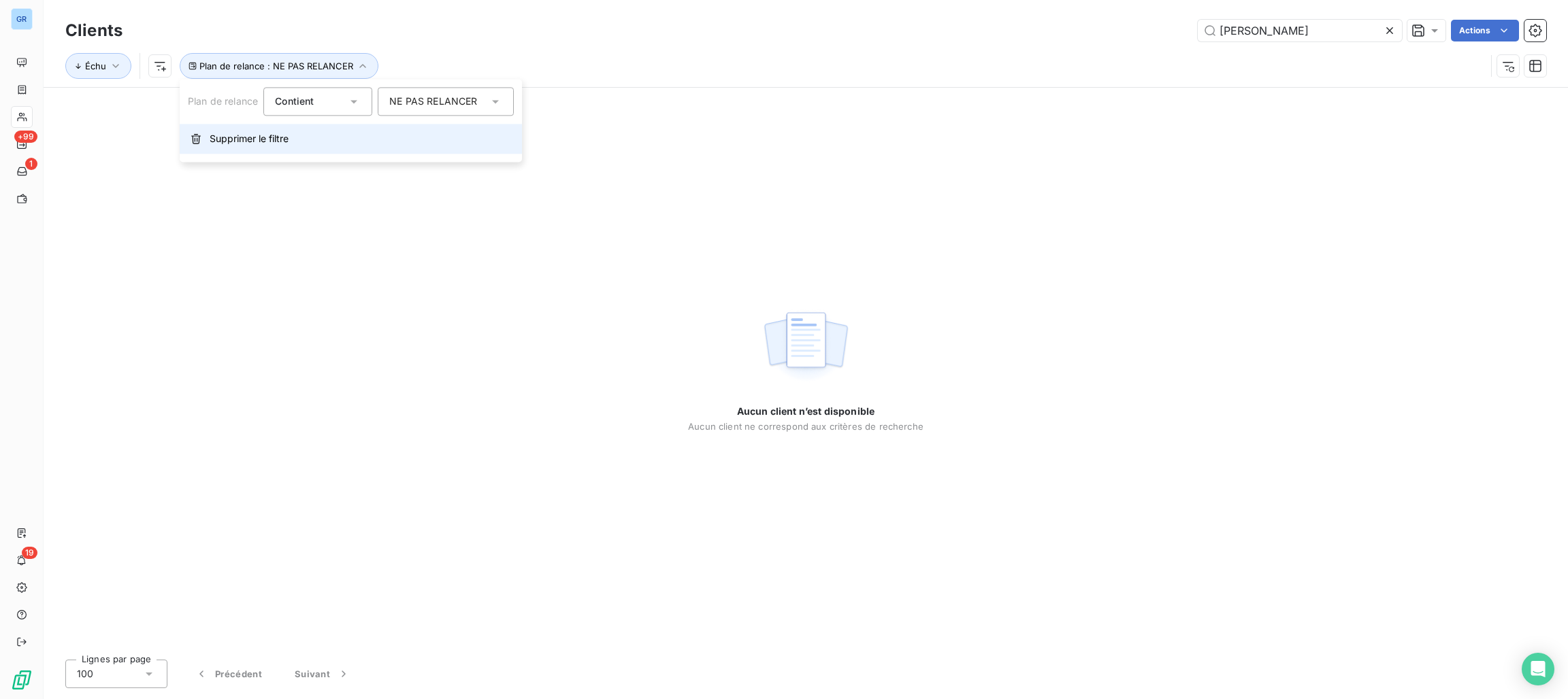
click at [238, 135] on span "Supprimer le filtre" at bounding box center [249, 139] width 79 height 14
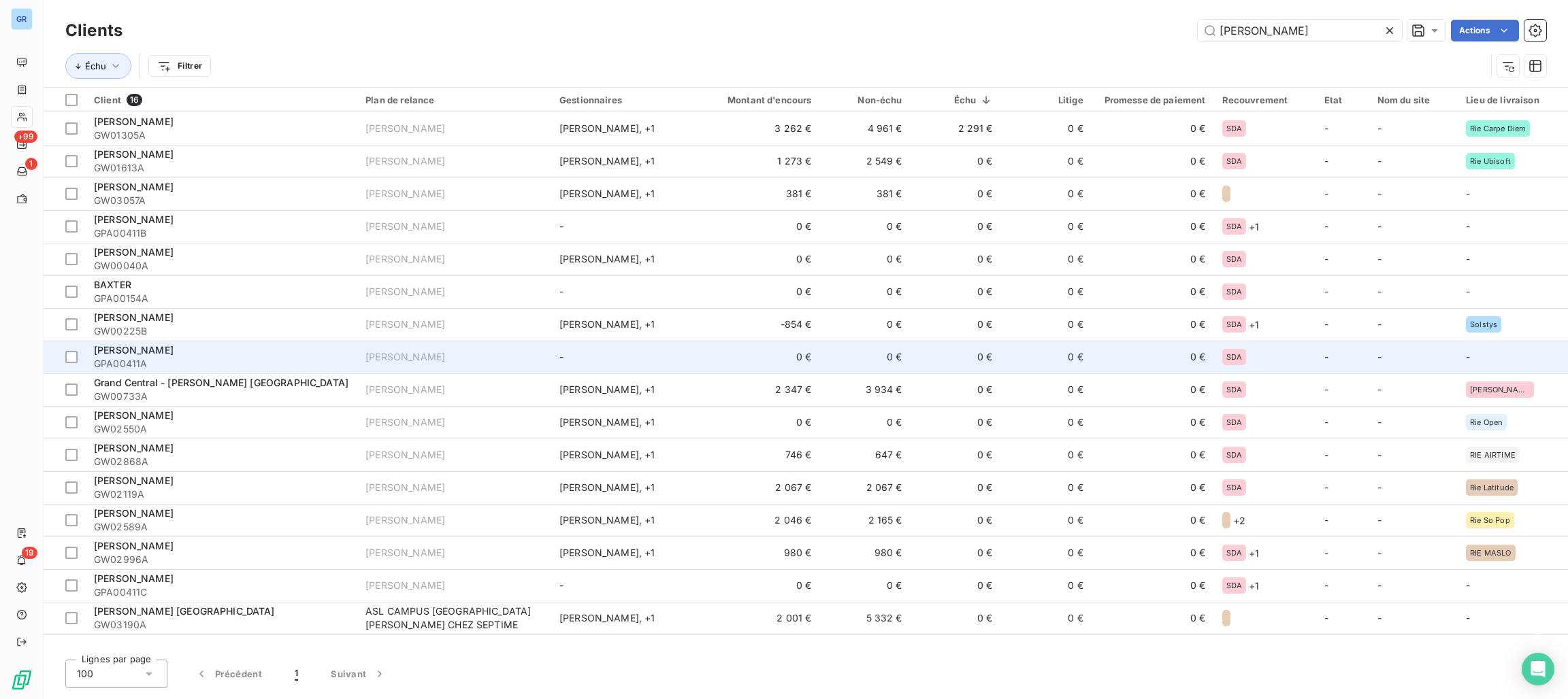
click at [403, 357] on div "[PERSON_NAME]" at bounding box center [405, 357] width 80 height 14
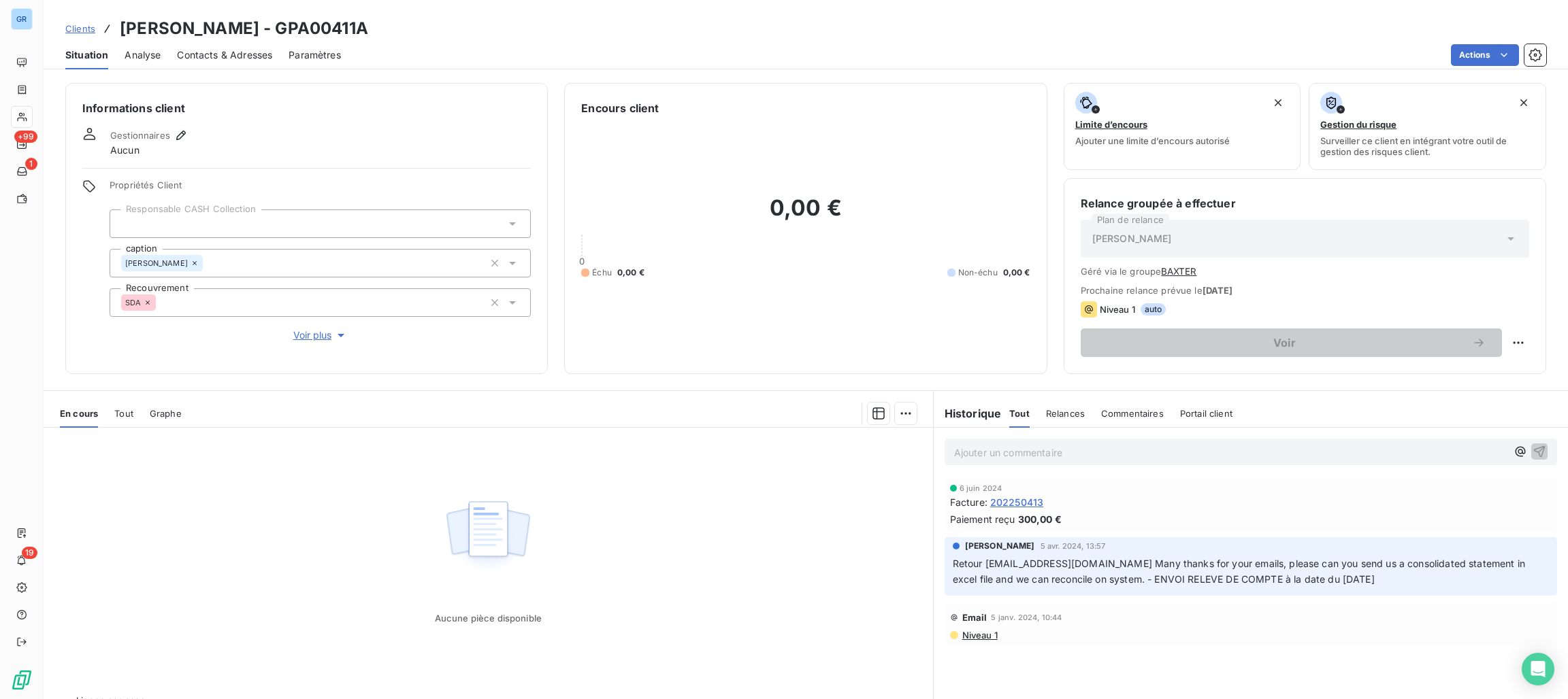
click at [1179, 274] on button "BAXTER" at bounding box center [1178, 272] width 36 height 11
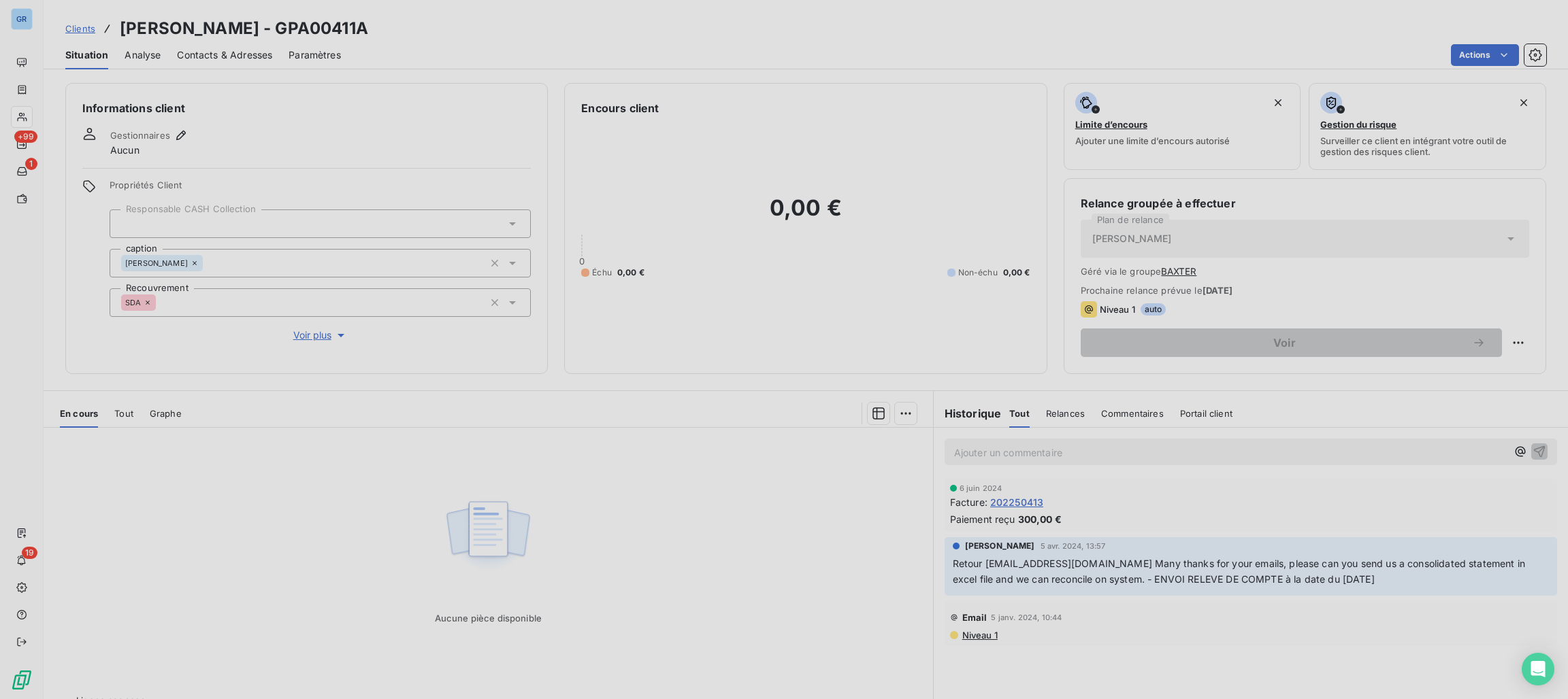
type input "BAXTER"
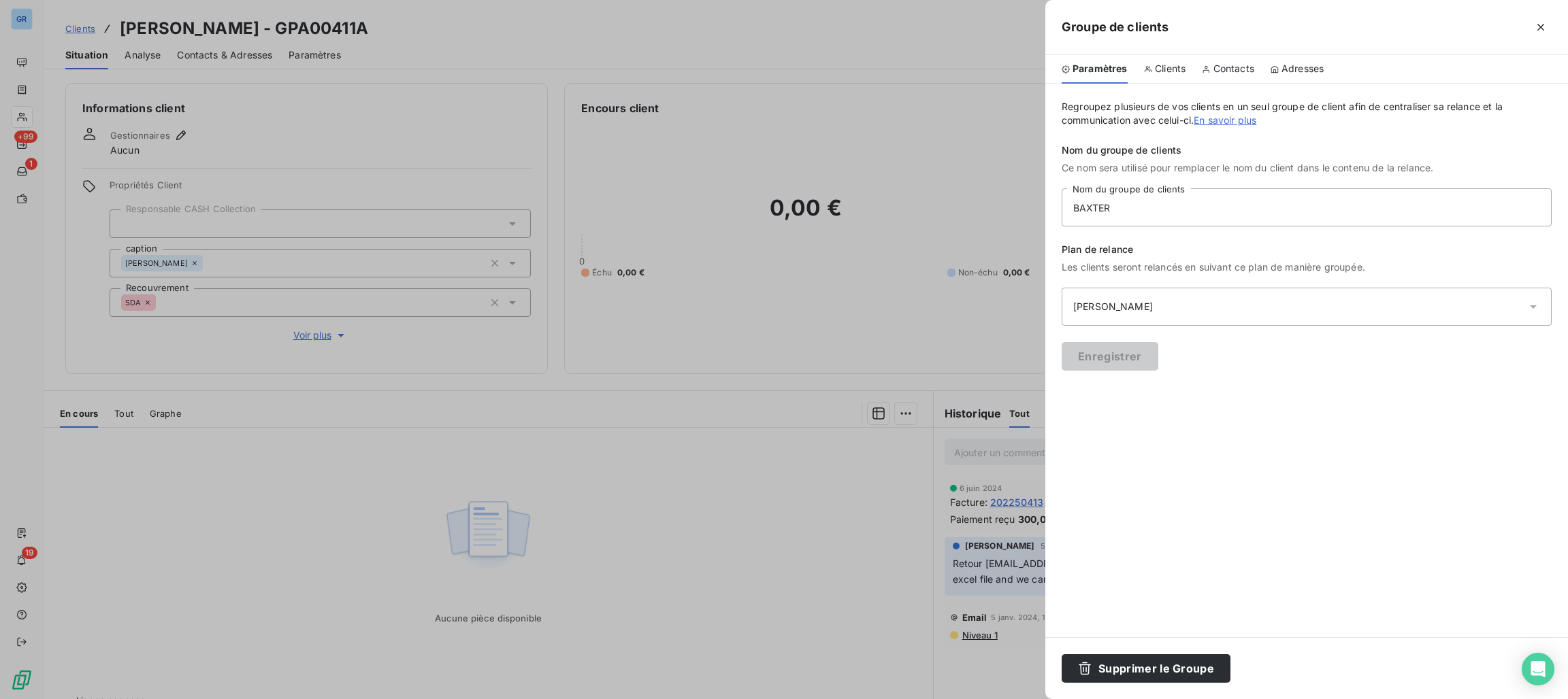
click at [922, 347] on div at bounding box center [784, 349] width 1568 height 699
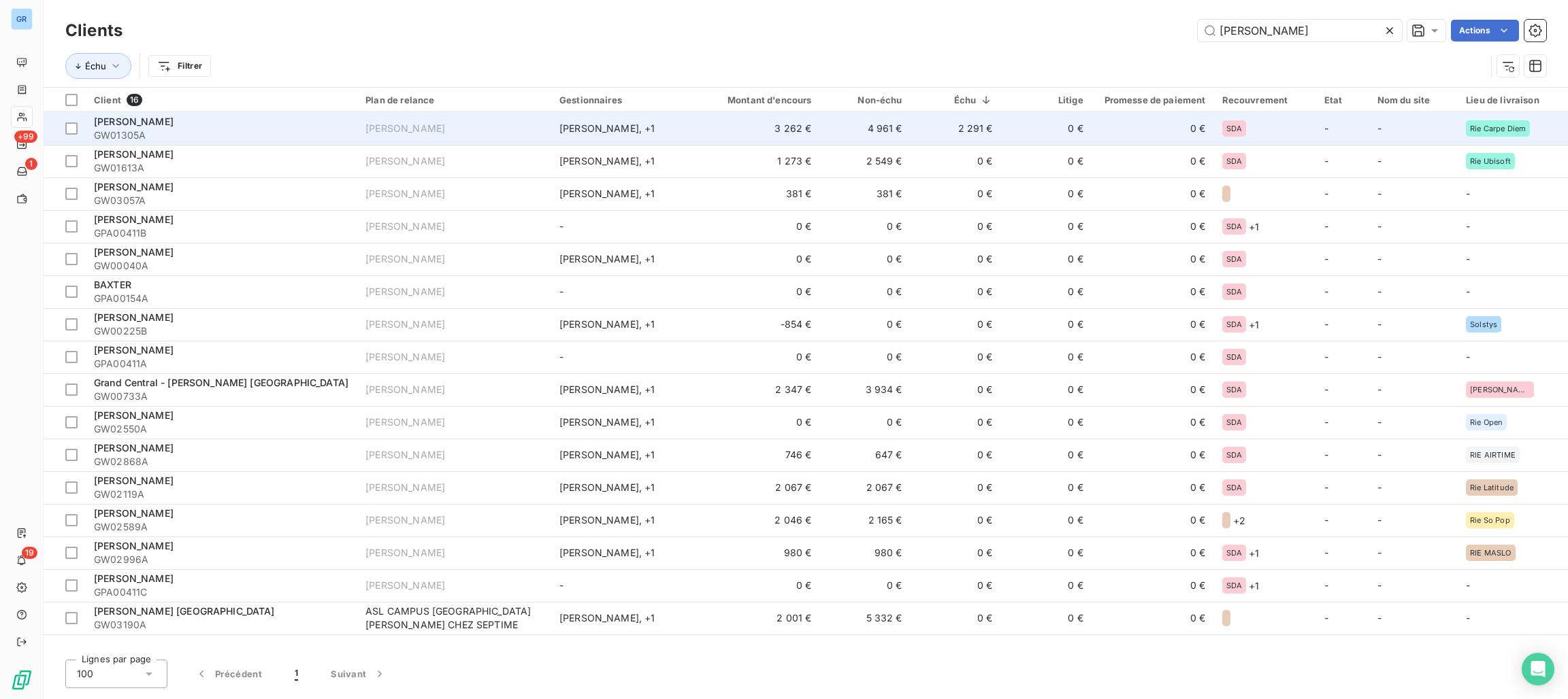
click at [554, 126] on td "Juliette Léonard , + 1" at bounding box center [624, 129] width 147 height 33
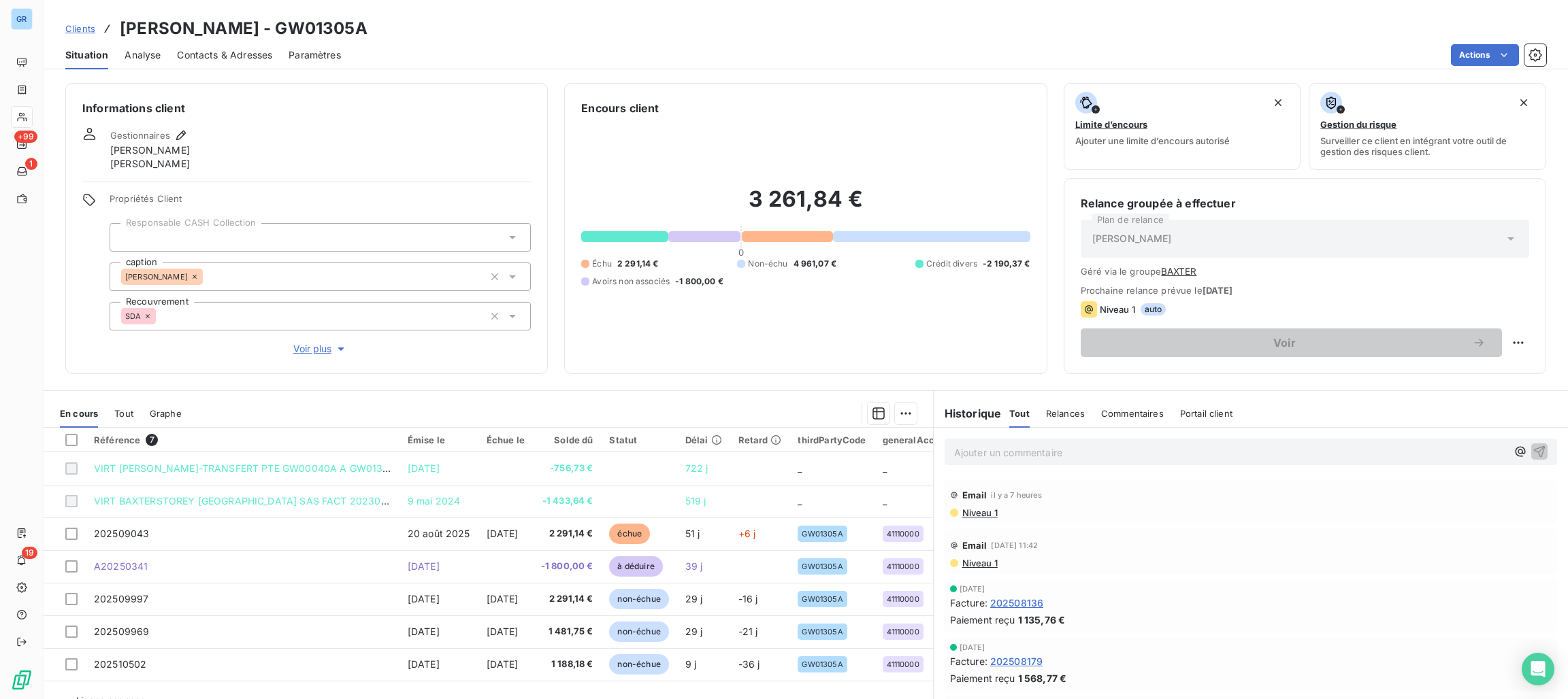
click at [978, 564] on span "Niveau 1" at bounding box center [979, 563] width 37 height 11
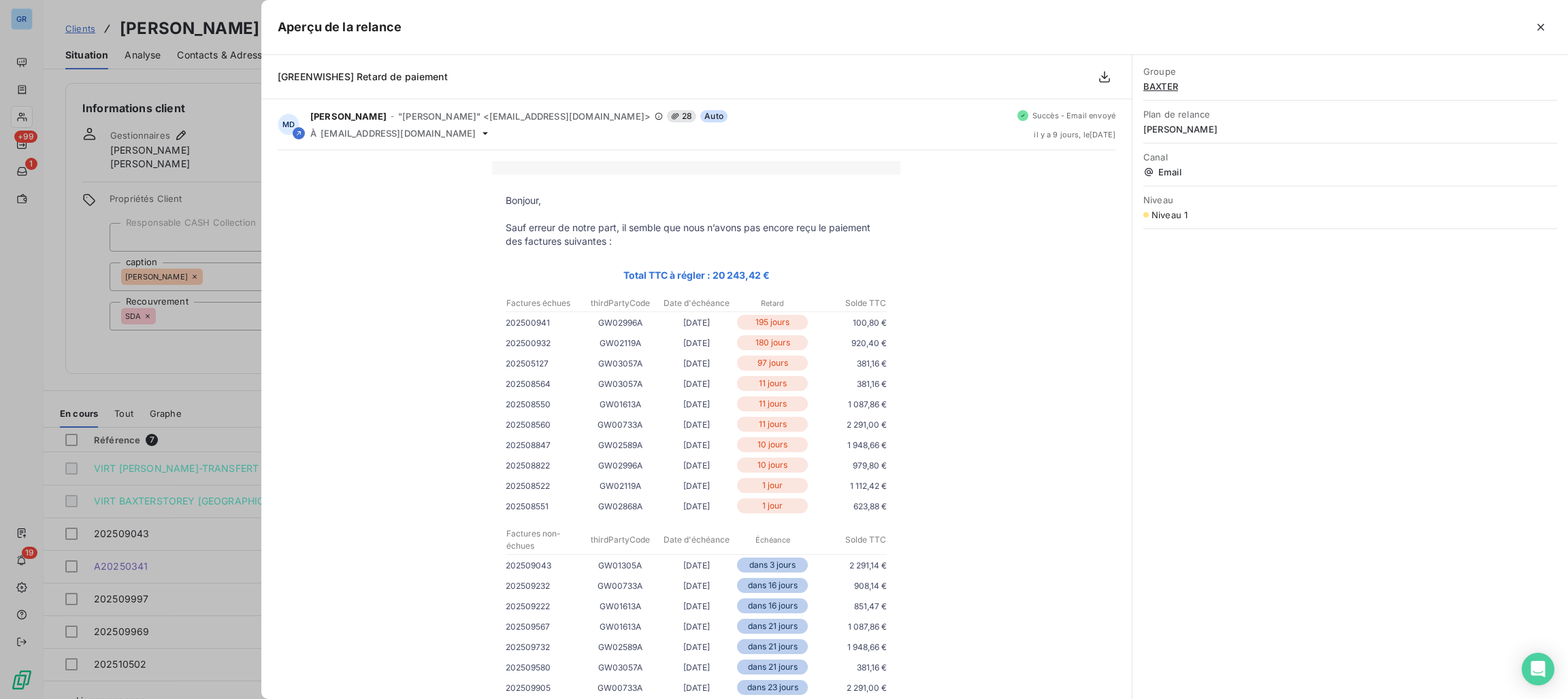
click at [211, 148] on div at bounding box center [784, 349] width 1568 height 699
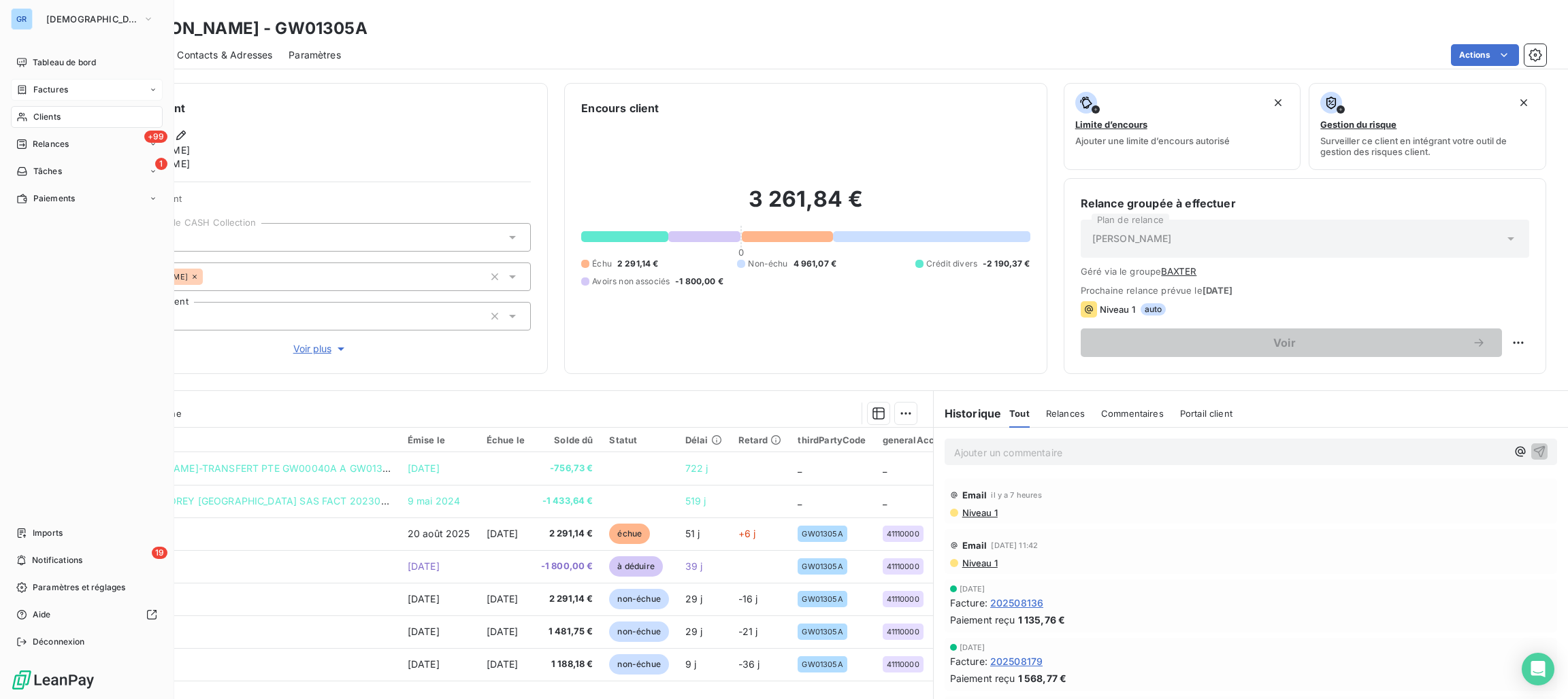
click at [51, 91] on span "Factures" at bounding box center [51, 90] width 35 height 12
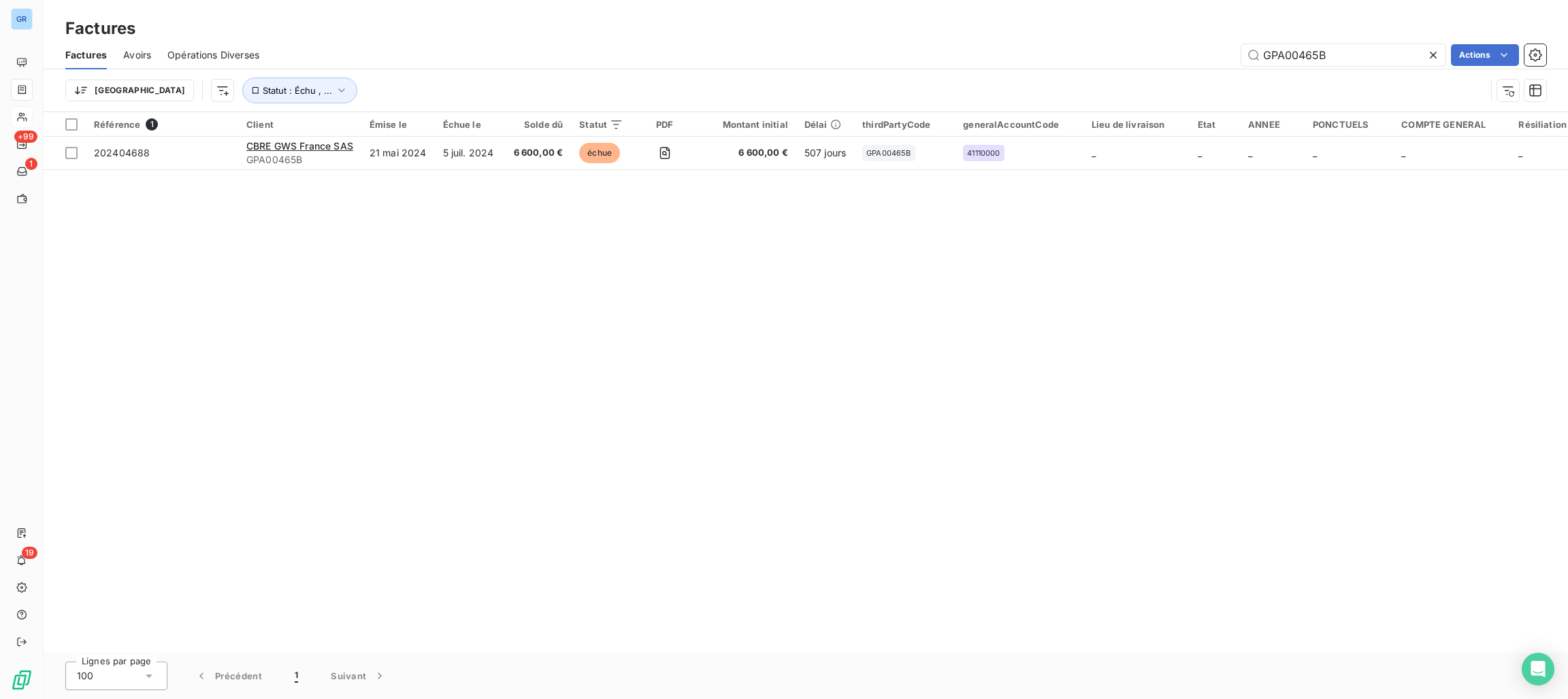
drag, startPoint x: 1350, startPoint y: 51, endPoint x: 961, endPoint y: 77, distance: 389.9
click at [962, 77] on div "Factures Avoirs Opérations Diverses GPA00465B Actions Trier Statut : Échu , ..." at bounding box center [806, 76] width 1525 height 71
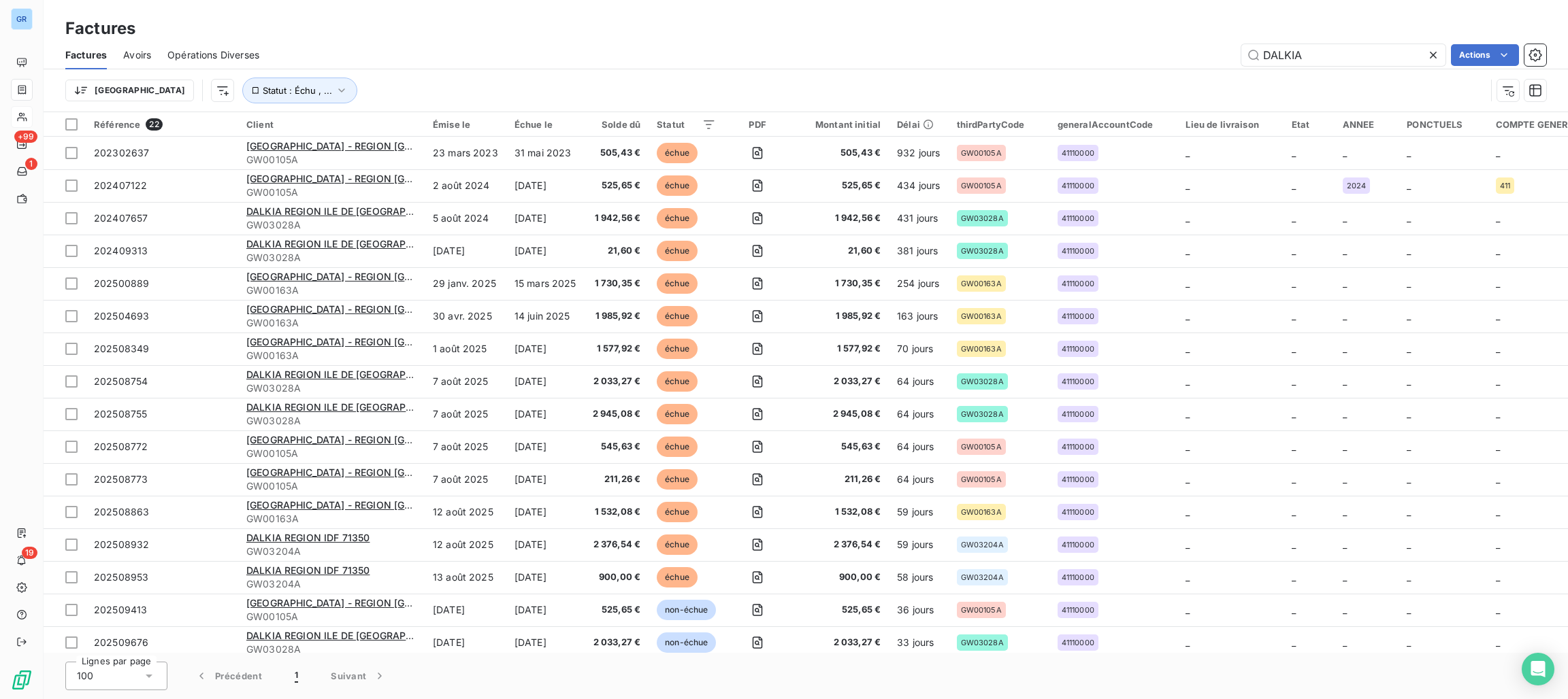
type input "DALKIA"
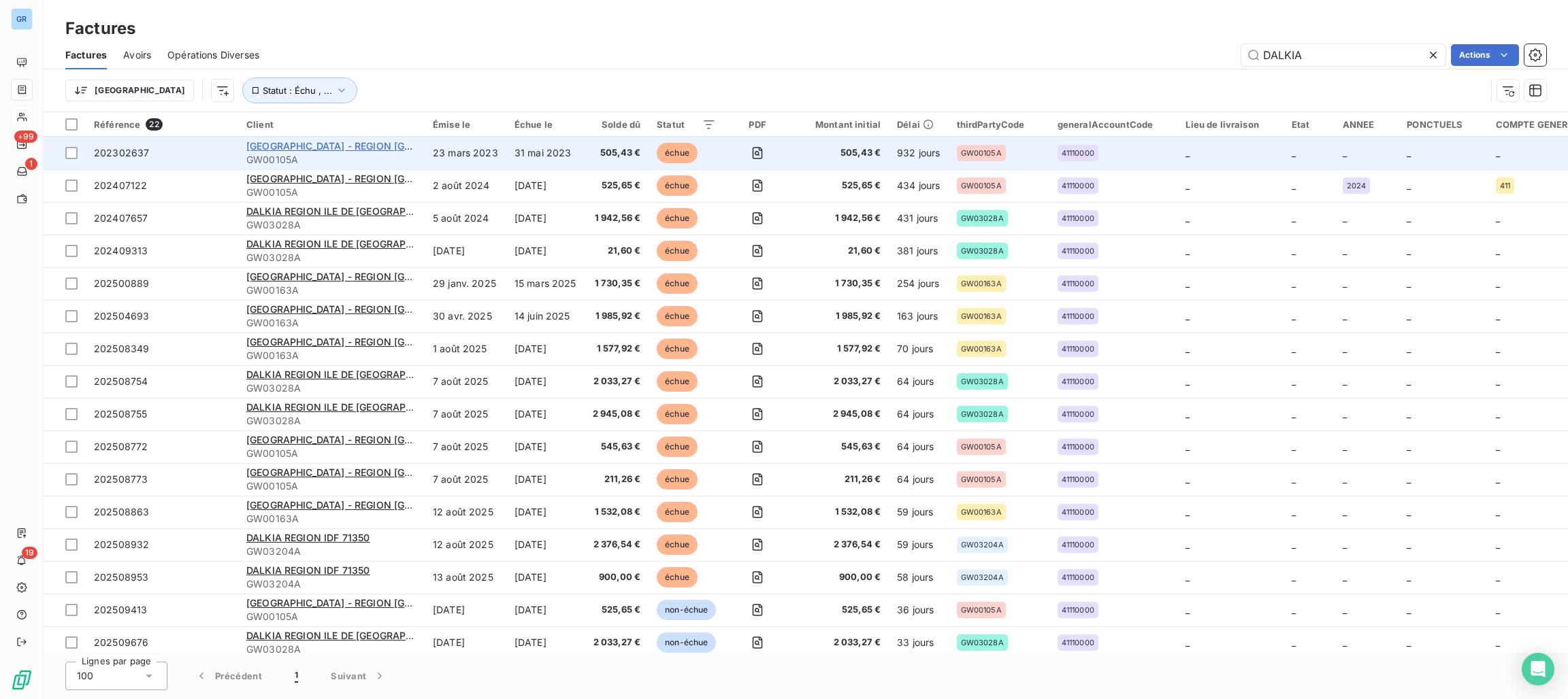
click at [405, 147] on span "[GEOGRAPHIC_DATA] - REGION [GEOGRAPHIC_DATA] (71350)" at bounding box center [388, 145] width 284 height 11
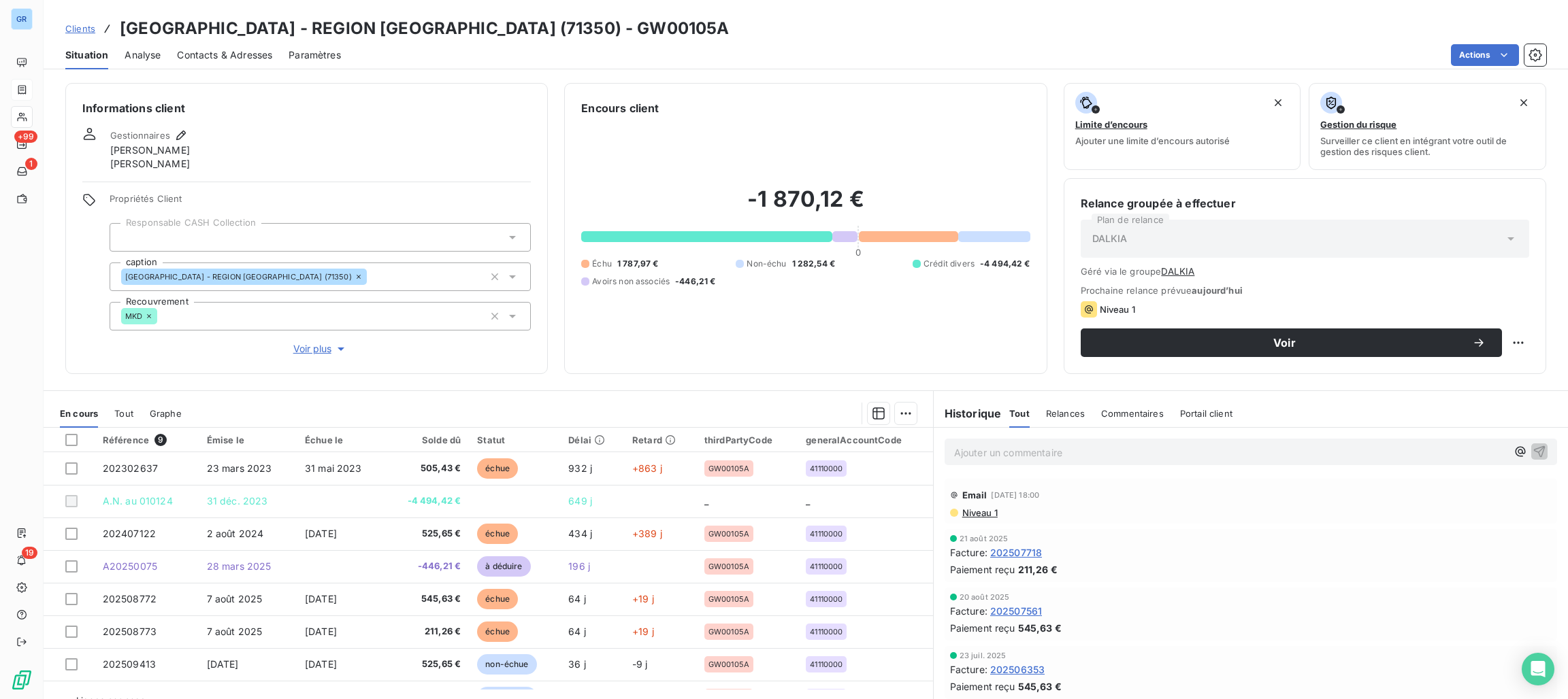
click at [1183, 274] on span "Géré via le groupe DALKIA" at bounding box center [1304, 272] width 448 height 11
click at [1176, 272] on button "DALKIA" at bounding box center [1178, 272] width 33 height 11
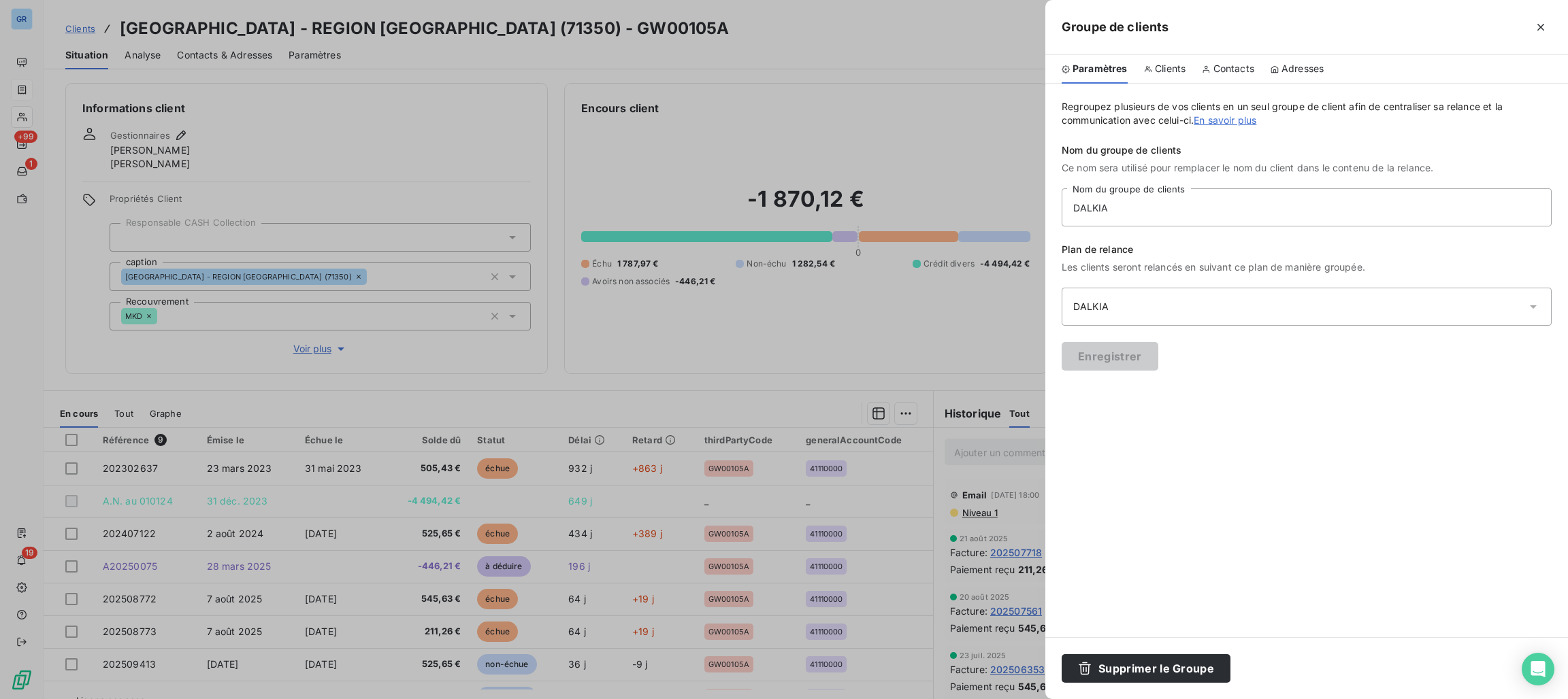
click at [973, 292] on div at bounding box center [784, 349] width 1568 height 699
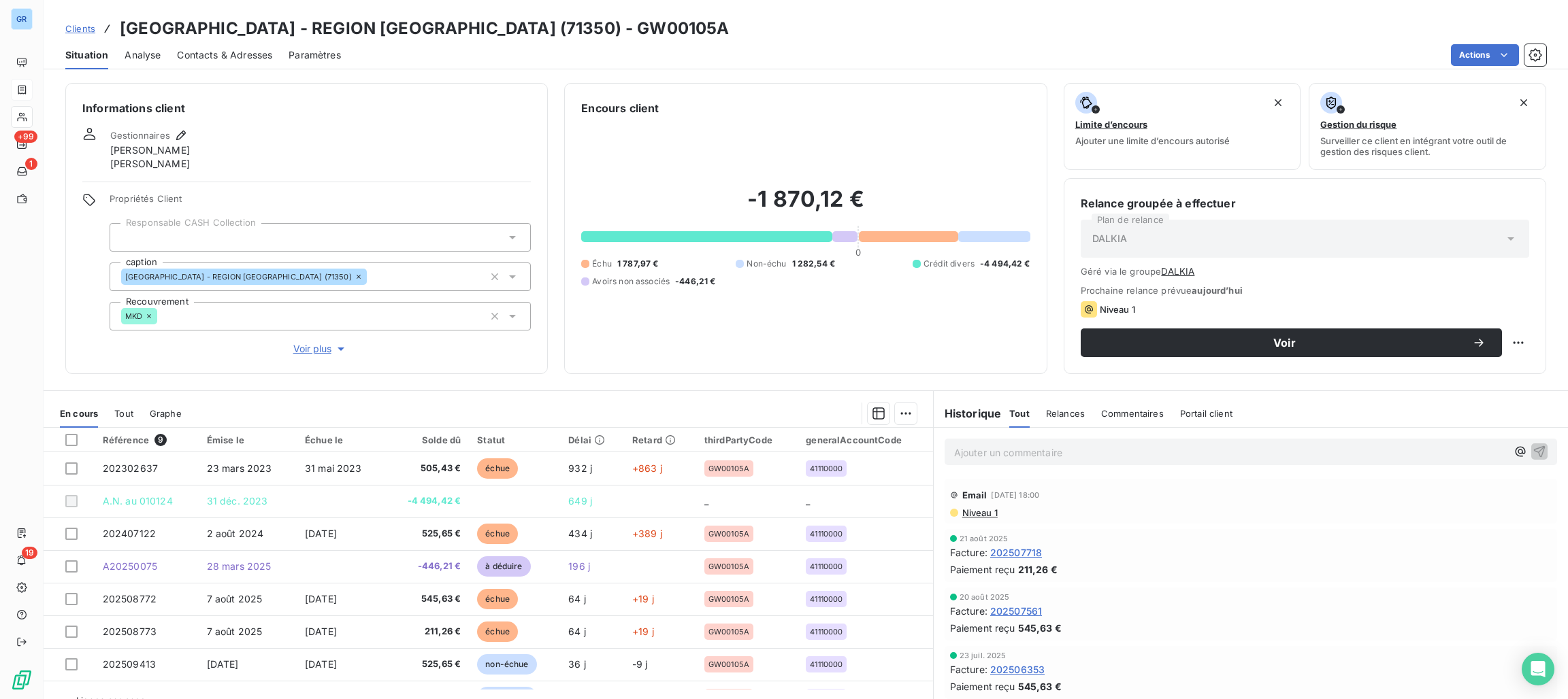
click at [974, 512] on span "Niveau 1" at bounding box center [979, 513] width 37 height 11
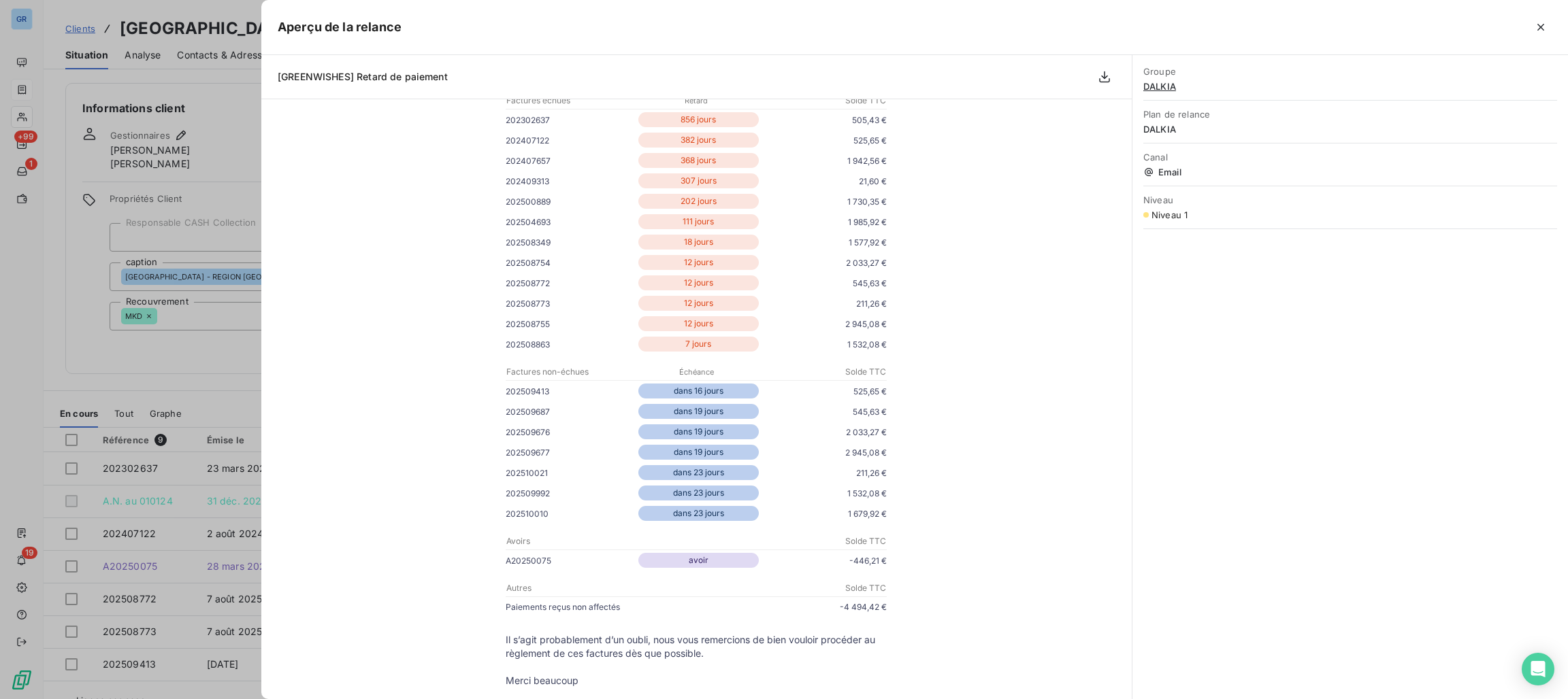
scroll to position [59, 0]
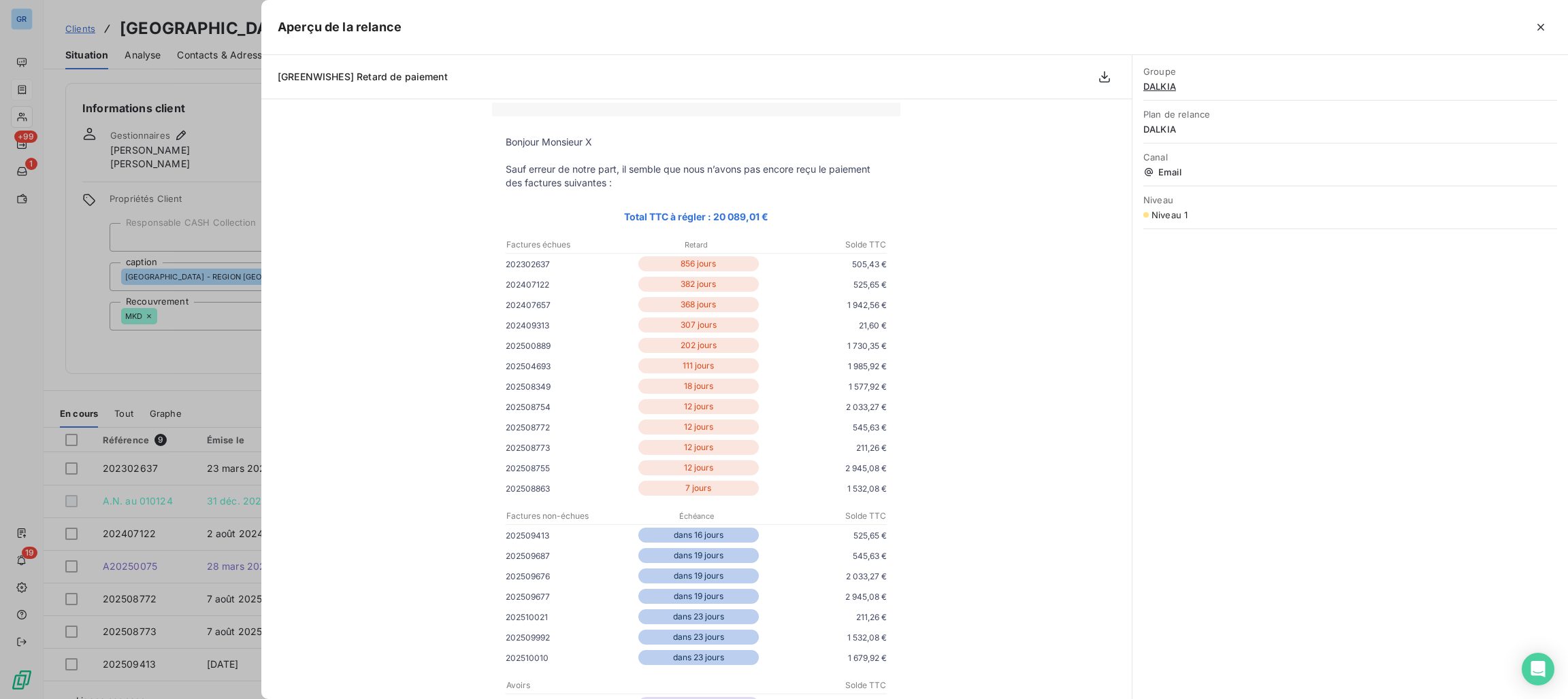
click at [235, 156] on div at bounding box center [784, 349] width 1568 height 699
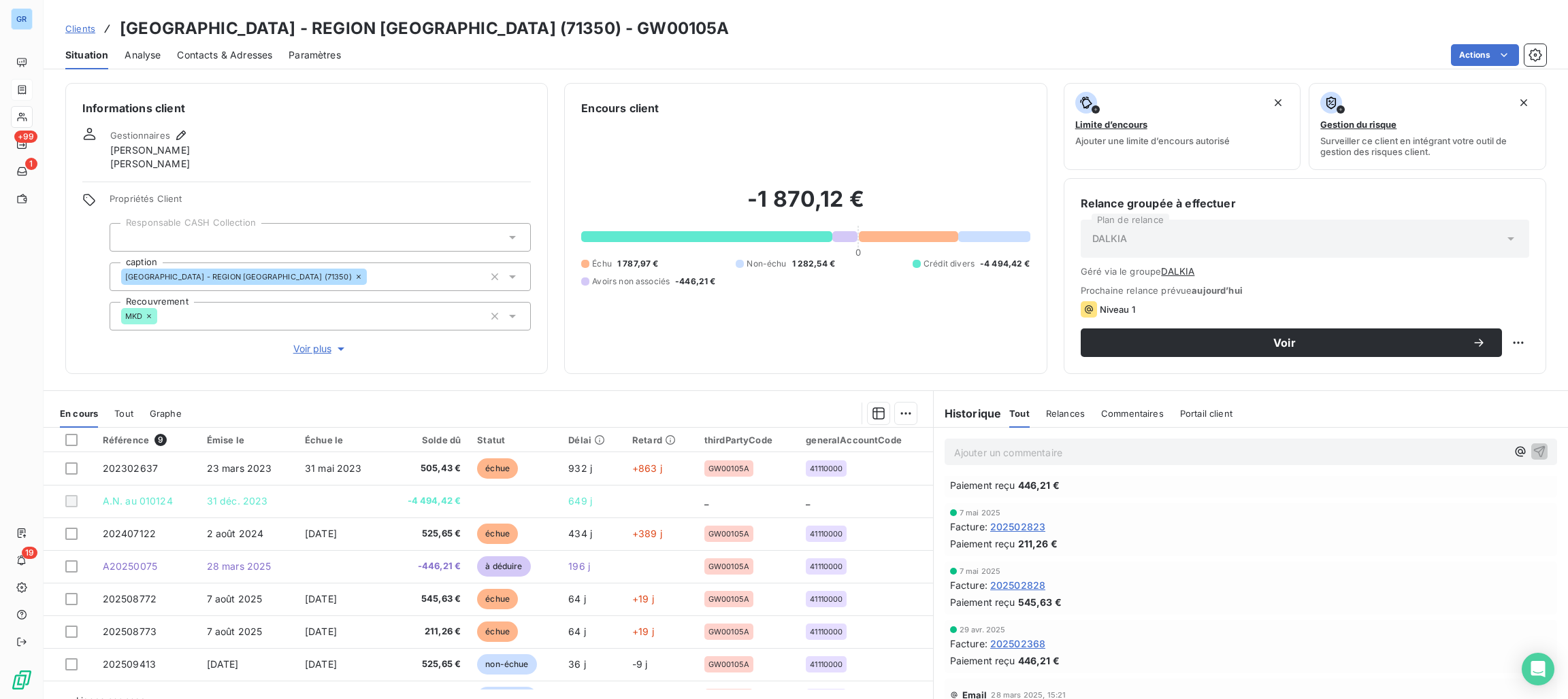
scroll to position [891, 0]
click at [978, 608] on span "Niveau 1" at bounding box center [979, 608] width 37 height 11
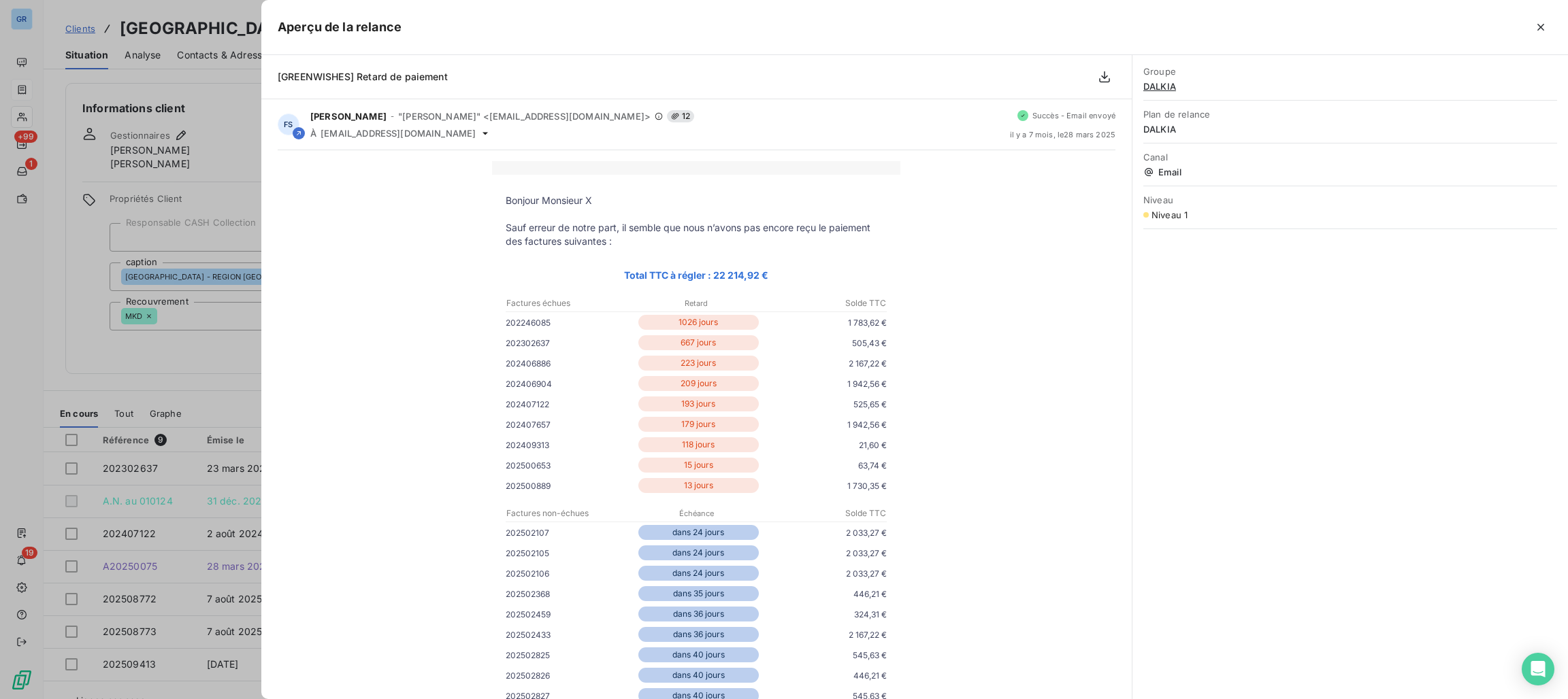
scroll to position [408, 0]
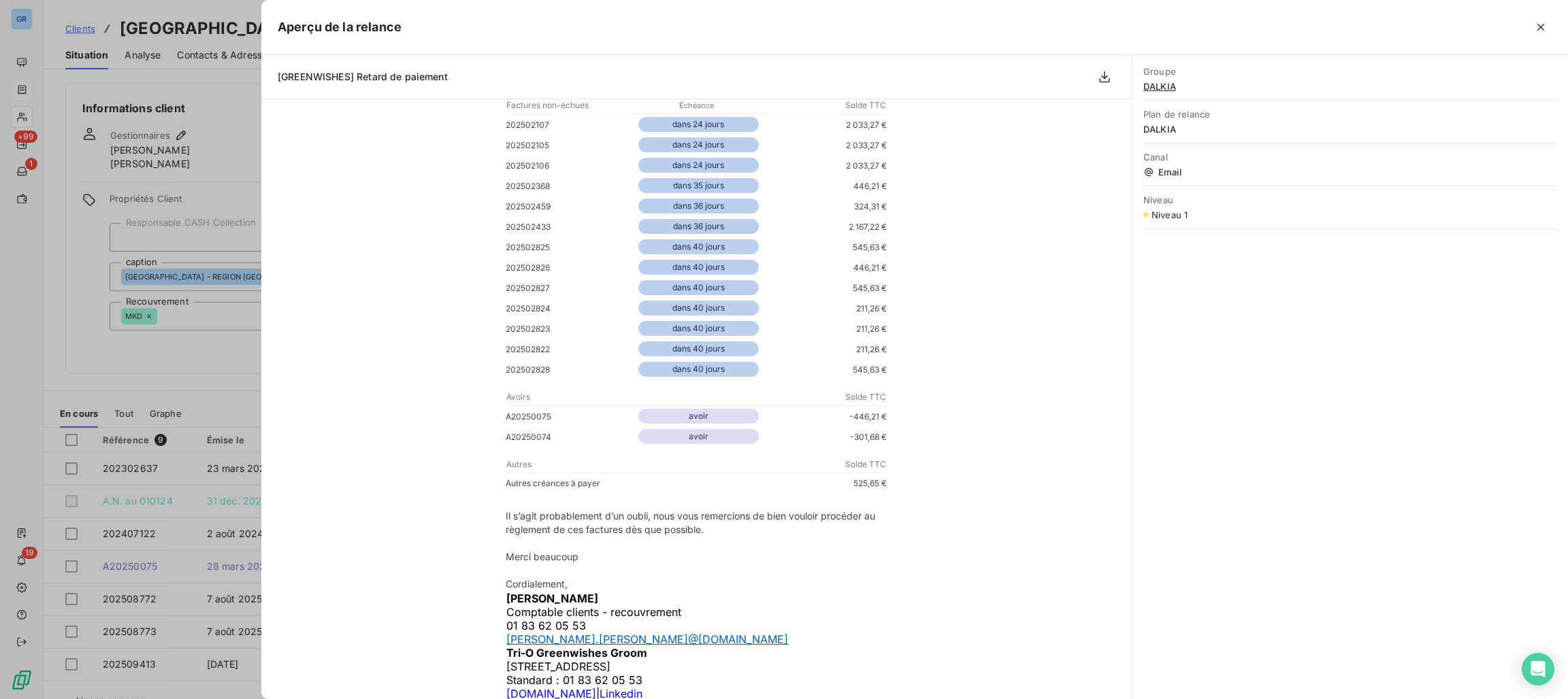
click at [189, 344] on div at bounding box center [784, 349] width 1568 height 699
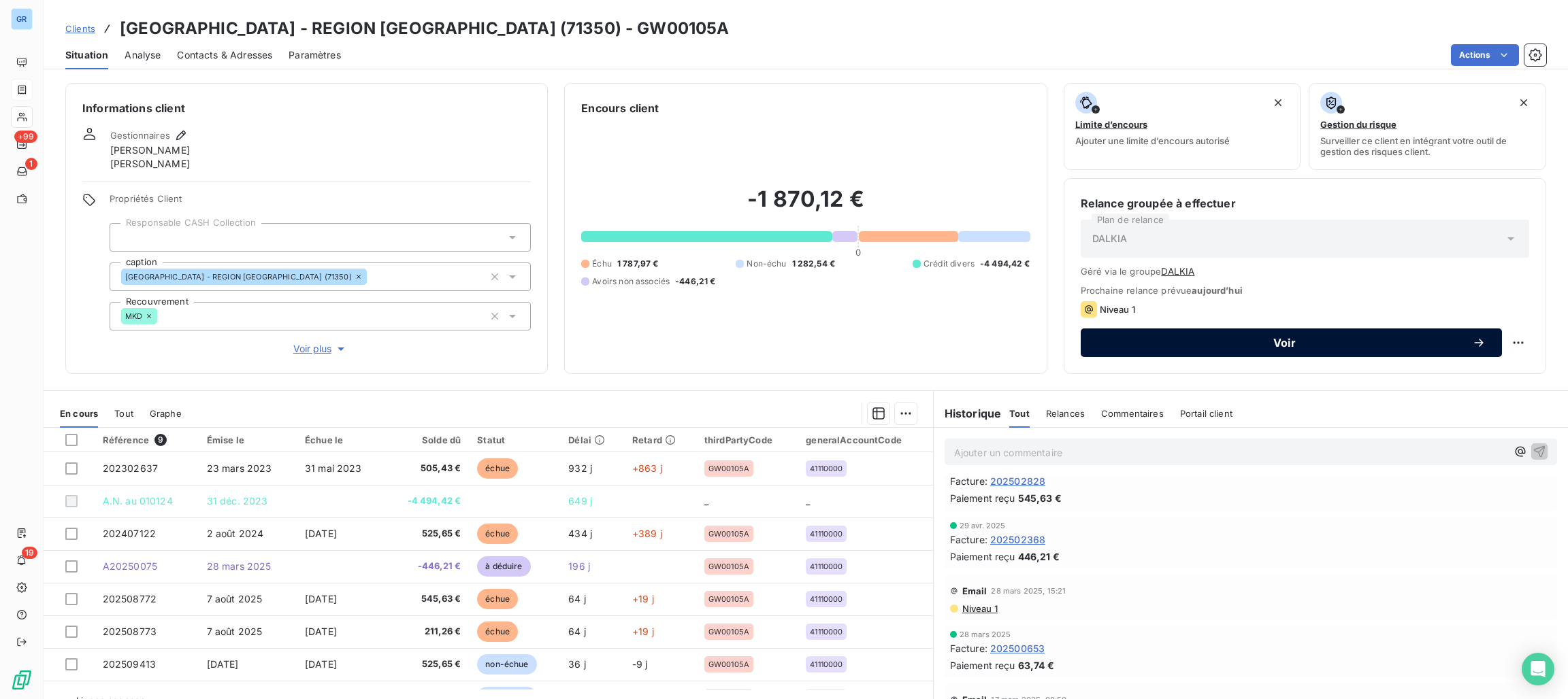
click at [1277, 345] on span "Voir" at bounding box center [1284, 343] width 375 height 11
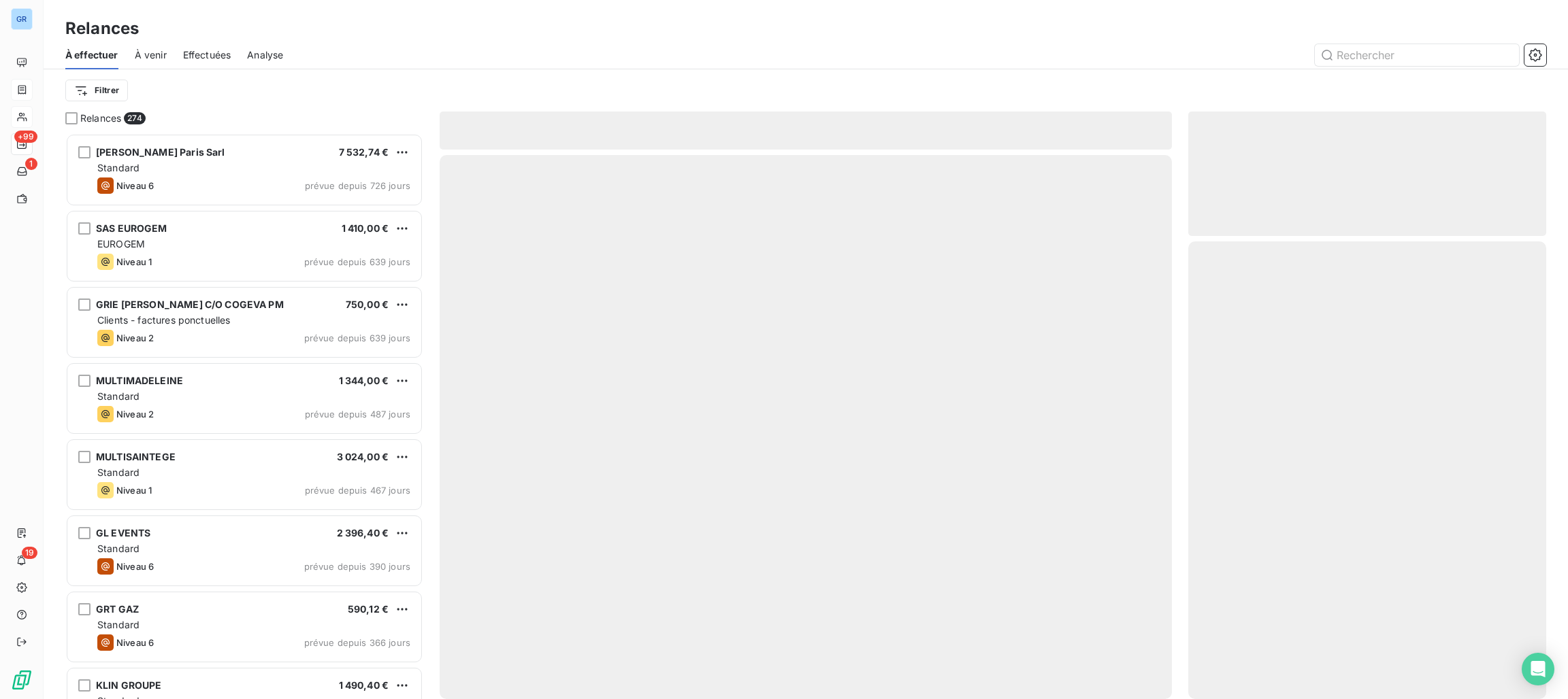
scroll to position [550, 342]
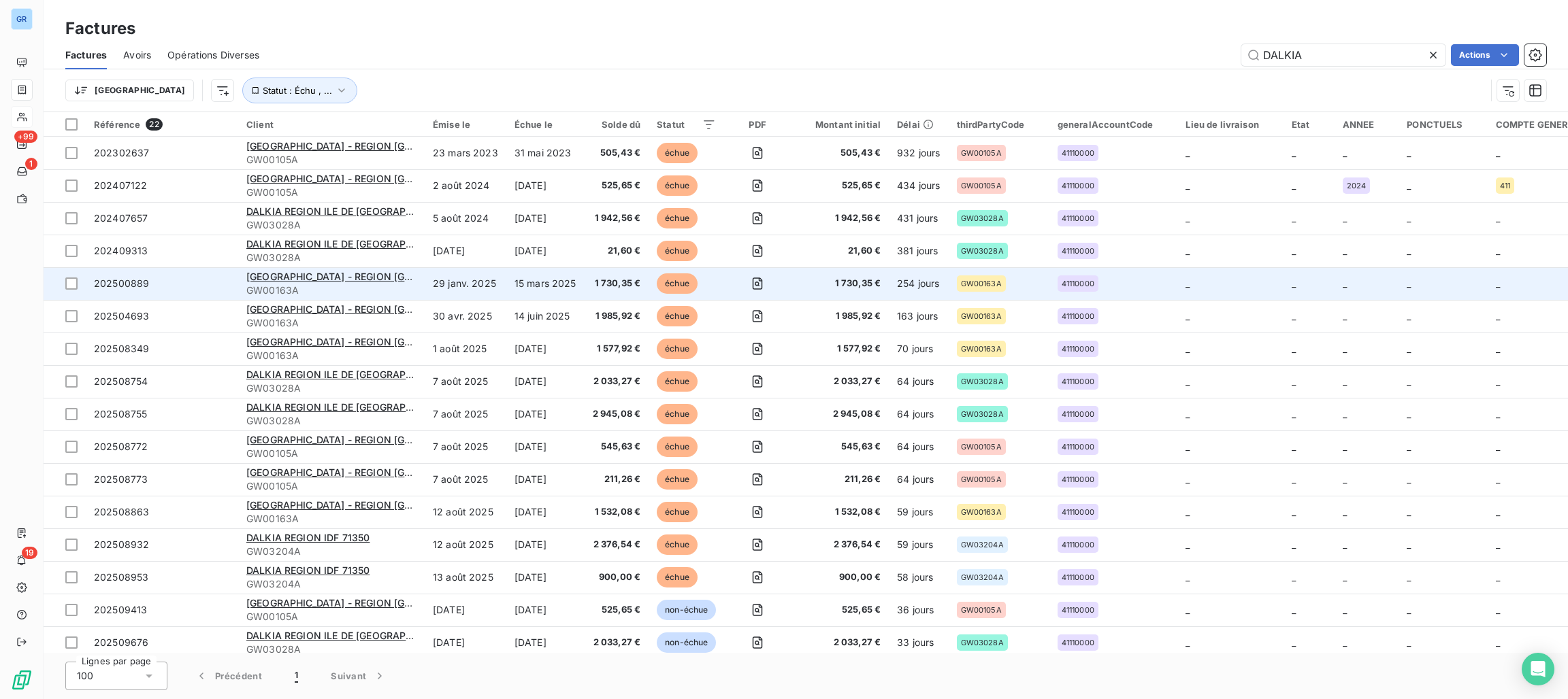
click at [291, 298] on td "DALKIA - REGION ILE DE FRANCE (71350) GW00163A" at bounding box center [331, 284] width 186 height 33
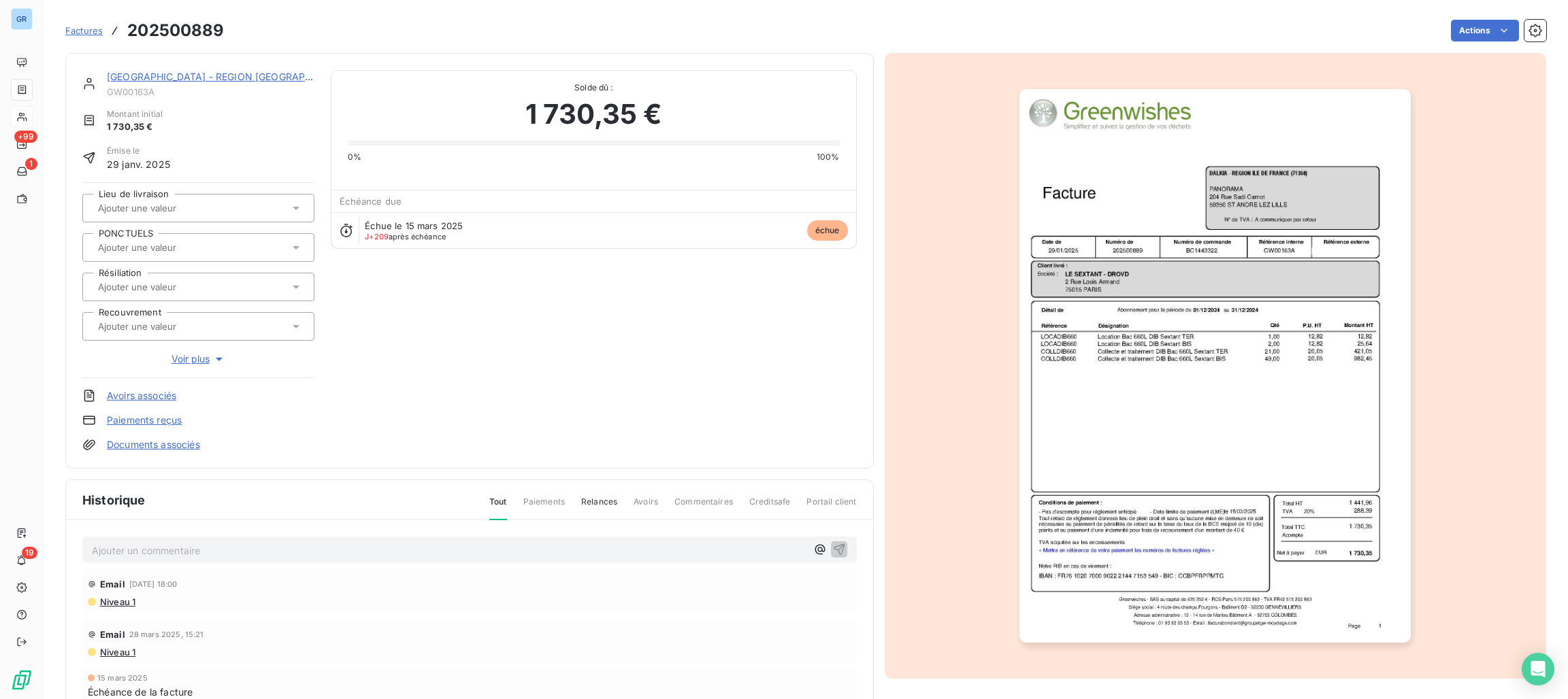
click at [189, 79] on link "[GEOGRAPHIC_DATA] - REGION [GEOGRAPHIC_DATA] (71350)" at bounding box center [249, 76] width 285 height 11
